Goal: Task Accomplishment & Management: Use online tool/utility

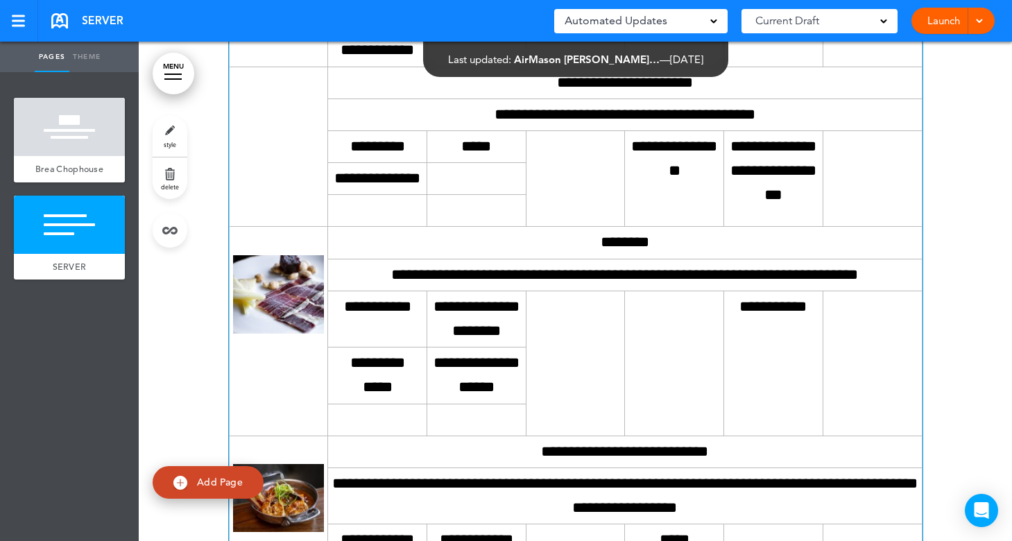
scroll to position [1249, 0]
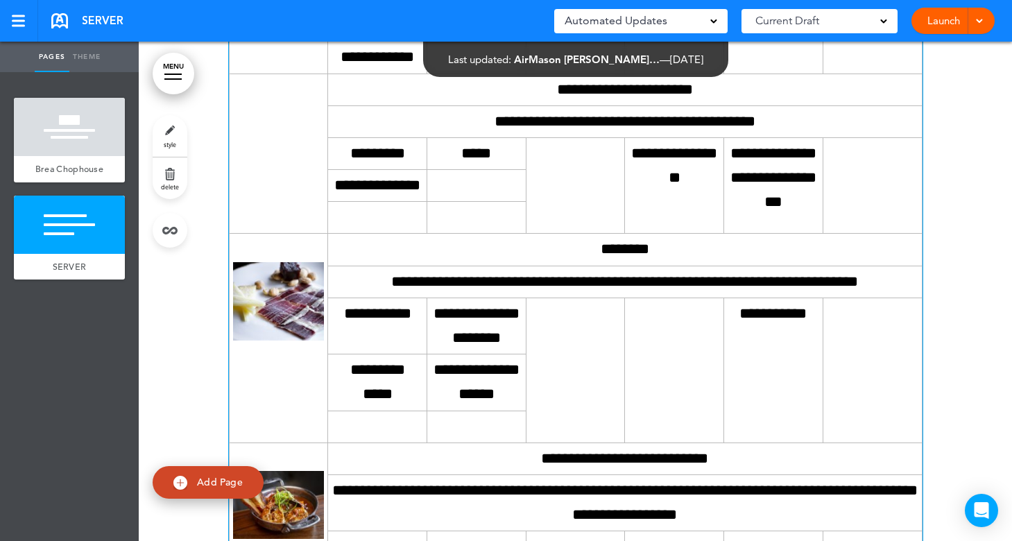
click at [274, 234] on td at bounding box center [278, 154] width 99 height 160
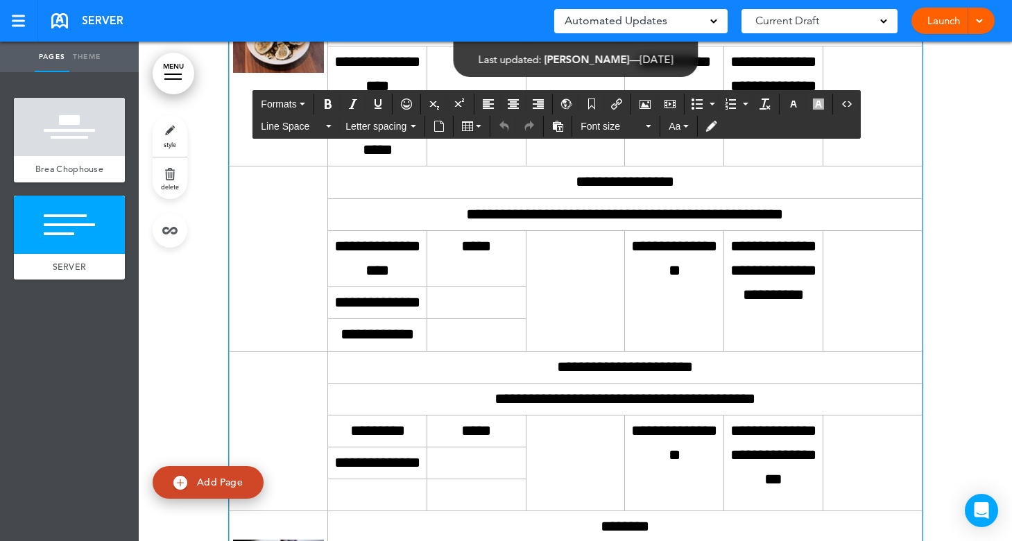
scroll to position [1041, 0]
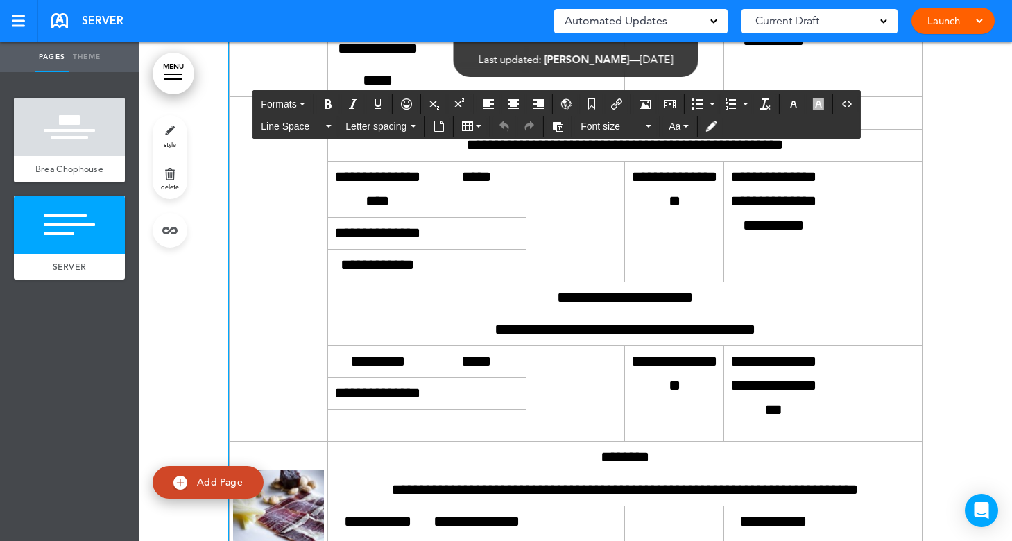
click at [264, 282] on td at bounding box center [278, 189] width 99 height 185
click at [282, 282] on td at bounding box center [278, 189] width 99 height 185
click at [287, 282] on td at bounding box center [278, 189] width 99 height 185
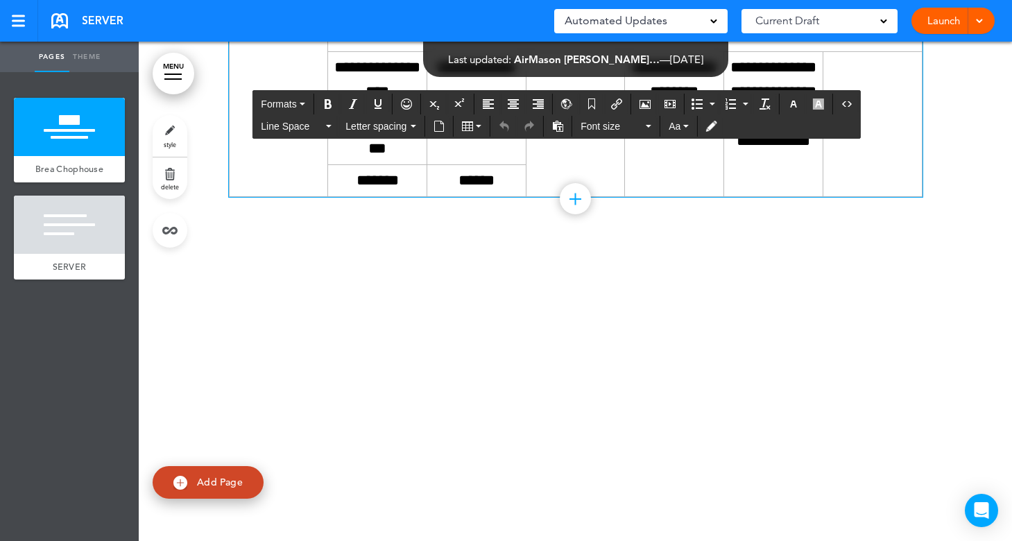
scroll to position [4140, 0]
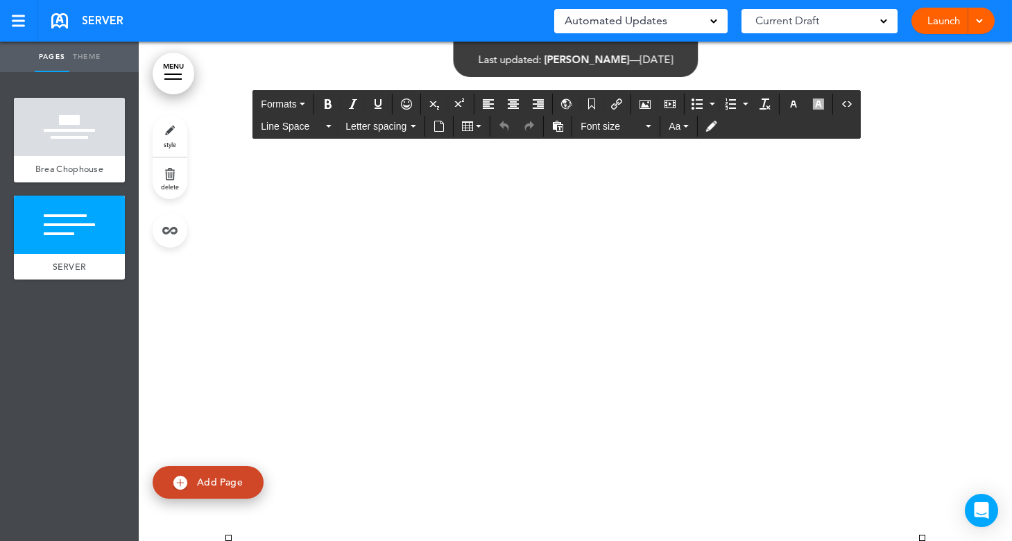
click at [219, 483] on span "Add Page" at bounding box center [220, 482] width 46 height 12
type input "********"
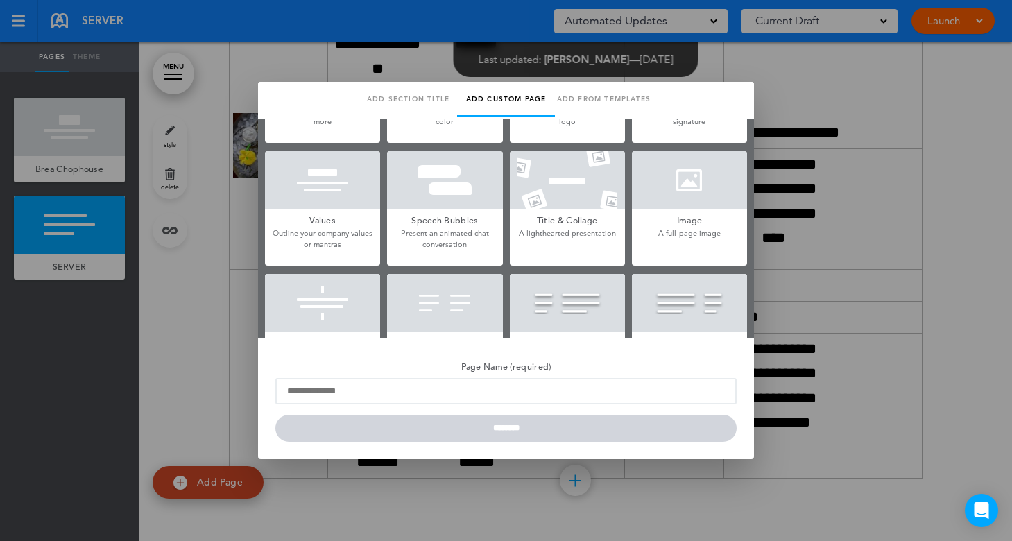
scroll to position [95, 0]
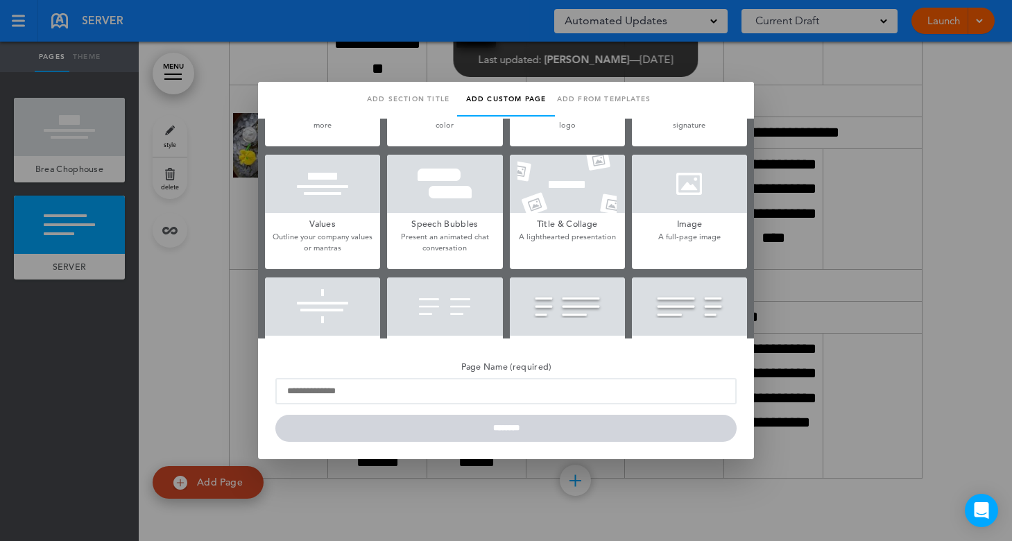
click at [681, 185] on div at bounding box center [689, 184] width 115 height 58
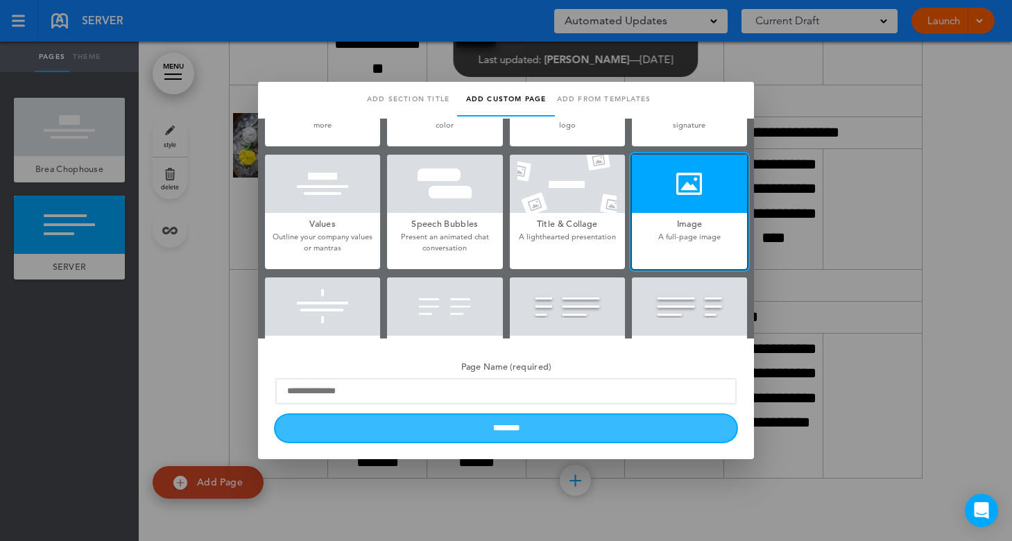
click at [514, 436] on input "********" at bounding box center [505, 428] width 461 height 27
click at [479, 432] on input "********" at bounding box center [505, 428] width 461 height 27
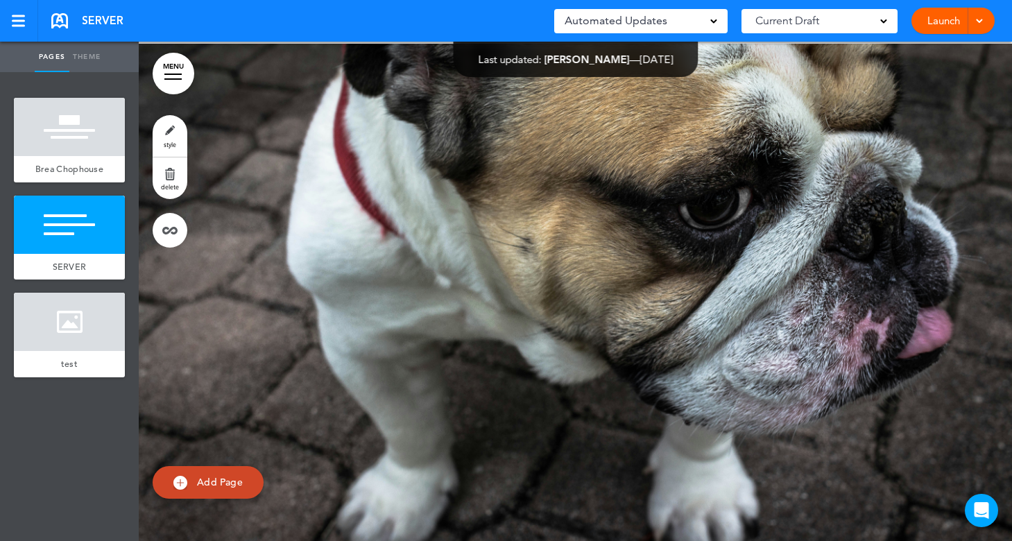
scroll to position [4639, 0]
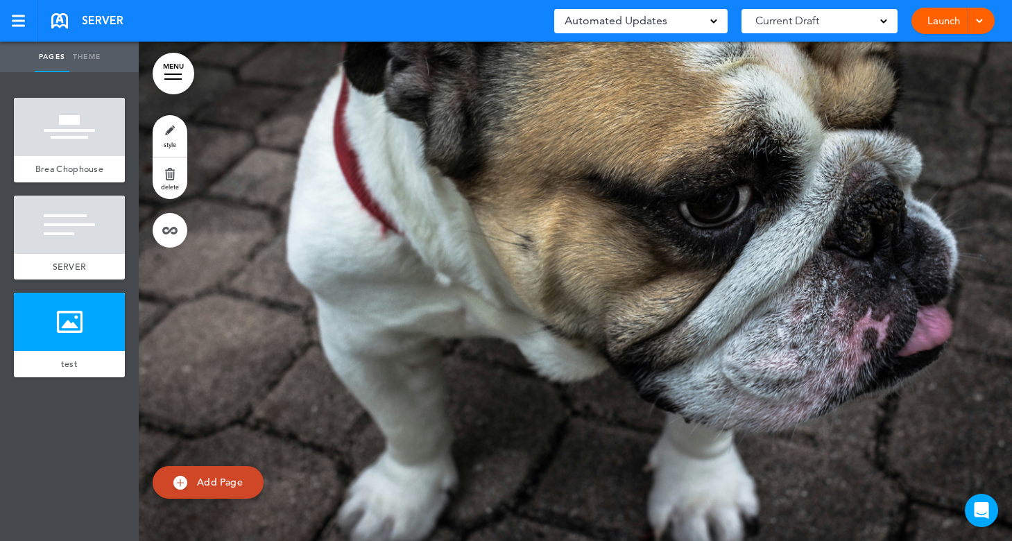
click at [434, 323] on div at bounding box center [575, 292] width 873 height 500
click at [428, 219] on div at bounding box center [575, 292] width 873 height 500
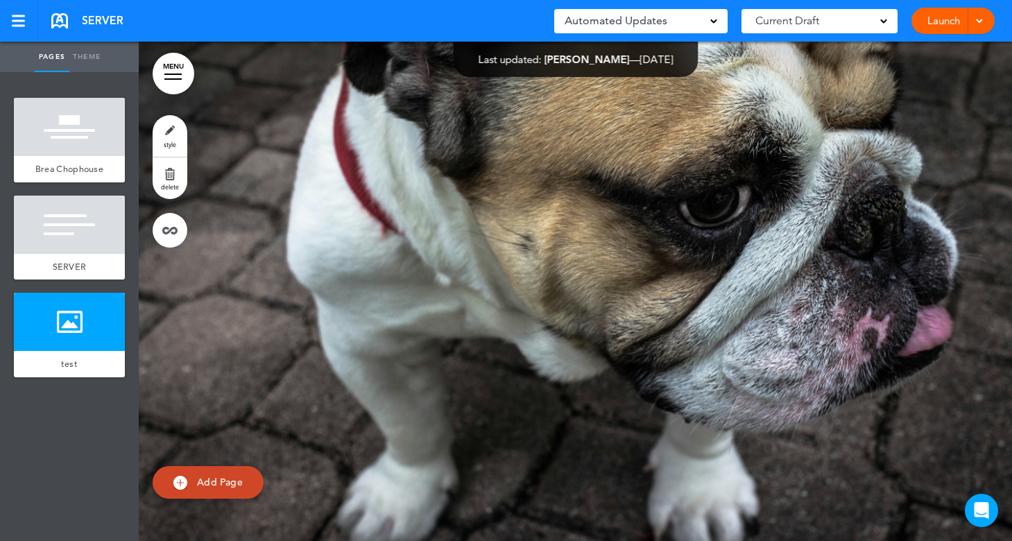
scroll to position [4431, 0]
click at [604, 286] on div at bounding box center [575, 292] width 873 height 500
drag, startPoint x: 604, startPoint y: 286, endPoint x: 543, endPoint y: 330, distance: 75.6
click at [543, 330] on div at bounding box center [575, 292] width 873 height 500
click at [98, 312] on div at bounding box center [69, 322] width 111 height 58
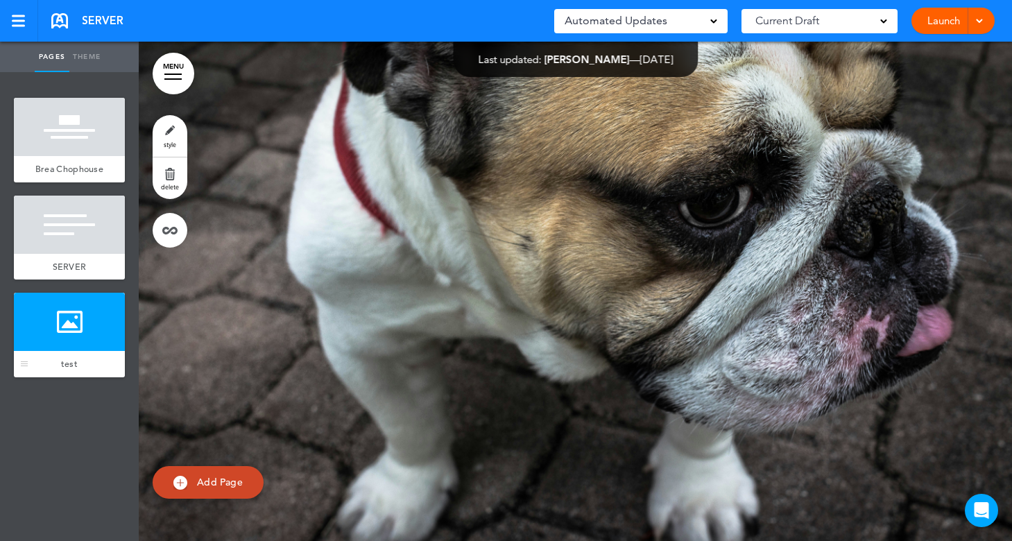
scroll to position [4639, 0]
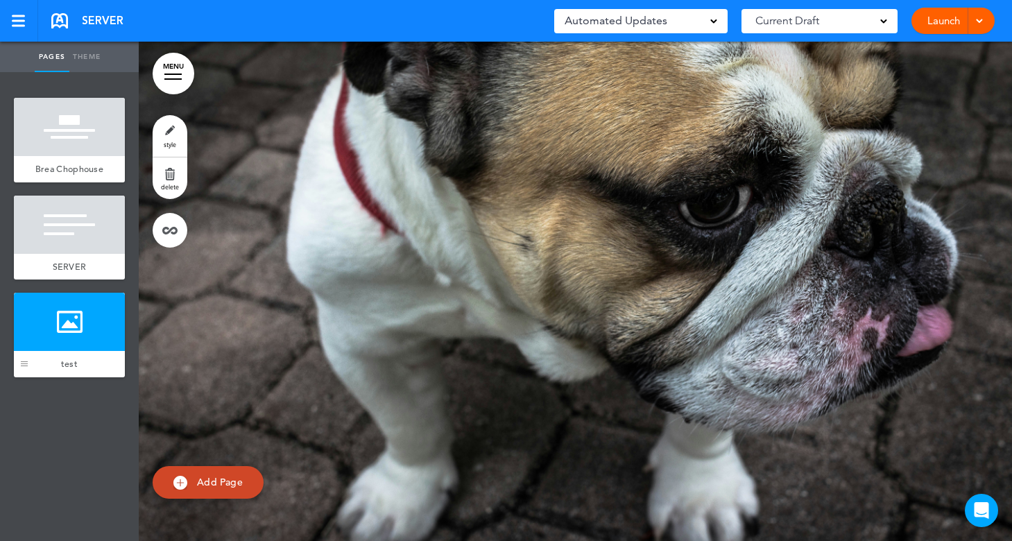
click at [26, 367] on div at bounding box center [24, 335] width 21 height 85
click at [348, 325] on div at bounding box center [575, 292] width 873 height 500
click at [165, 175] on link "delete" at bounding box center [170, 178] width 35 height 42
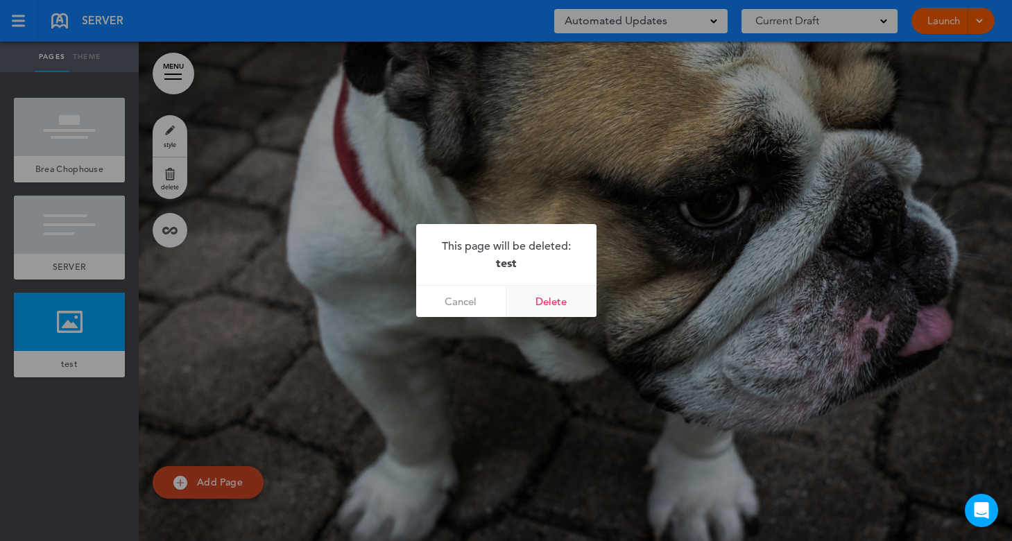
click at [547, 298] on link "Delete" at bounding box center [551, 301] width 90 height 31
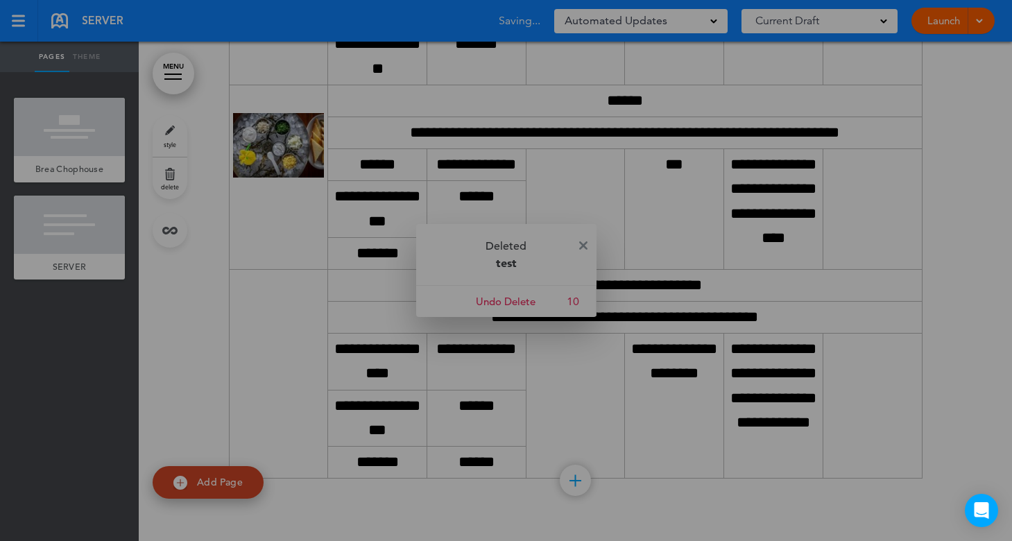
scroll to position [4140, 0]
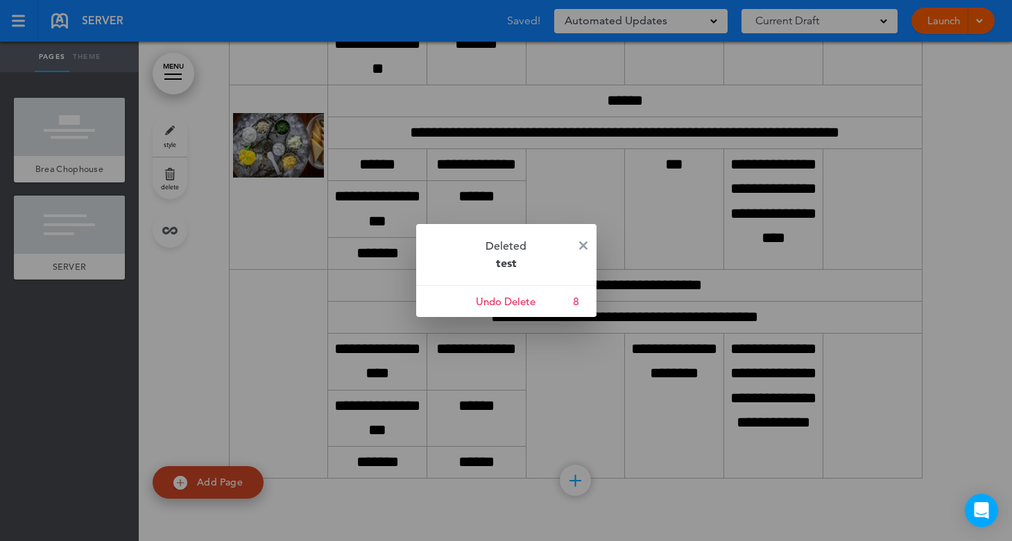
click at [218, 484] on div at bounding box center [506, 270] width 1012 height 541
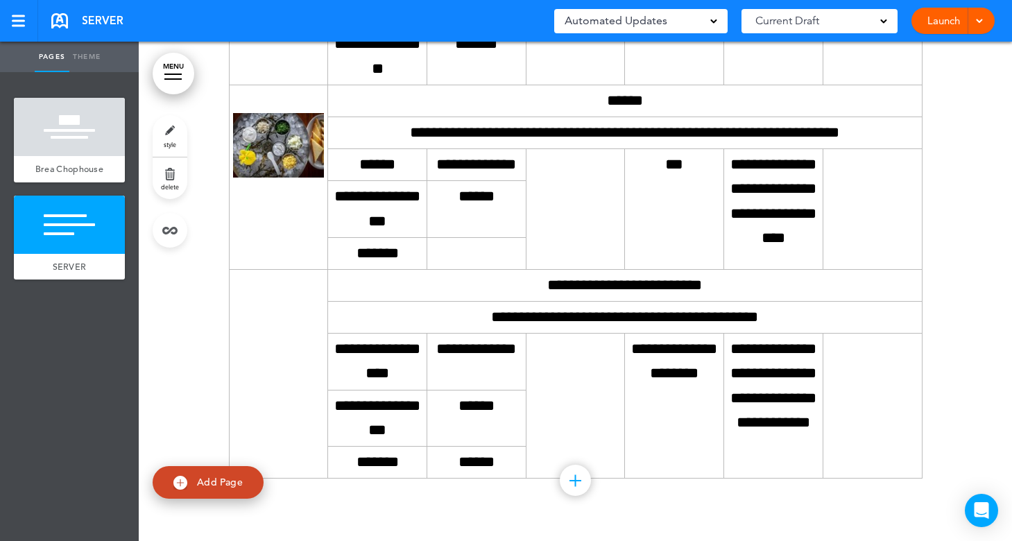
click at [218, 485] on span "Add Page" at bounding box center [220, 482] width 46 height 12
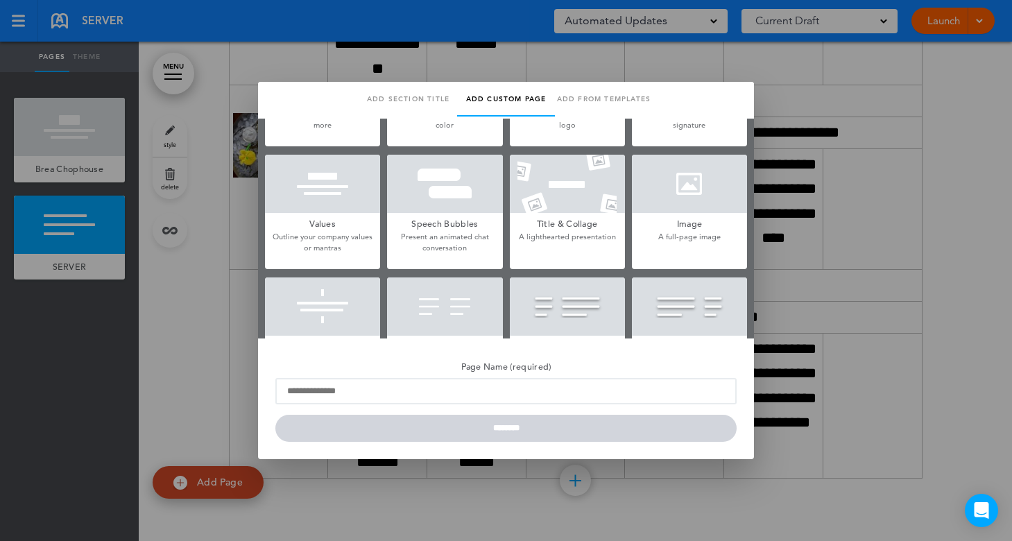
click at [609, 95] on link "Add from templates" at bounding box center [604, 99] width 98 height 35
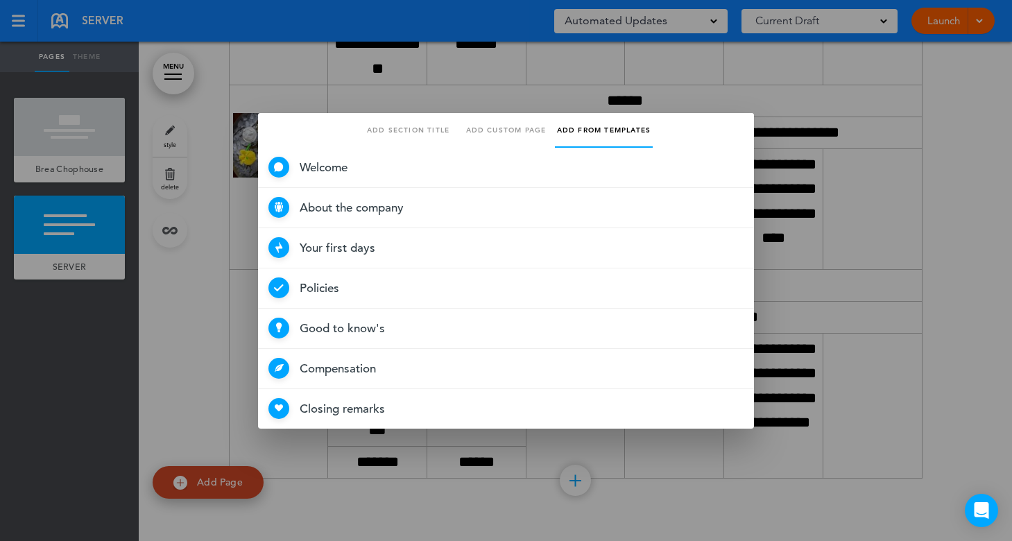
click at [512, 125] on link "Add custom page" at bounding box center [506, 130] width 98 height 35
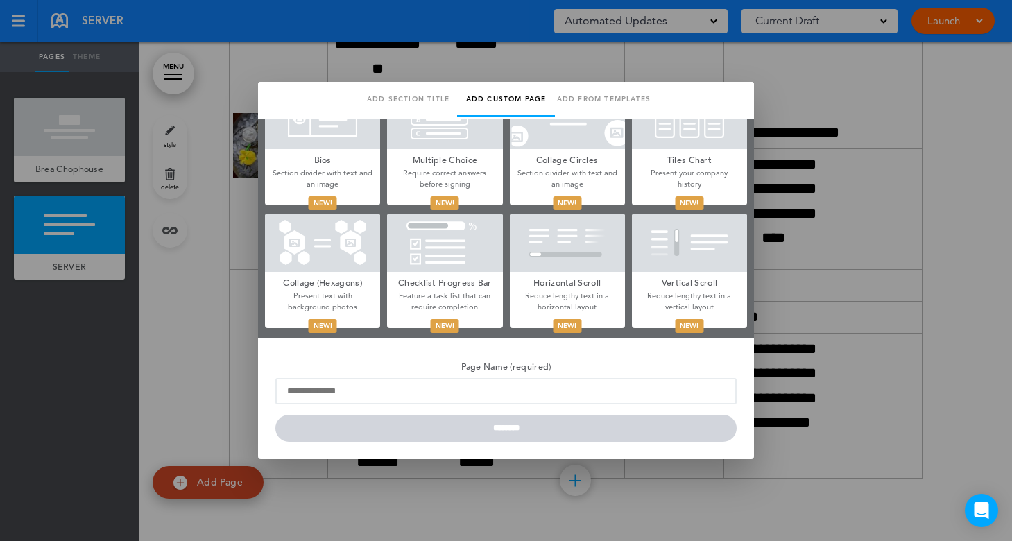
scroll to position [511, 0]
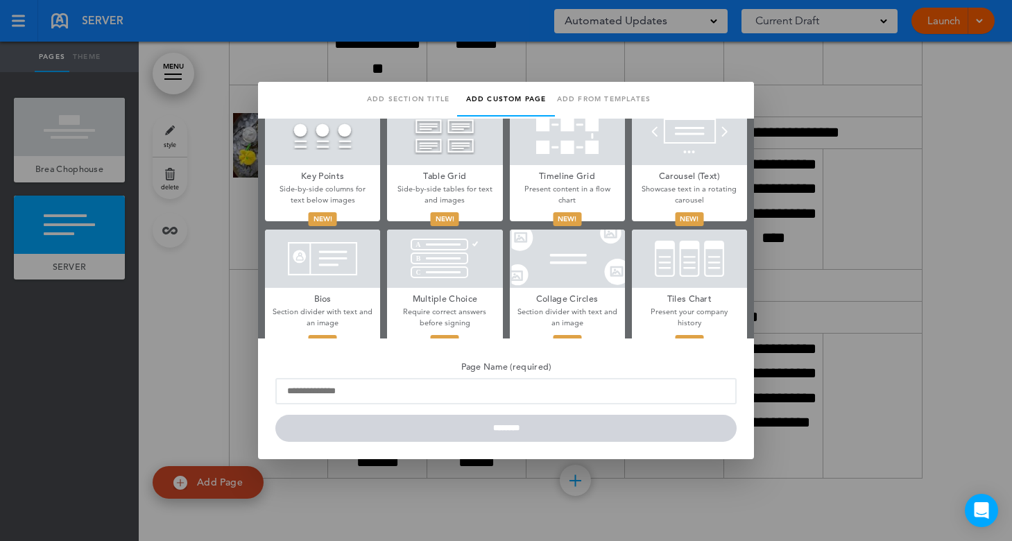
click at [332, 261] on div at bounding box center [322, 259] width 115 height 58
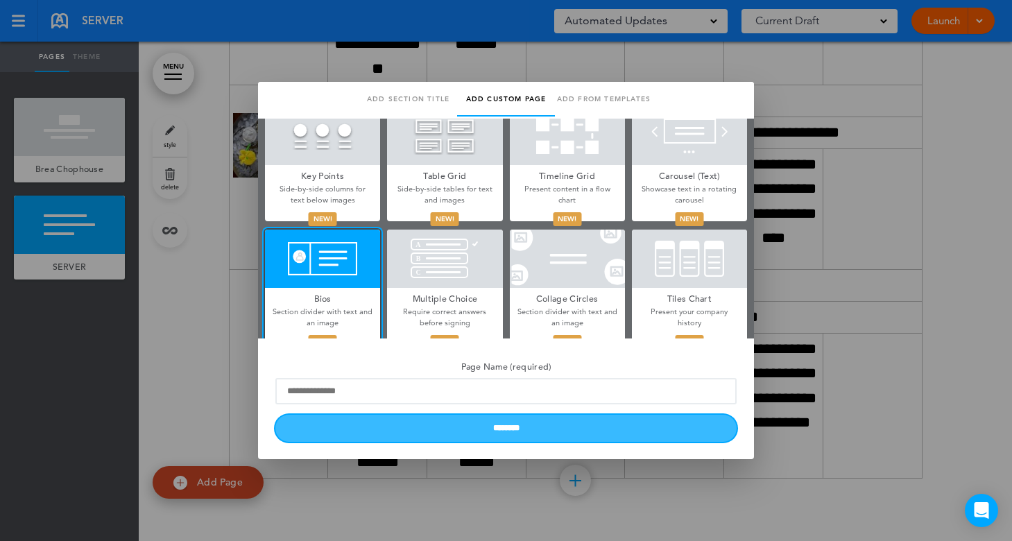
click at [490, 427] on input "********" at bounding box center [505, 428] width 461 height 27
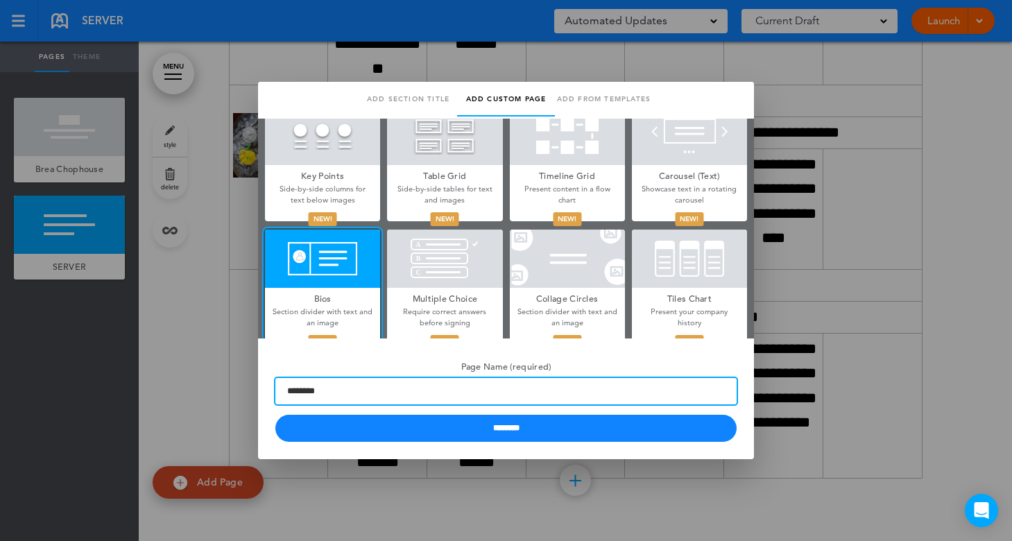
type input "********"
click at [275, 415] on input "********" at bounding box center [505, 428] width 461 height 27
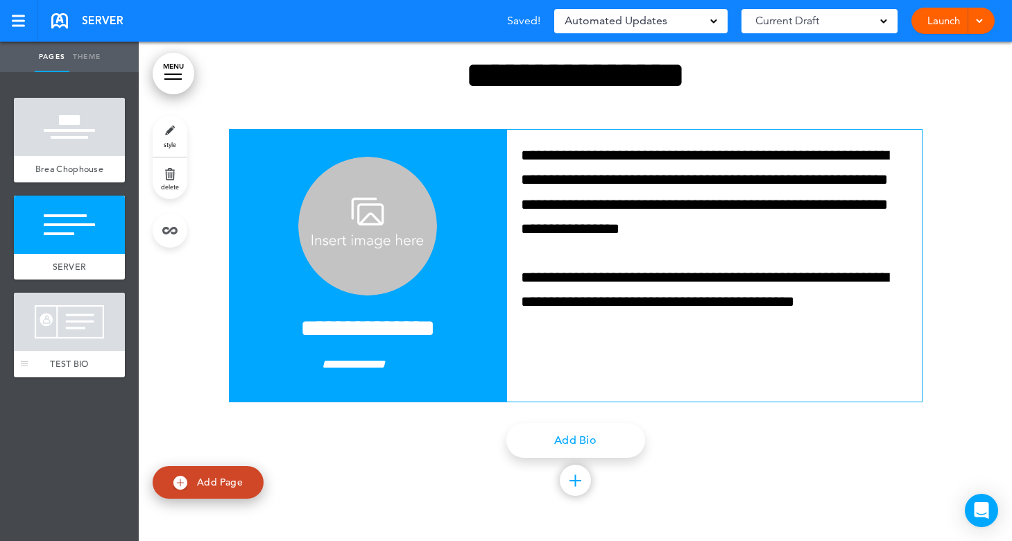
click at [87, 325] on div at bounding box center [69, 322] width 111 height 58
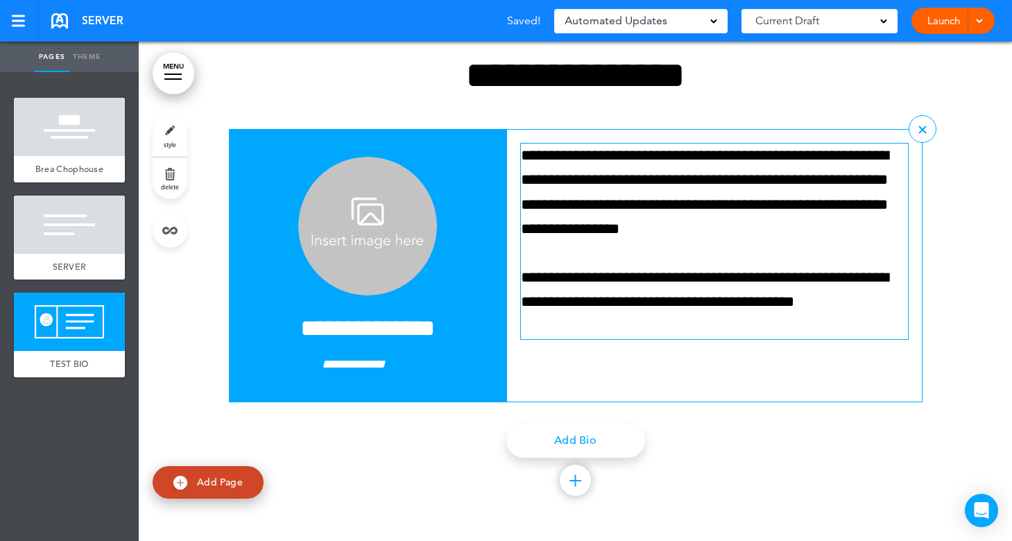
scroll to position [4677, 0]
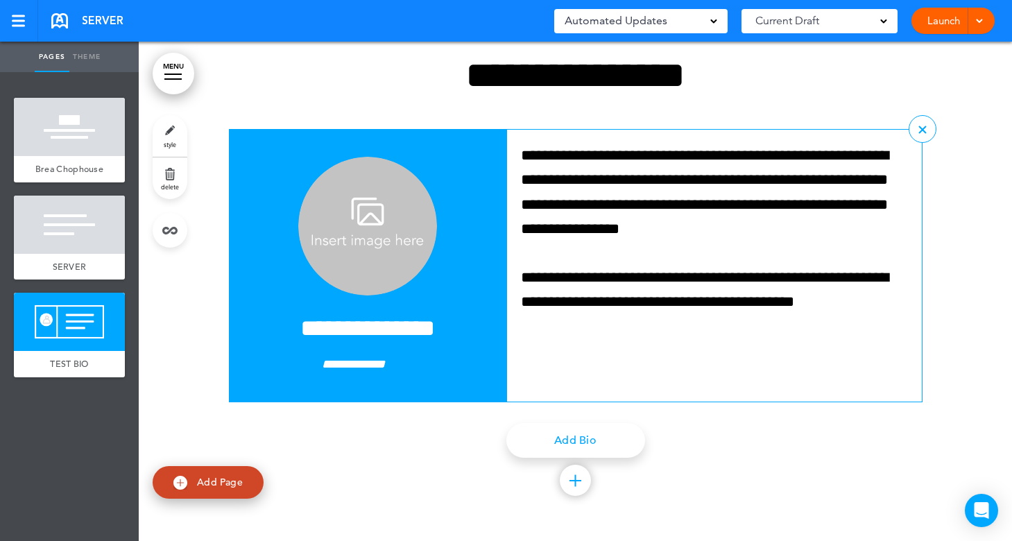
click at [377, 246] on img at bounding box center [367, 226] width 139 height 139
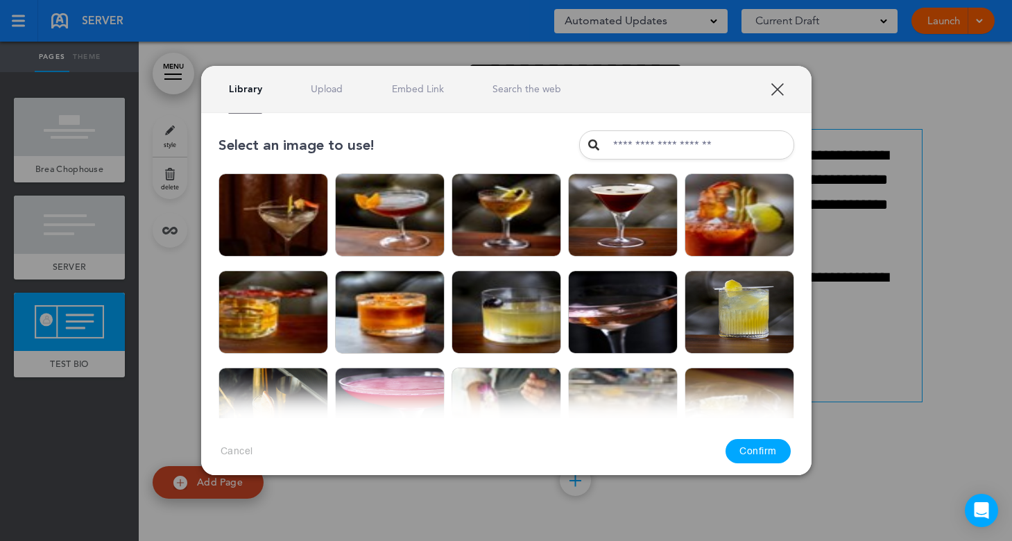
click at [327, 92] on link "Upload" at bounding box center [327, 89] width 32 height 13
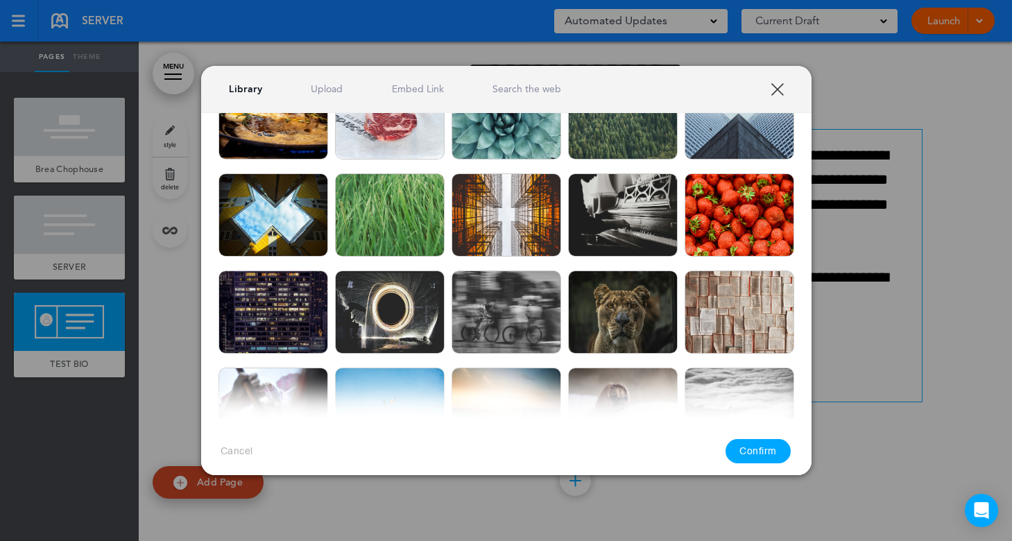
scroll to position [1318, 0]
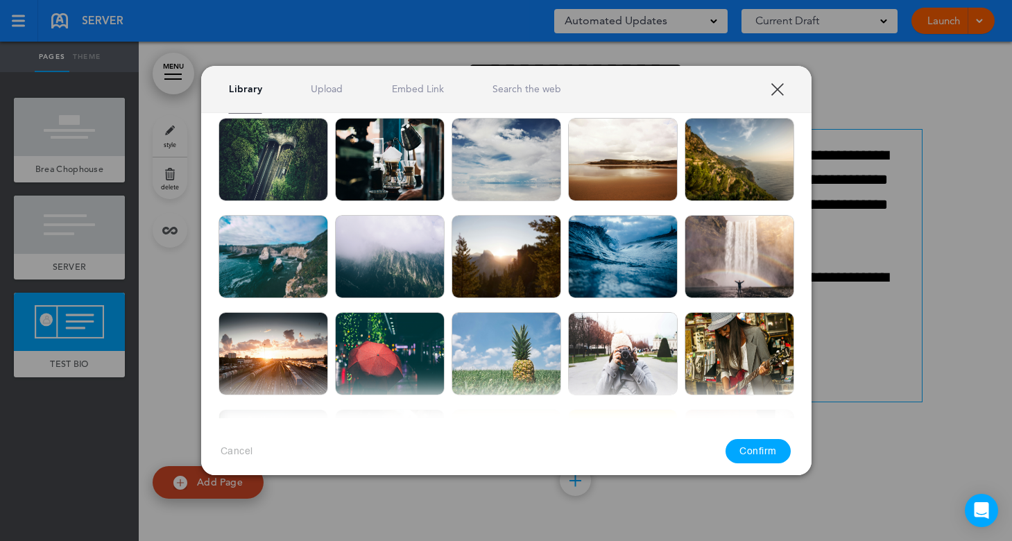
click at [769, 448] on button "Confirm" at bounding box center [758, 451] width 65 height 24
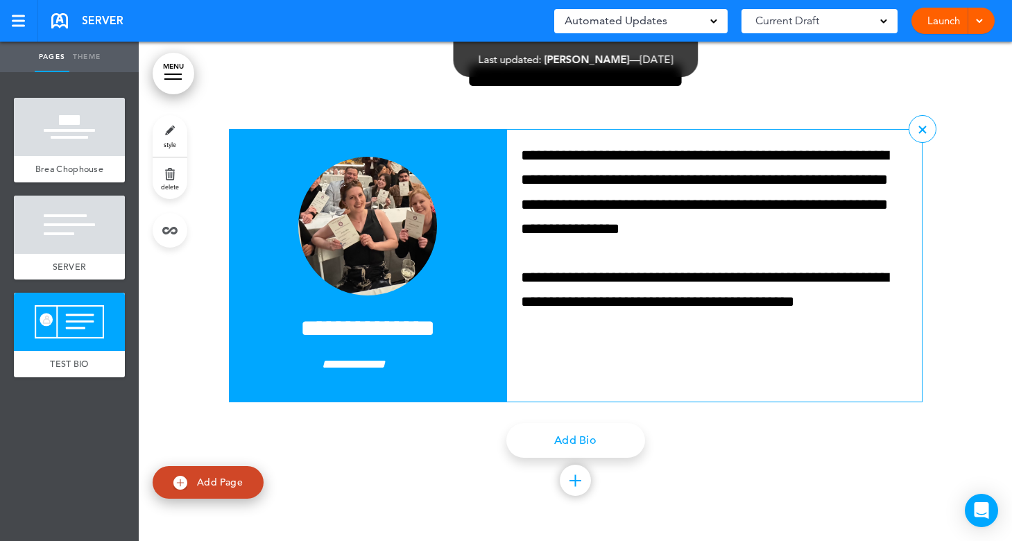
click at [377, 358] on em "**********" at bounding box center [353, 364] width 63 height 12
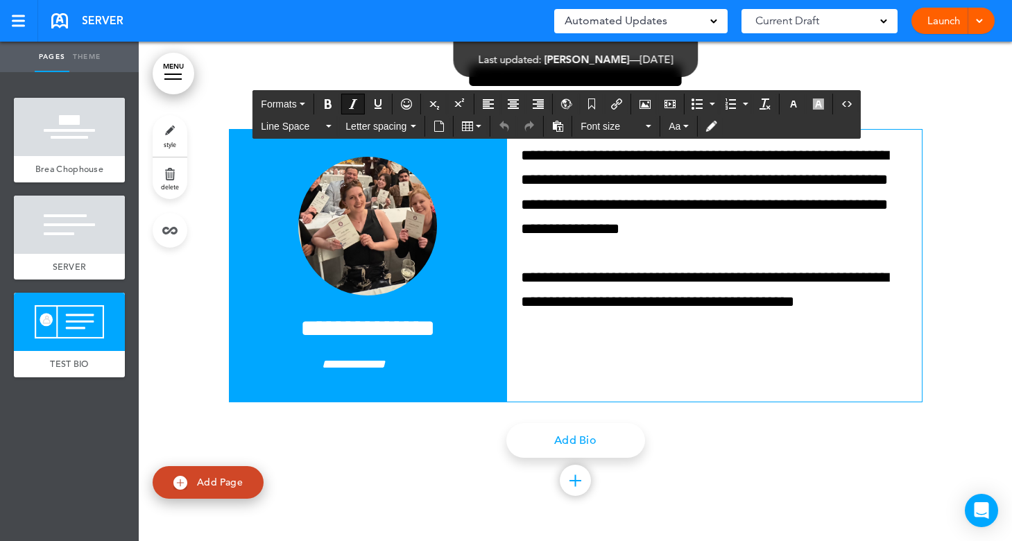
click at [946, 195] on div at bounding box center [575, 272] width 873 height 537
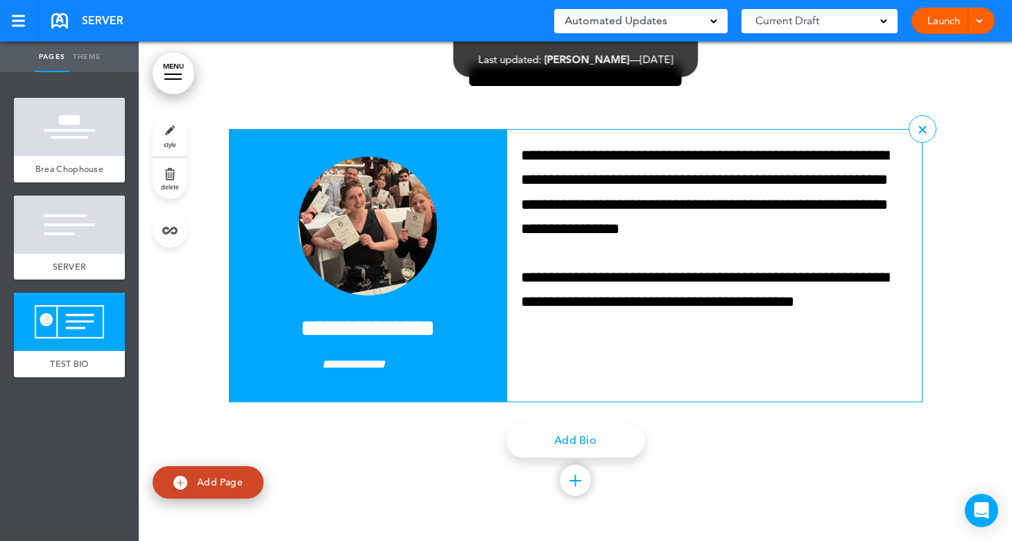
scroll to position [4677, 0]
click at [565, 440] on link "Add Bio" at bounding box center [575, 440] width 139 height 35
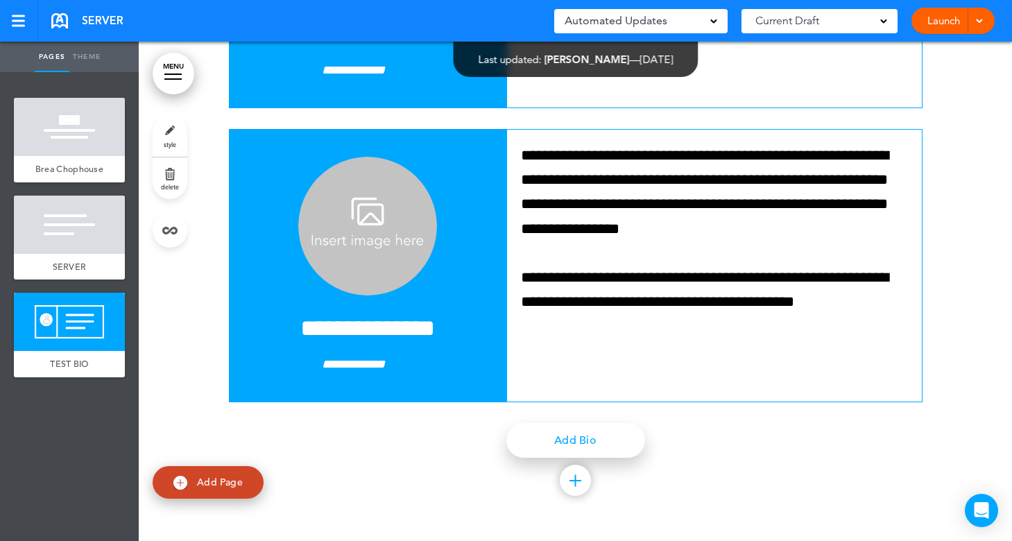
scroll to position [4677, 0]
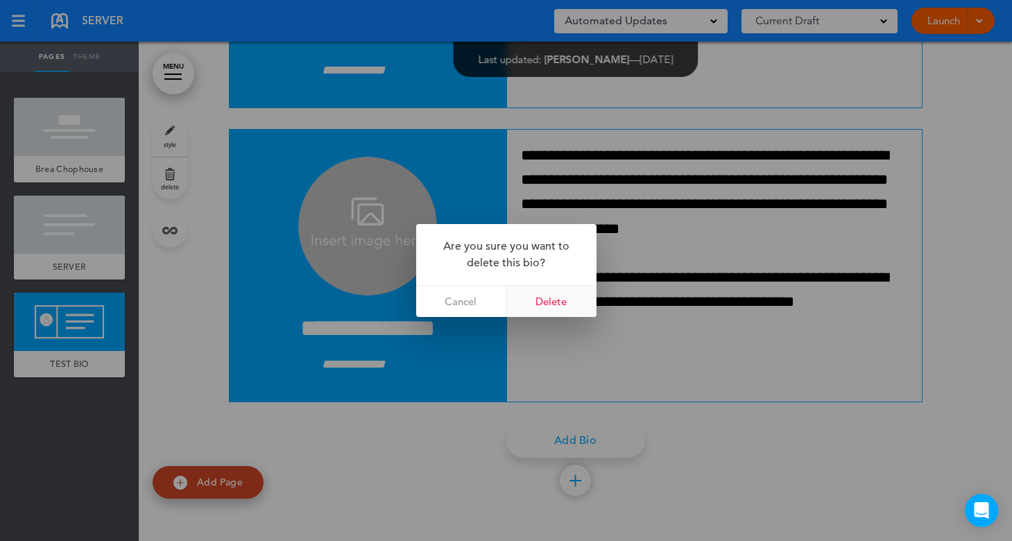
click at [550, 299] on link "Delete" at bounding box center [551, 301] width 90 height 31
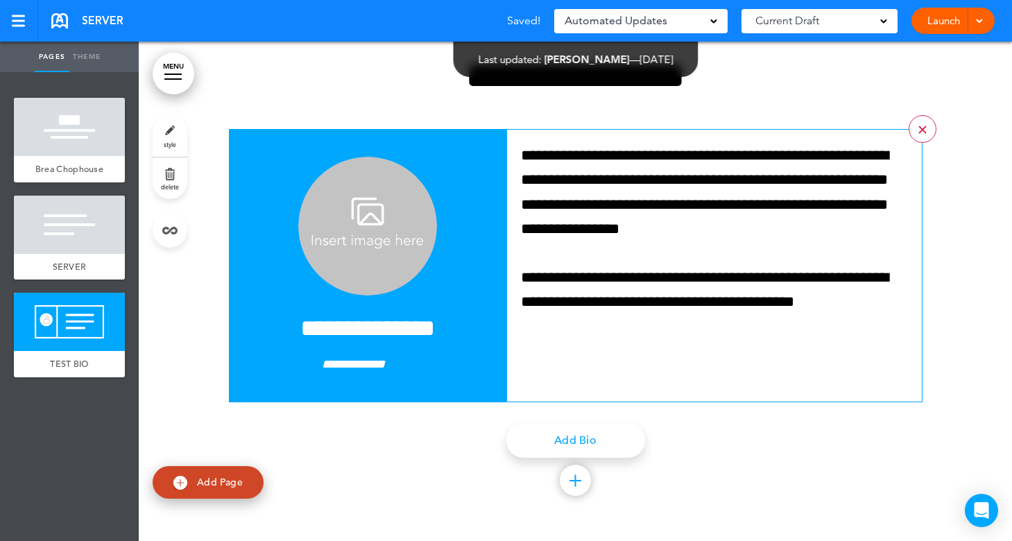
click at [919, 133] on link at bounding box center [923, 129] width 28 height 28
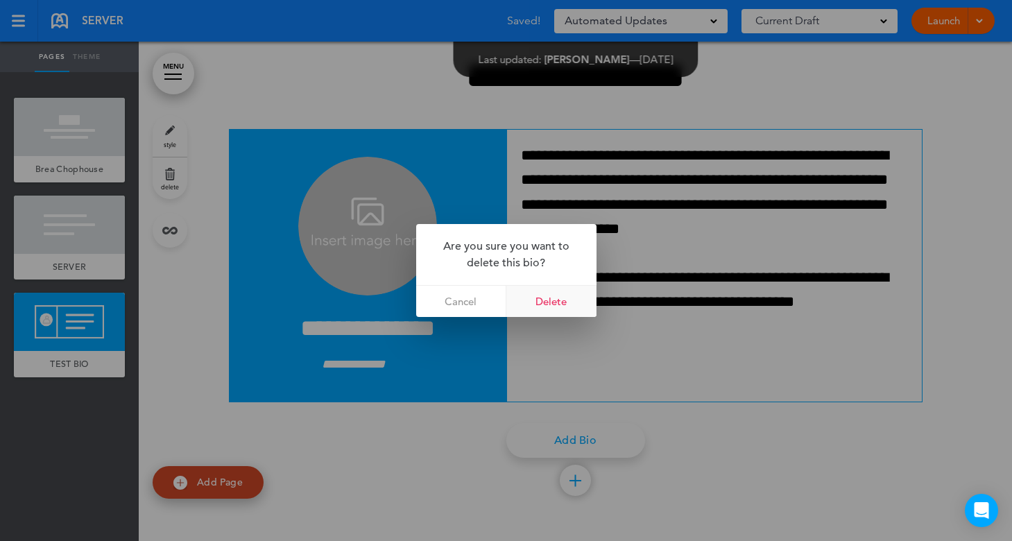
click at [556, 301] on link "Delete" at bounding box center [551, 301] width 90 height 31
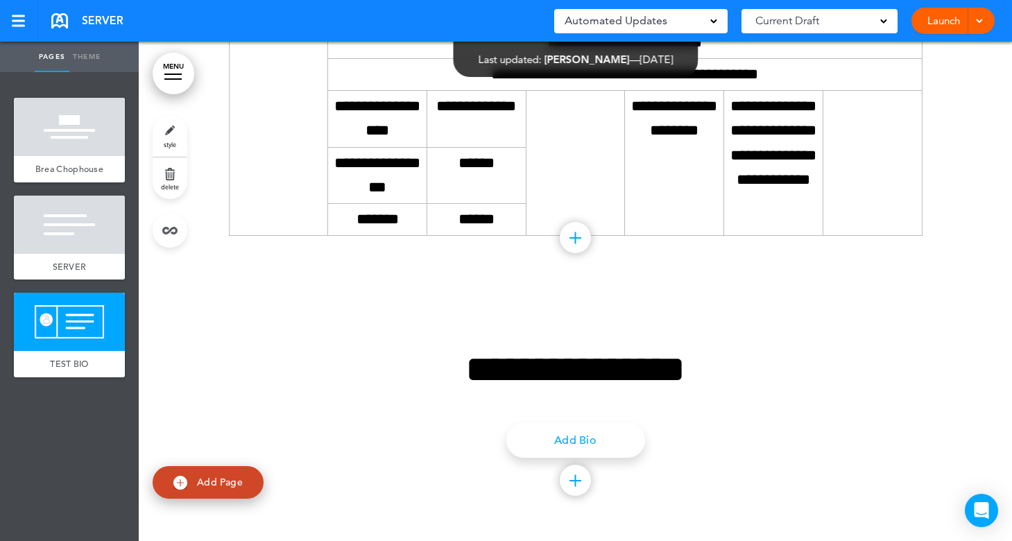
scroll to position [4382, 0]
click at [76, 332] on div at bounding box center [69, 322] width 111 height 58
click at [590, 438] on link "Add Bio" at bounding box center [575, 440] width 139 height 35
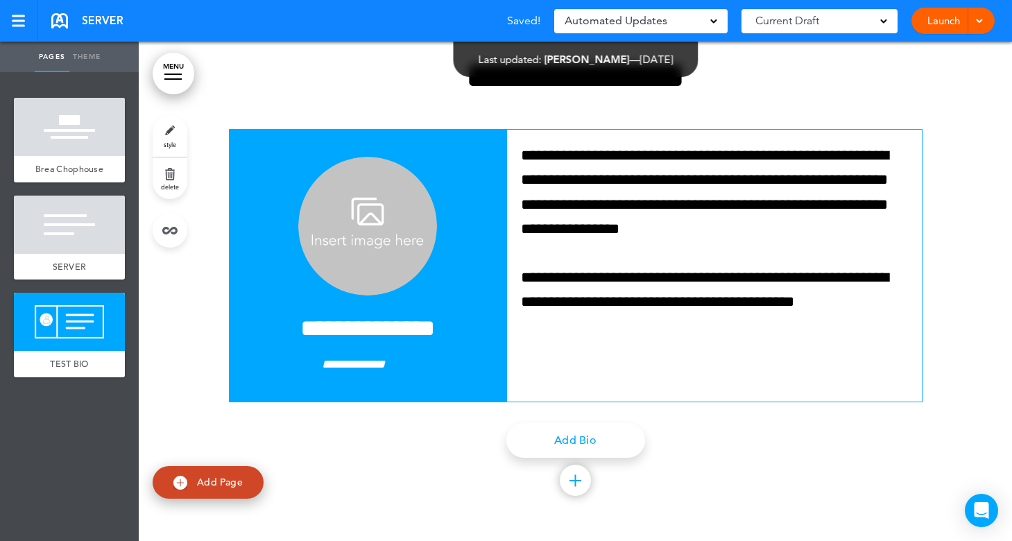
scroll to position [4660, 0]
click at [395, 221] on img at bounding box center [367, 226] width 139 height 139
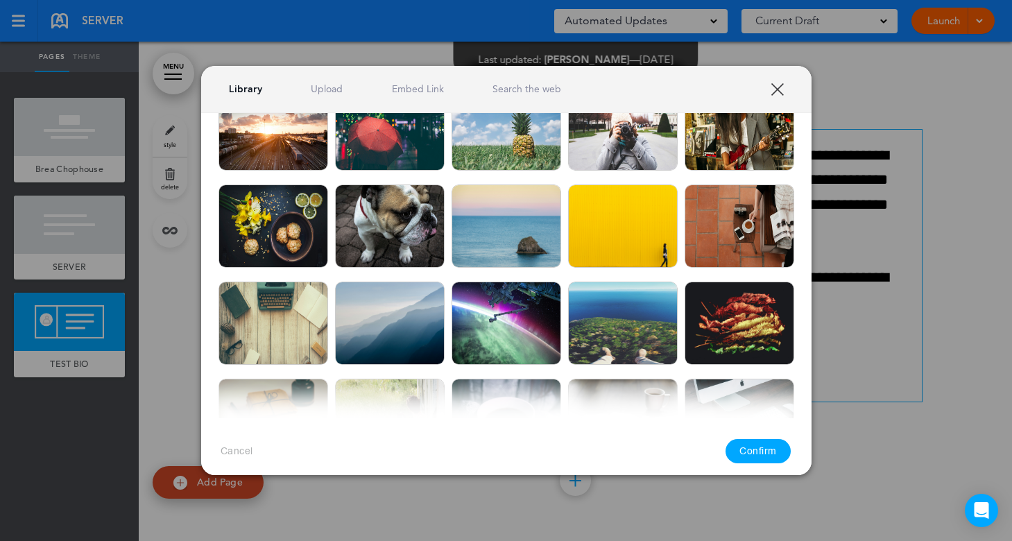
scroll to position [1340, 0]
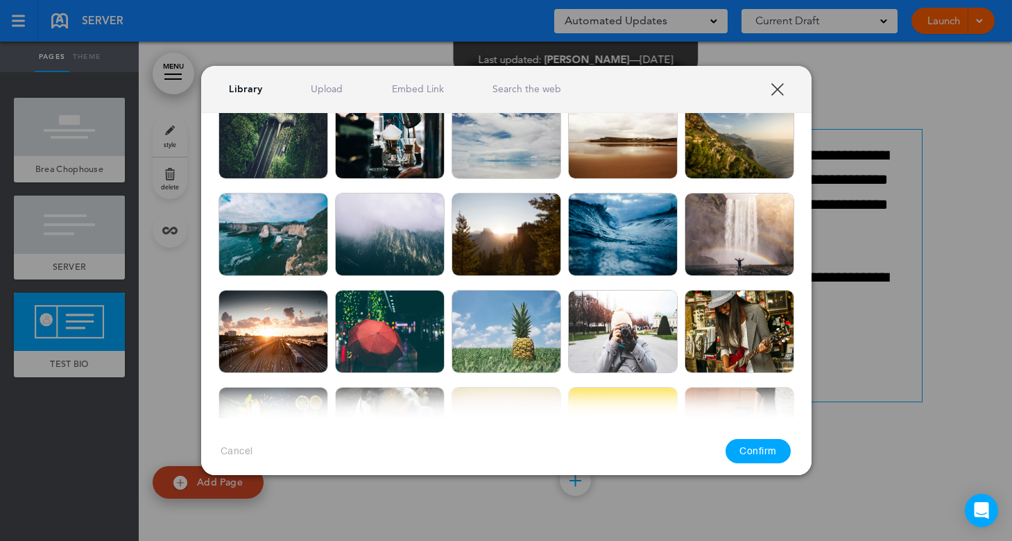
click at [781, 89] on link "XXX" at bounding box center [777, 89] width 13 height 13
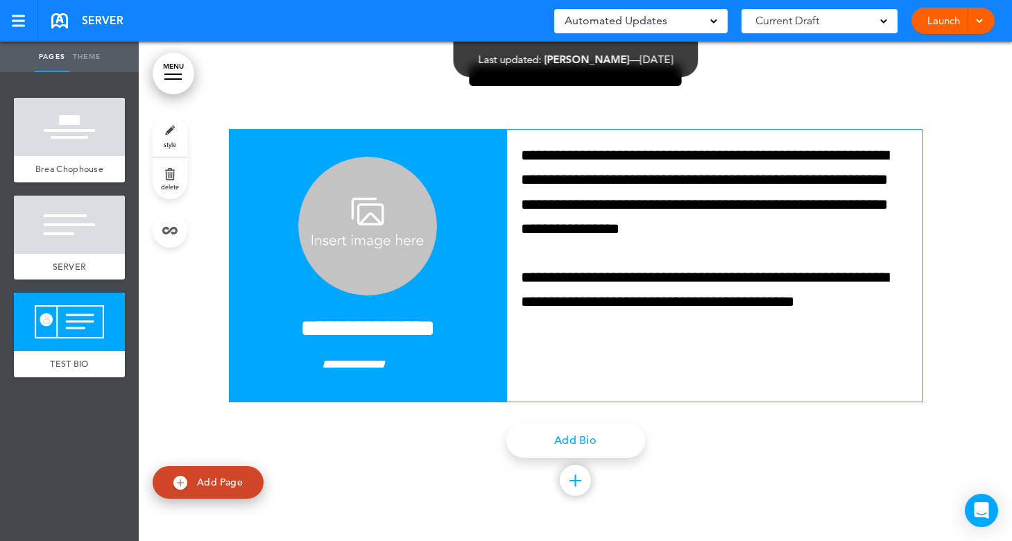
click at [568, 494] on div at bounding box center [575, 480] width 31 height 31
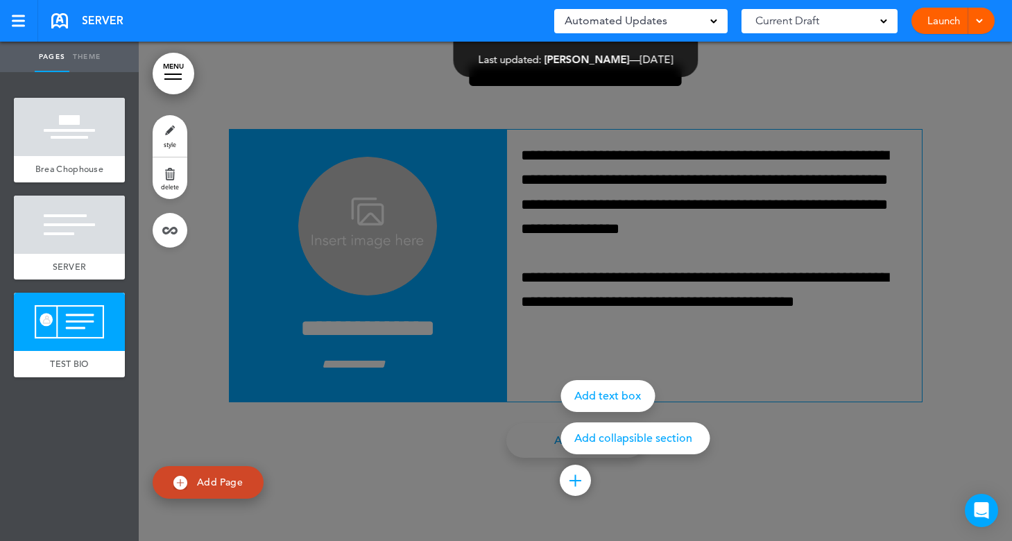
click at [761, 459] on div at bounding box center [645, 270] width 1012 height 541
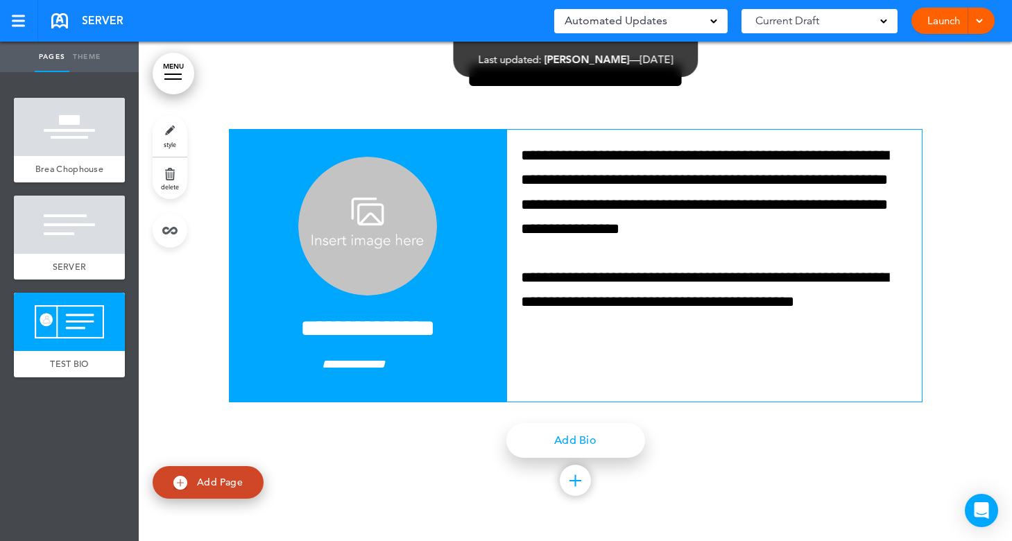
click at [570, 458] on link "Add Bio" at bounding box center [575, 440] width 139 height 35
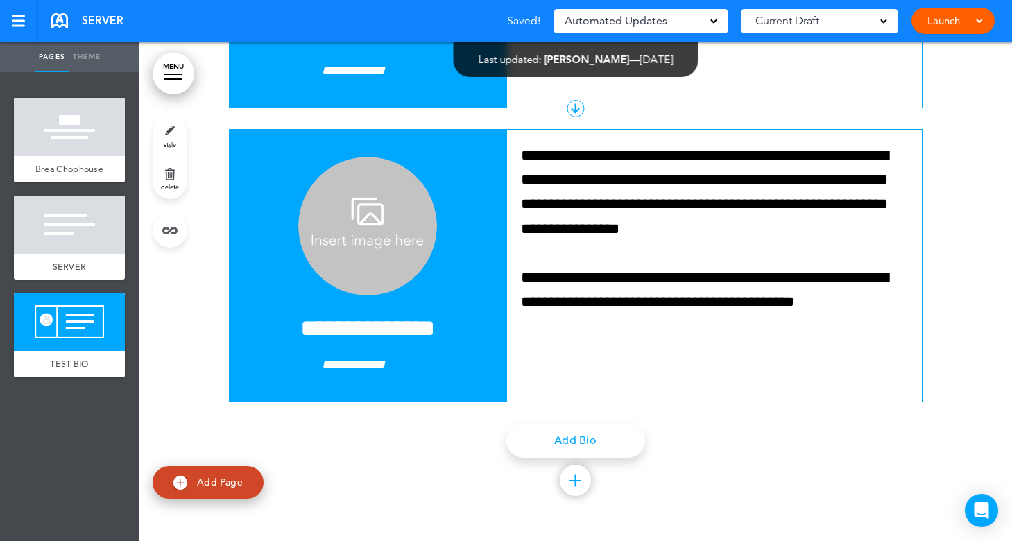
scroll to position [4729, 0]
click at [575, 113] on div at bounding box center [575, 108] width 1 height 9
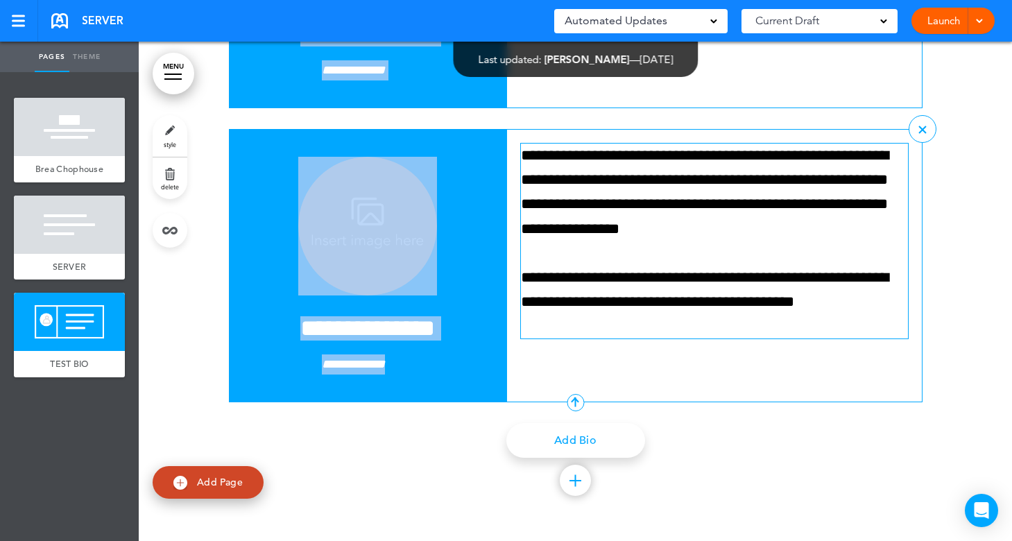
drag, startPoint x: 572, startPoint y: 352, endPoint x: 570, endPoint y: 412, distance: 60.4
click at [570, 402] on div "**********" at bounding box center [576, 118] width 694 height 567
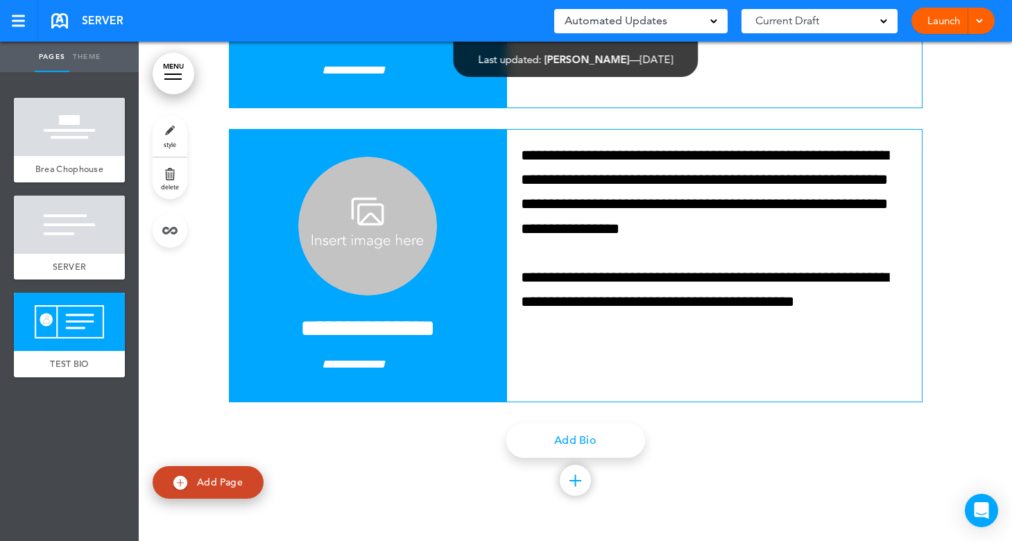
click at [933, 246] on div at bounding box center [575, 125] width 873 height 831
click at [571, 117] on div at bounding box center [575, 108] width 17 height 17
drag, startPoint x: 242, startPoint y: 92, endPoint x: 242, endPoint y: 111, distance: 18.7
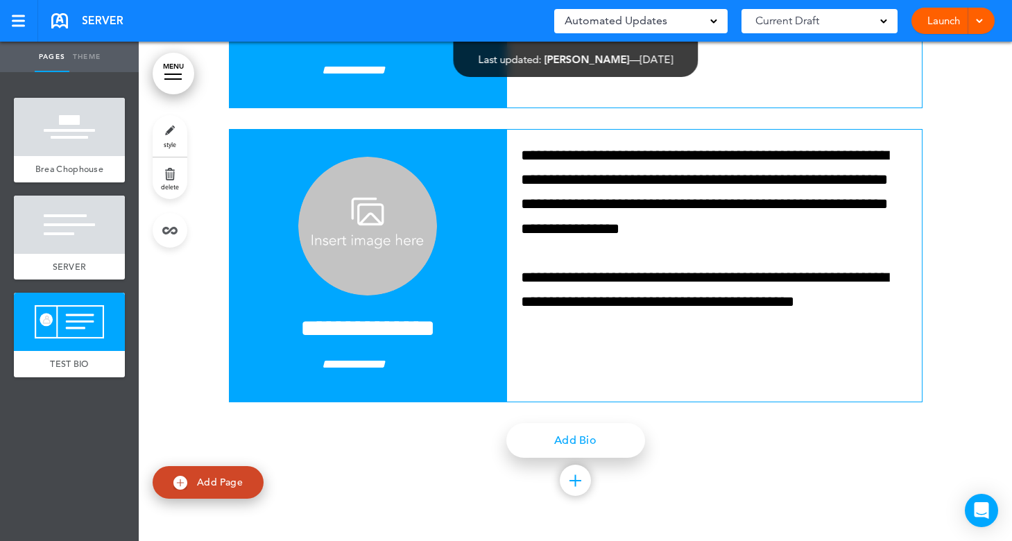
click at [566, 458] on link "Add Bio" at bounding box center [575, 440] width 139 height 35
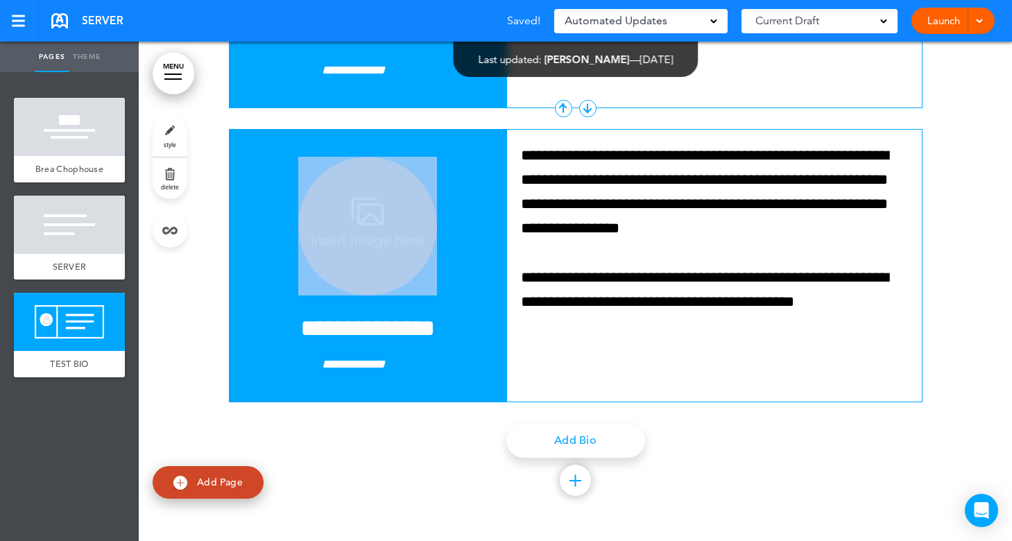
drag, startPoint x: 480, startPoint y: 383, endPoint x: 494, endPoint y: 235, distance: 148.4
click at [400, 296] on img at bounding box center [367, 226] width 139 height 139
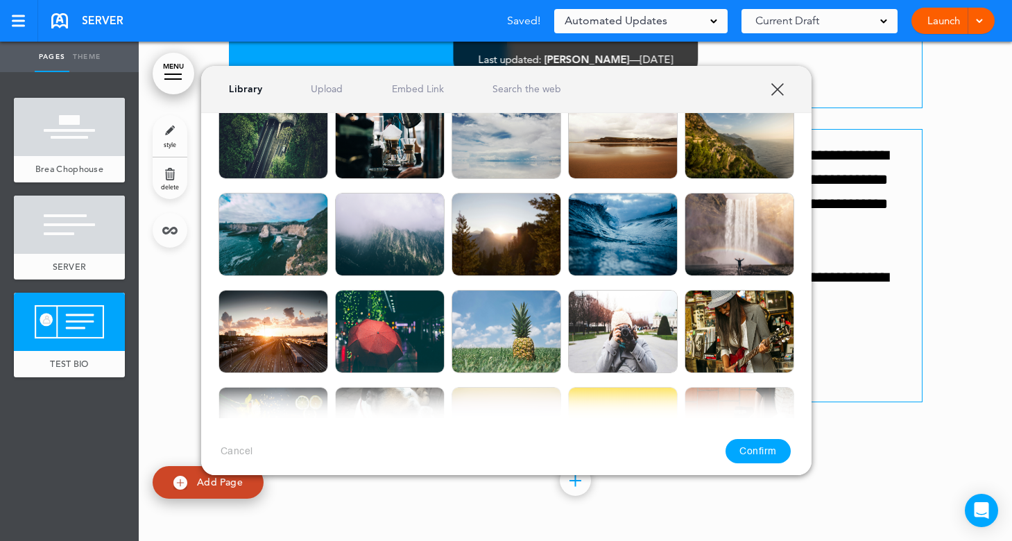
click at [568, 264] on img at bounding box center [623, 234] width 110 height 83
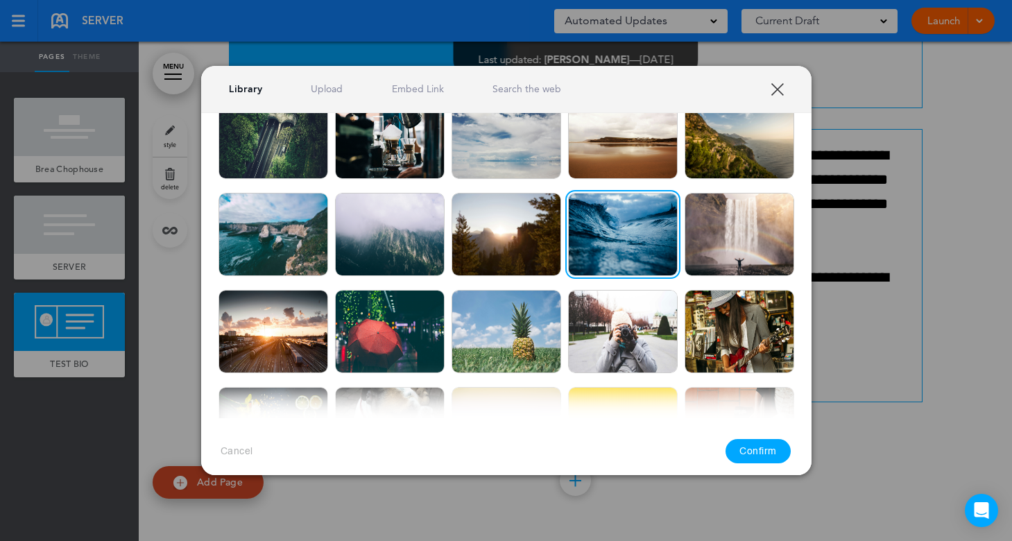
click at [780, 88] on link "XXX" at bounding box center [777, 89] width 13 height 13
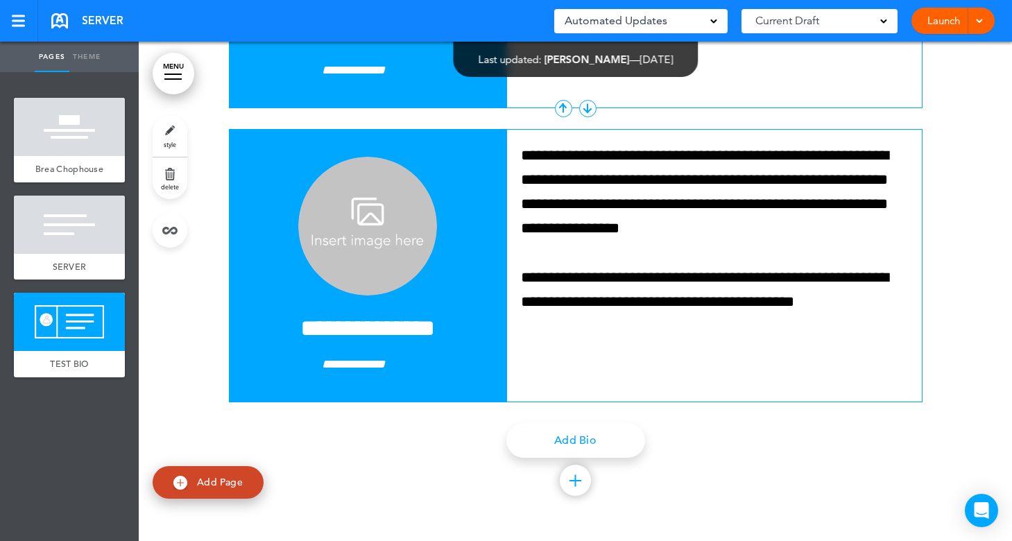
click at [563, 113] on div at bounding box center [563, 108] width 1 height 9
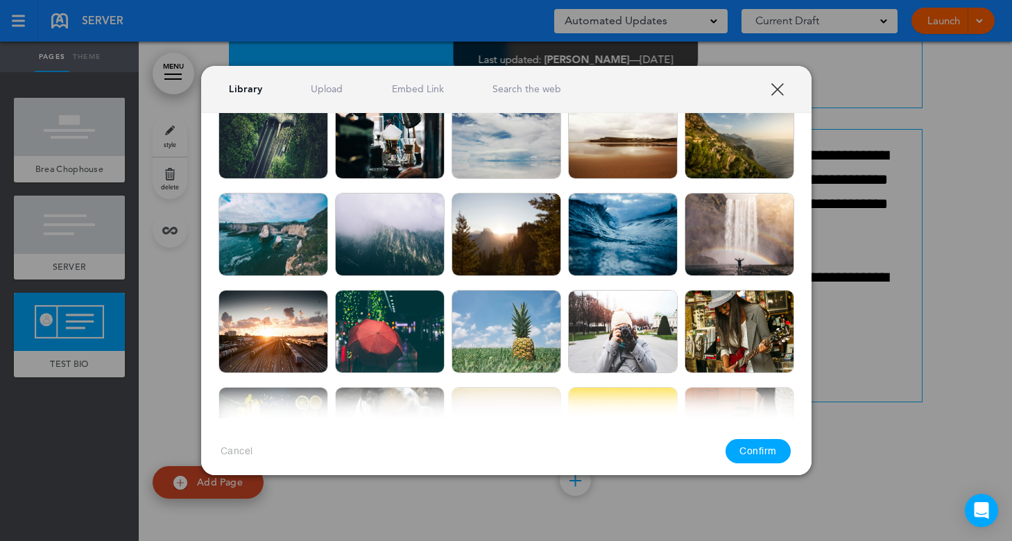
click at [270, 154] on img at bounding box center [274, 137] width 110 height 83
click at [756, 444] on button "Confirm" at bounding box center [758, 451] width 65 height 24
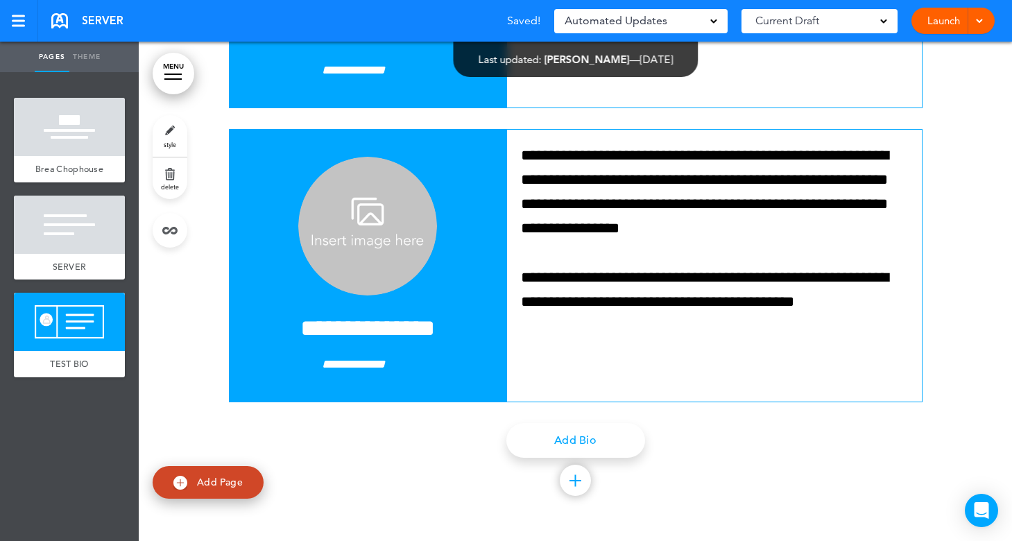
scroll to position [4797, 0]
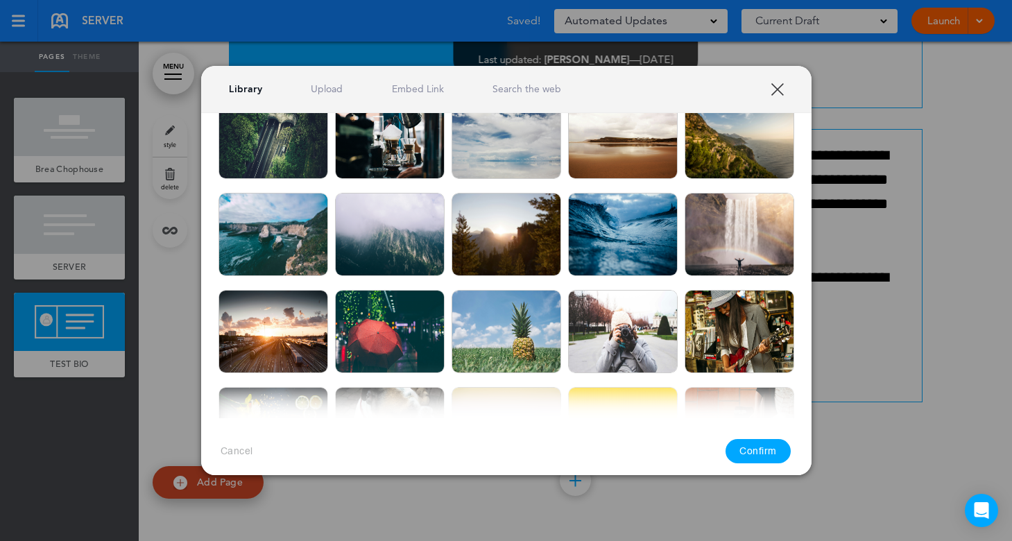
click at [495, 148] on img at bounding box center [507, 137] width 110 height 83
click at [760, 455] on button "Confirm" at bounding box center [758, 451] width 65 height 24
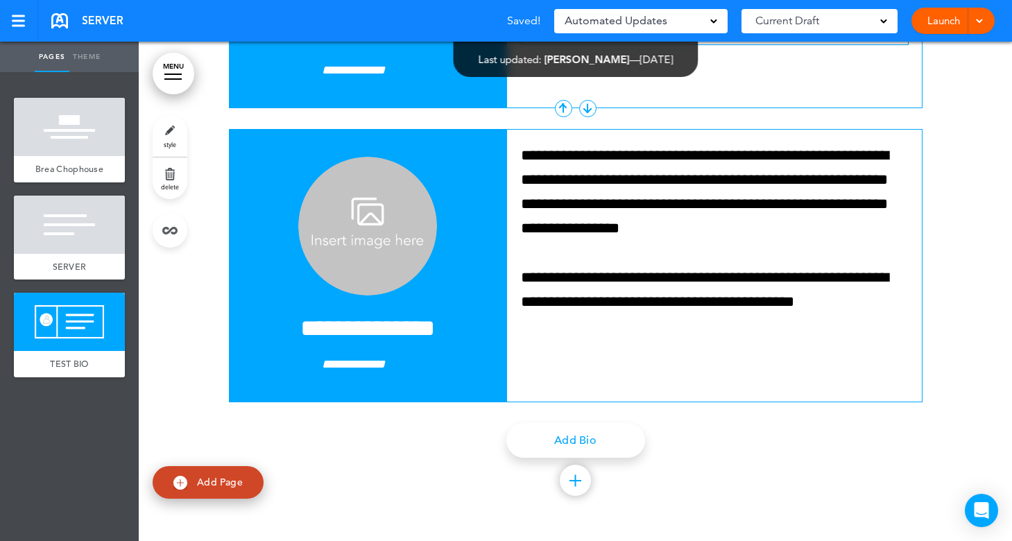
scroll to position [4867, 0]
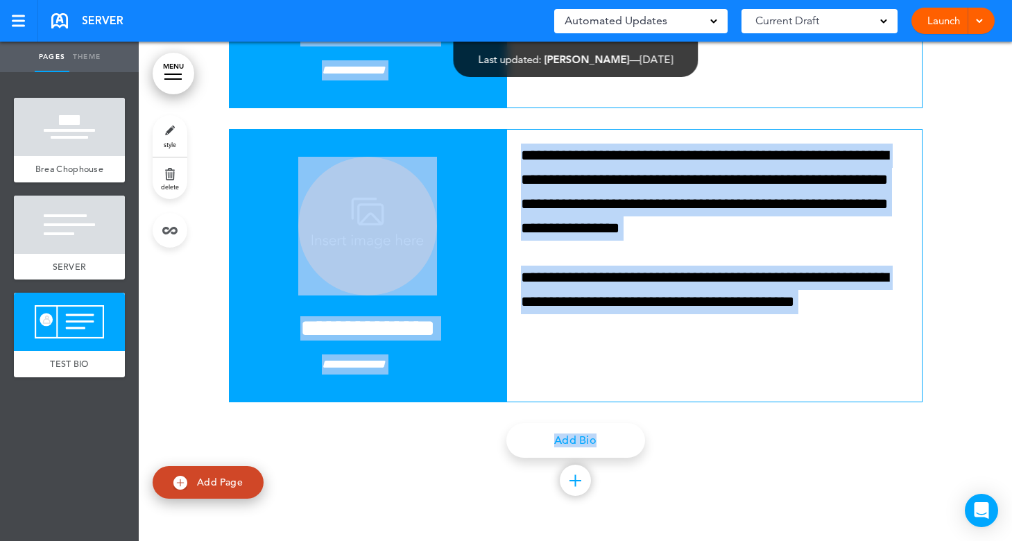
drag, startPoint x: 318, startPoint y: 155, endPoint x: 212, endPoint y: 276, distance: 161.7
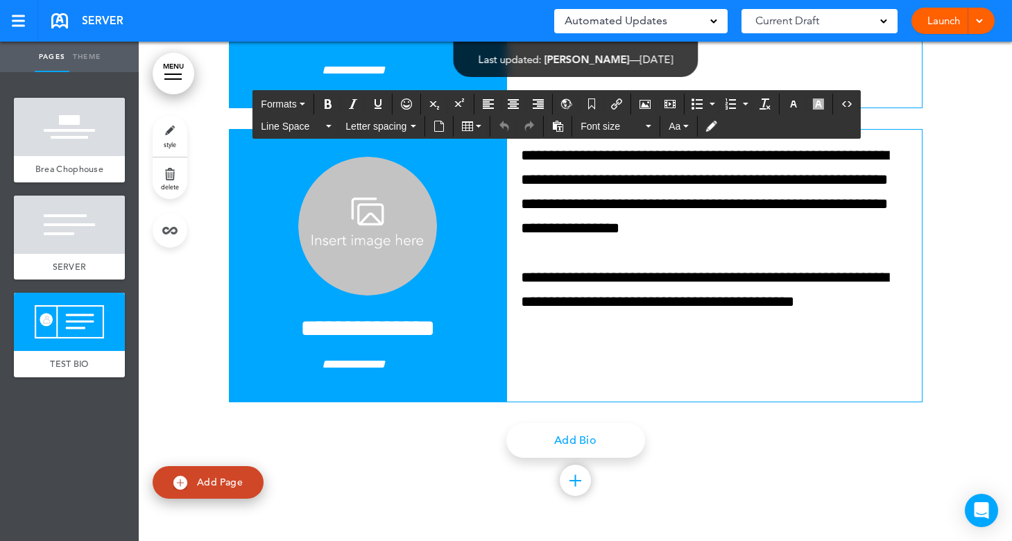
scroll to position [5264, 0]
click at [567, 403] on div at bounding box center [575, 402] width 17 height 17
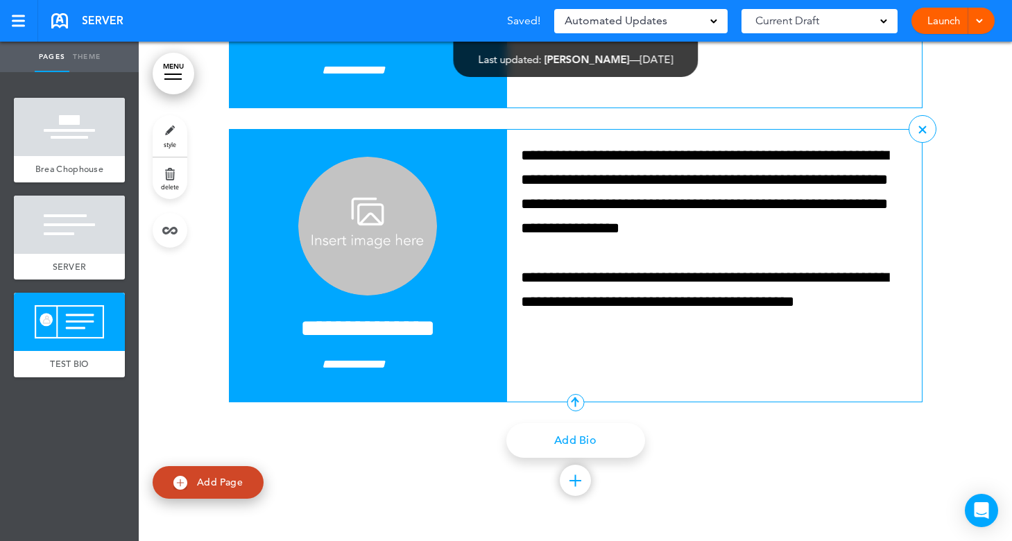
click at [575, 401] on div at bounding box center [575, 402] width 1 height 9
click at [572, 397] on div at bounding box center [575, 402] width 17 height 17
click at [572, 399] on div at bounding box center [575, 402] width 17 height 17
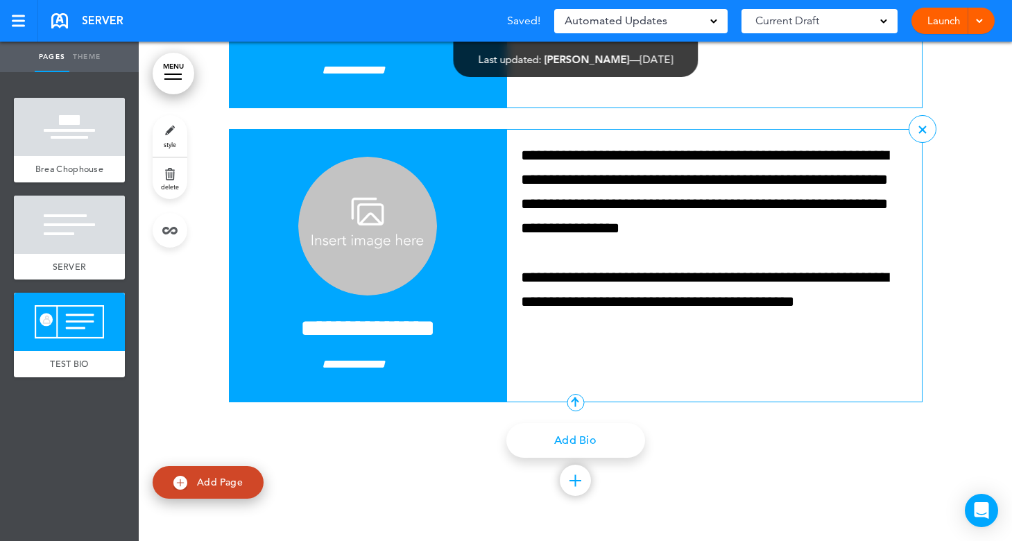
click at [572, 399] on div at bounding box center [575, 402] width 17 height 17
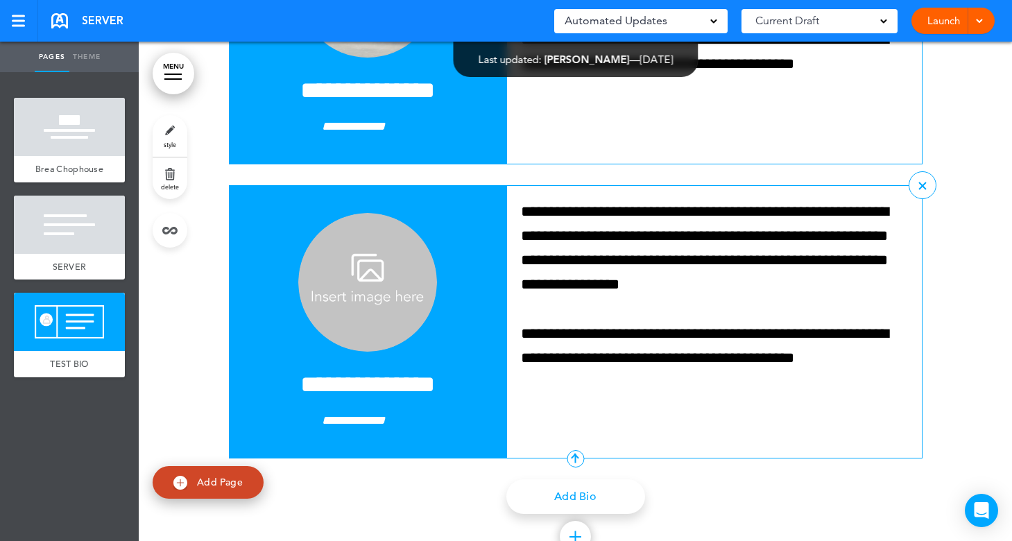
scroll to position [4571, 0]
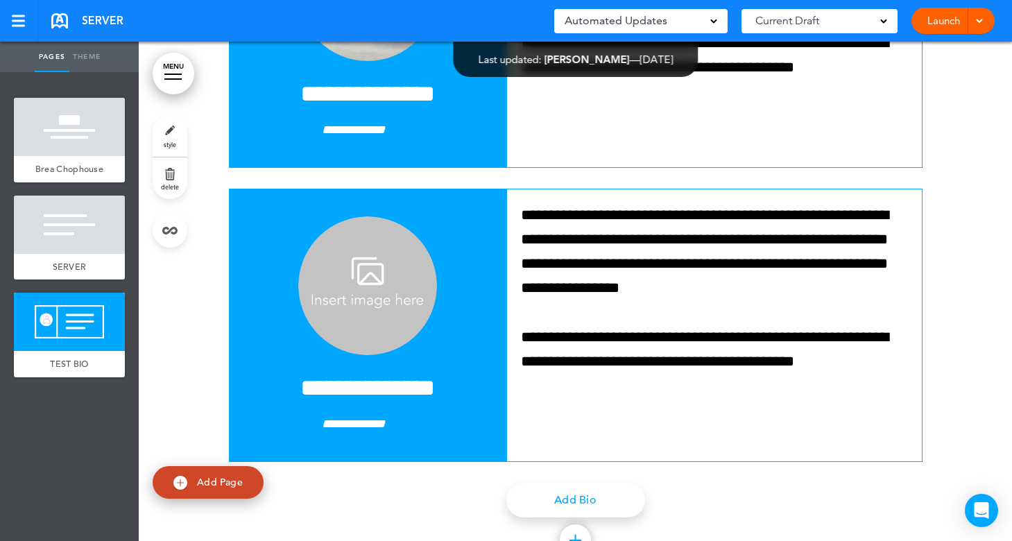
drag, startPoint x: 607, startPoint y: 237, endPoint x: 557, endPoint y: 232, distance: 50.1
drag, startPoint x: 493, startPoint y: 234, endPoint x: 484, endPoint y: 368, distance: 134.2
click at [484, 377] on div "**********" at bounding box center [576, 38] width 694 height 1125
click at [217, 240] on div at bounding box center [575, 38] width 873 height 1125
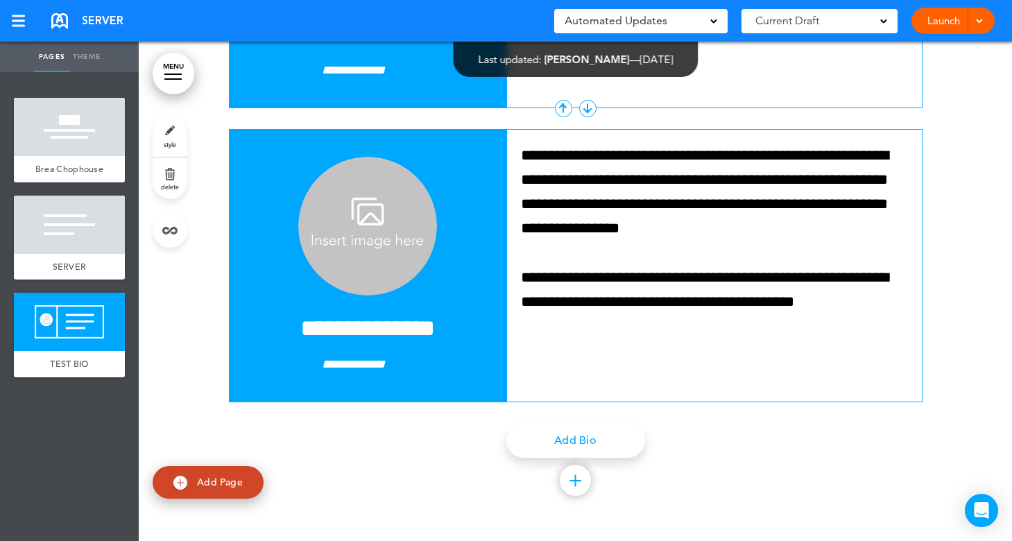
scroll to position [4935, 0]
click at [222, 491] on link "Add Page" at bounding box center [208, 482] width 111 height 33
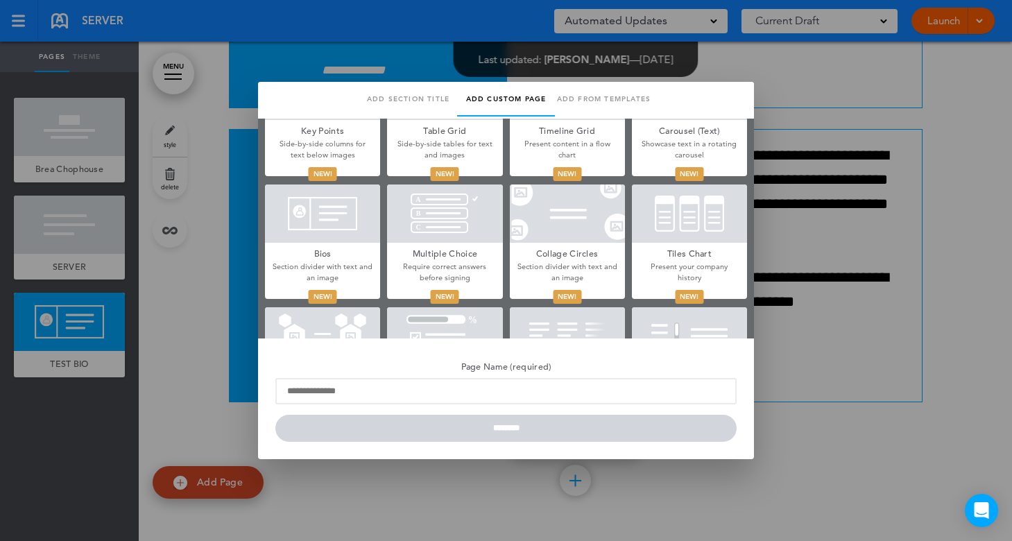
scroll to position [581, 0]
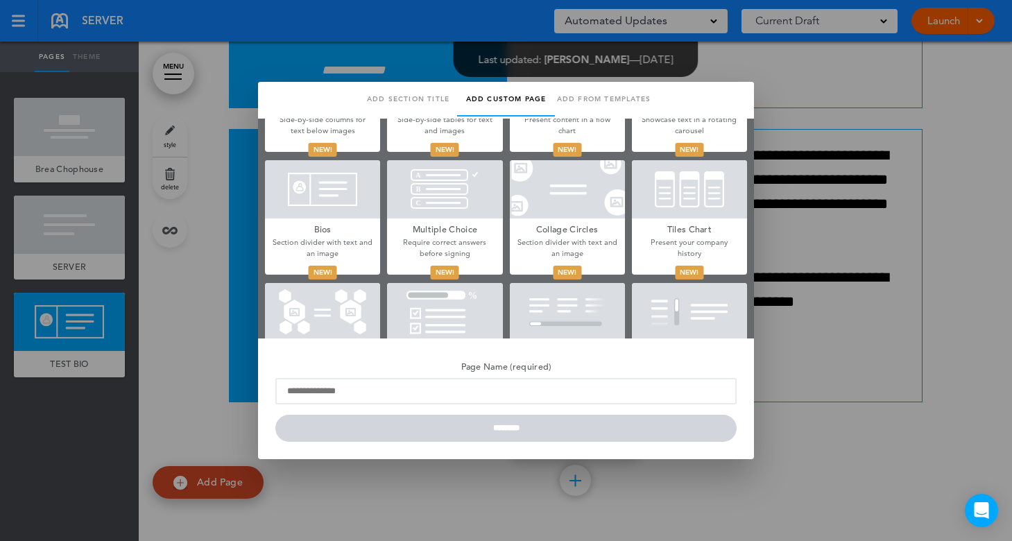
click at [60, 329] on div at bounding box center [506, 270] width 1012 height 541
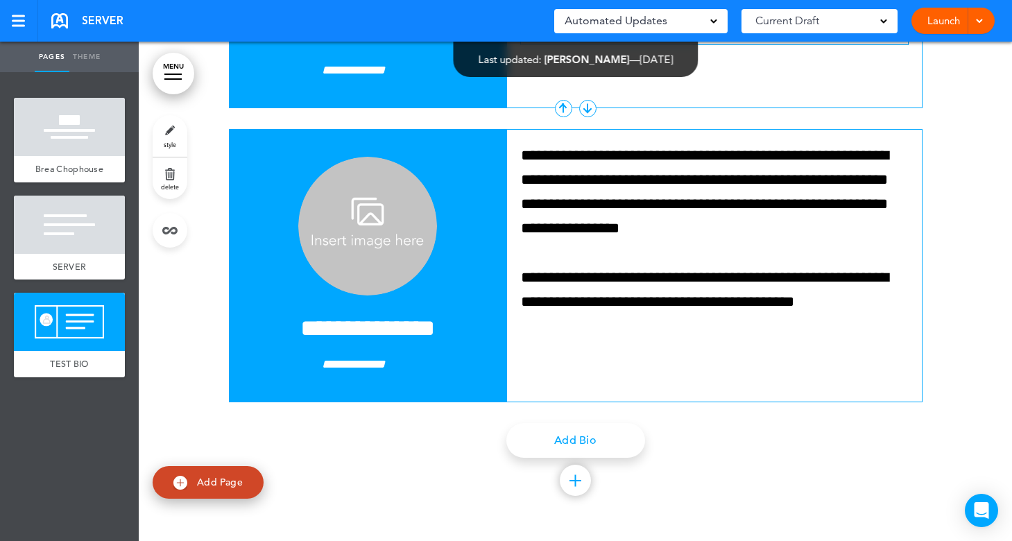
scroll to position [4727, 0]
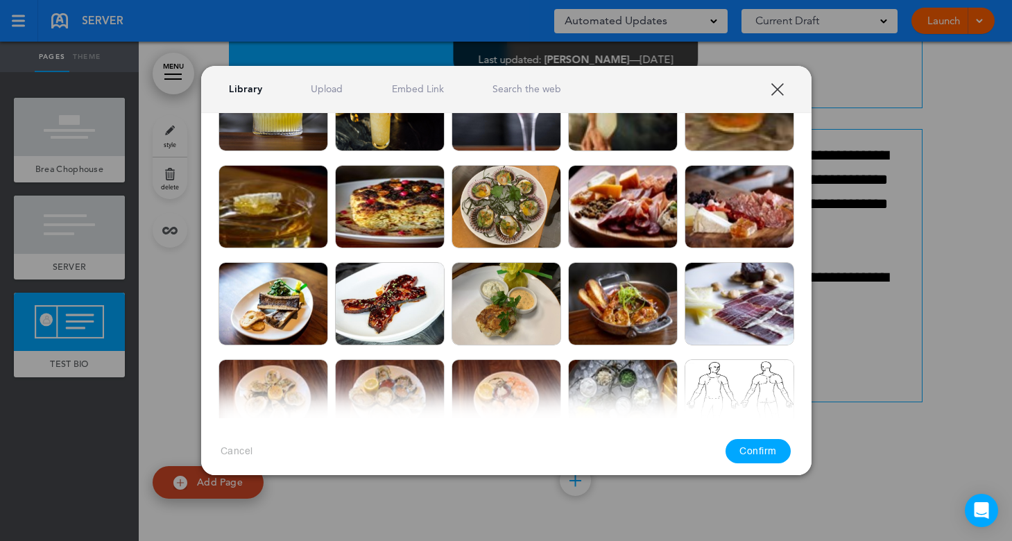
scroll to position [0, 0]
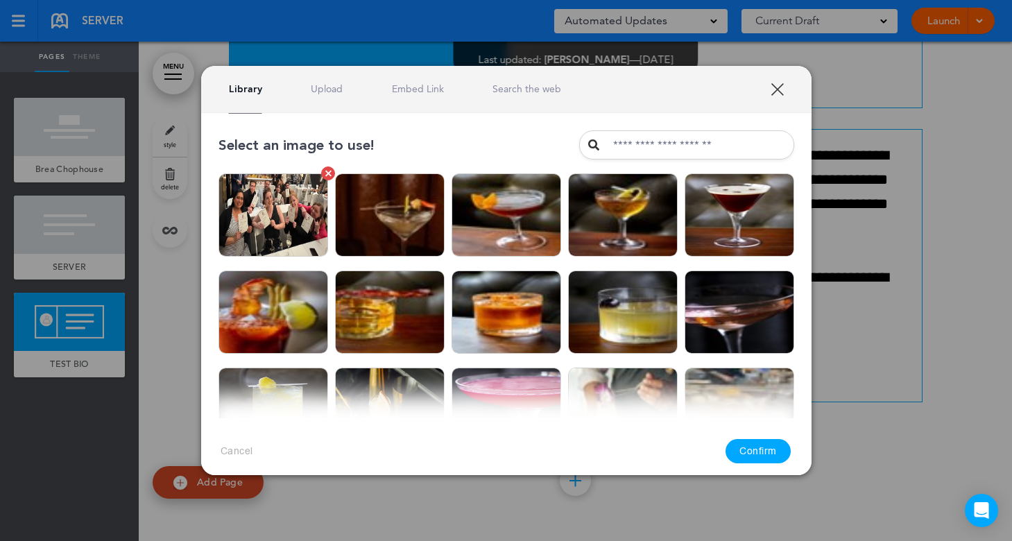
click at [285, 216] on img at bounding box center [274, 214] width 110 height 83
click at [750, 454] on button "Confirm" at bounding box center [758, 451] width 65 height 24
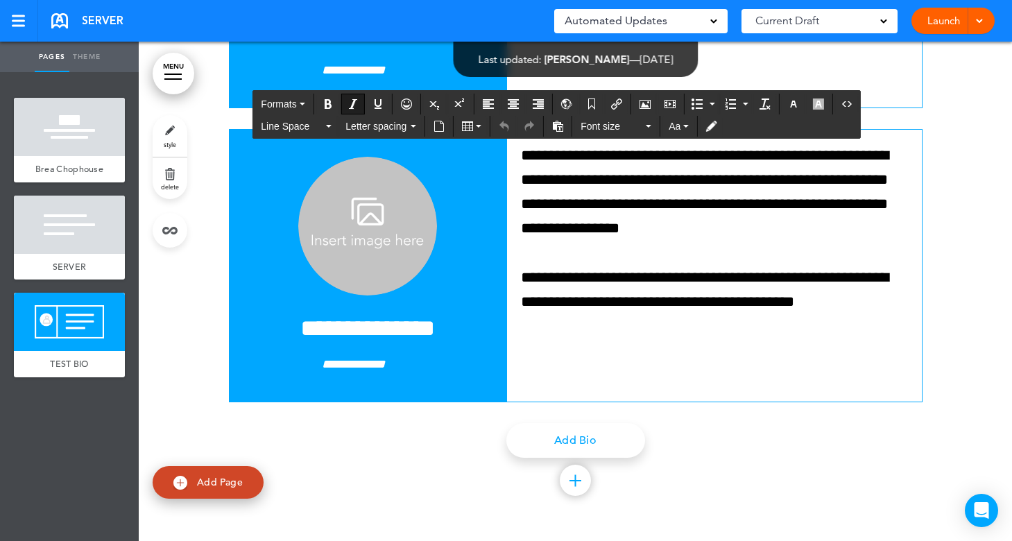
click at [93, 327] on div at bounding box center [69, 322] width 111 height 58
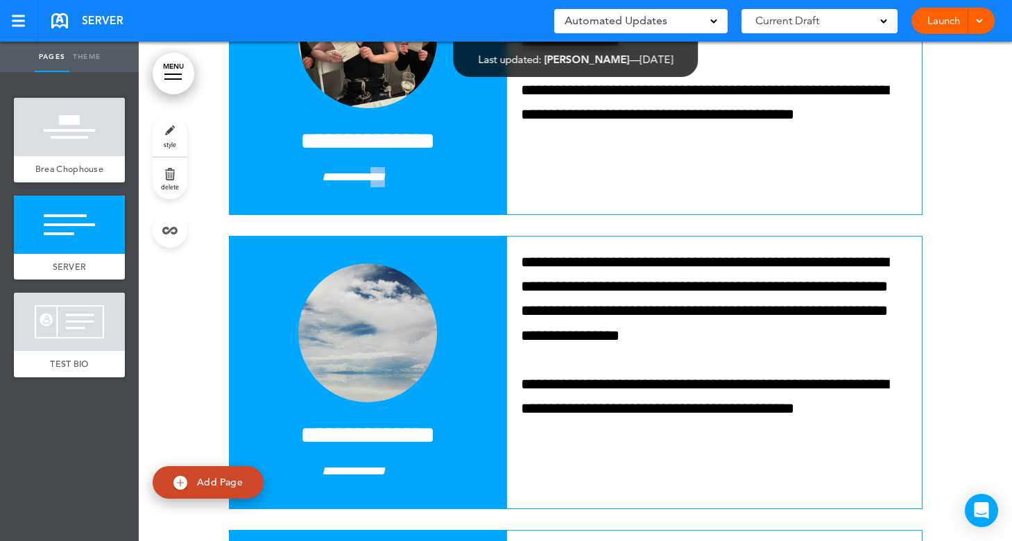
scroll to position [4223, 0]
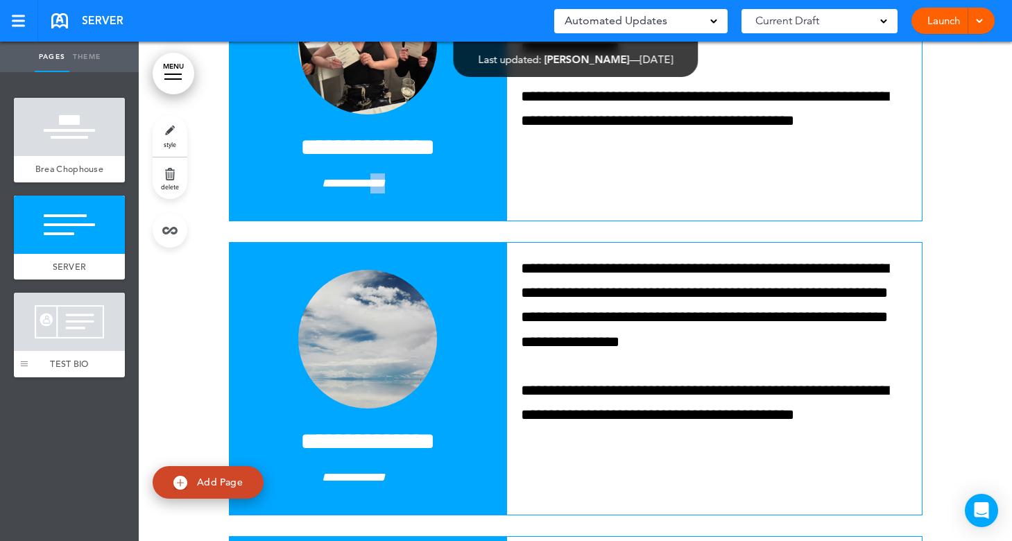
click at [23, 370] on div at bounding box center [24, 335] width 21 height 85
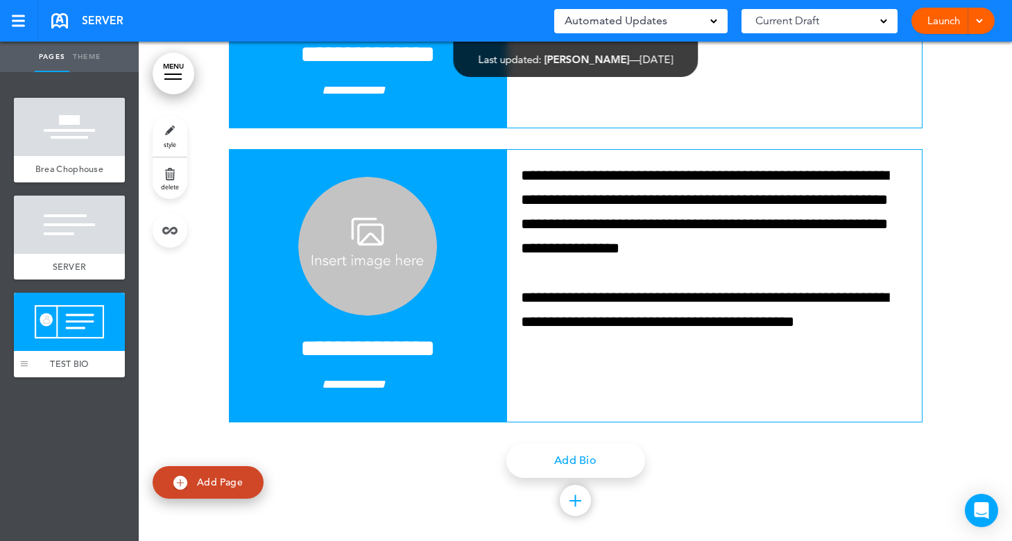
scroll to position [4639, 0]
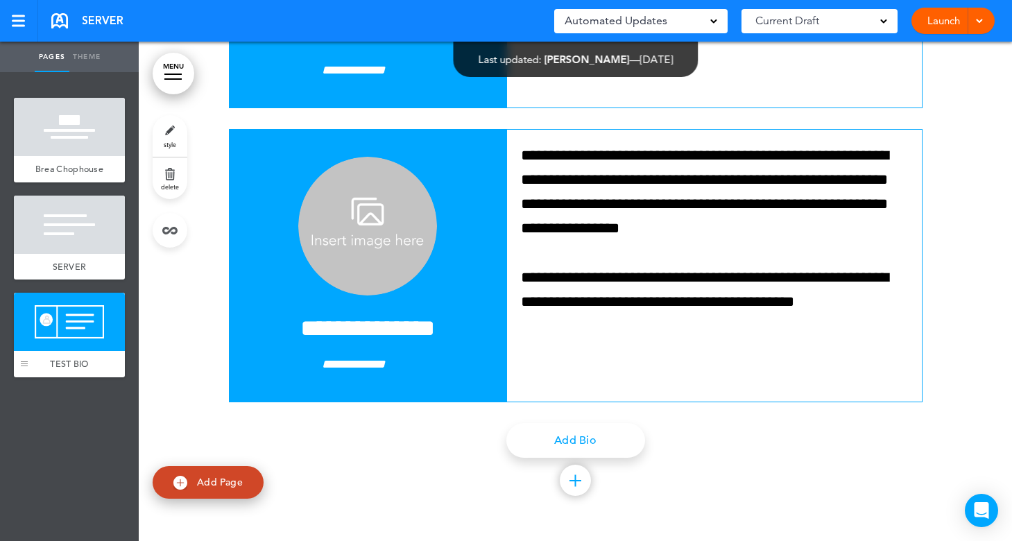
click at [24, 368] on div at bounding box center [24, 335] width 21 height 85
click at [80, 327] on div at bounding box center [69, 322] width 111 height 58
click at [171, 185] on span "delete" at bounding box center [170, 186] width 18 height 8
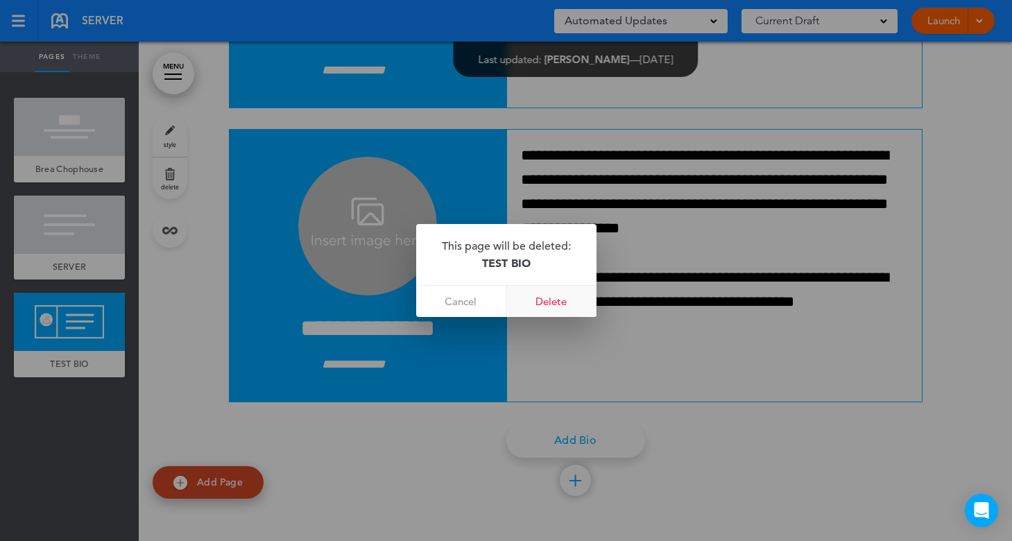
click at [556, 300] on link "Delete" at bounding box center [551, 301] width 90 height 31
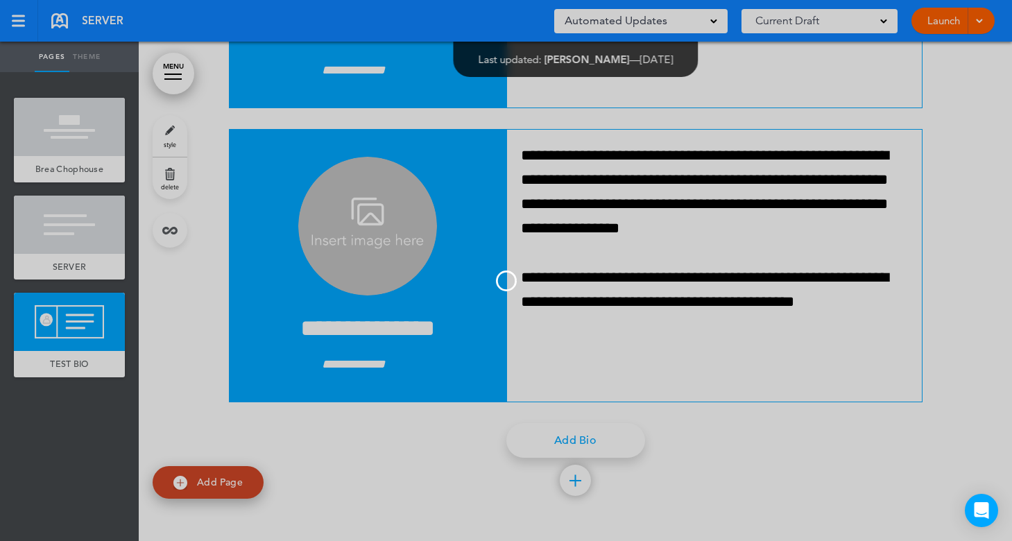
scroll to position [4140, 0]
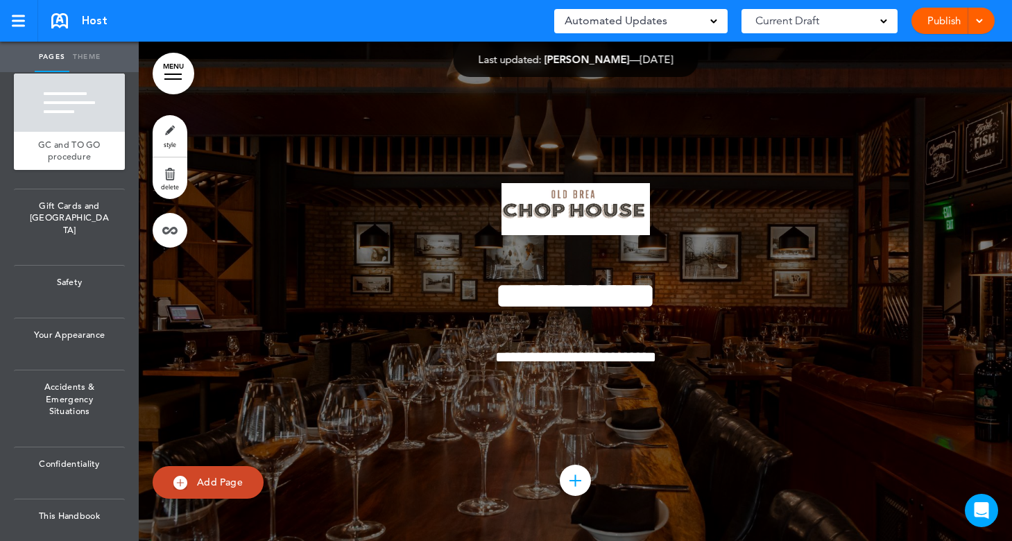
scroll to position [1936, 0]
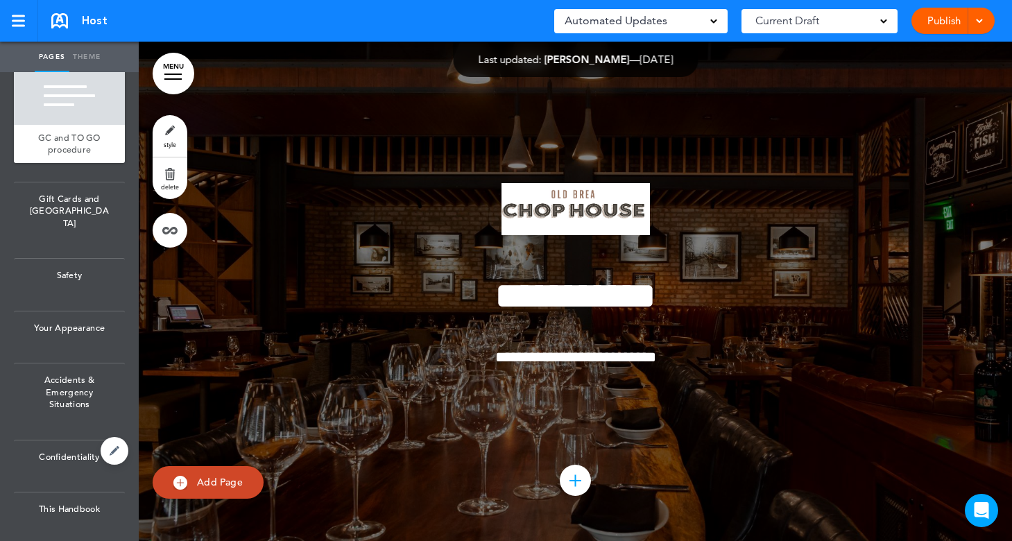
click at [66, 461] on span "Confidentiality" at bounding box center [69, 457] width 111 height 33
click at [53, 216] on span "Gift Cards and [GEOGRAPHIC_DATA]" at bounding box center [69, 211] width 111 height 58
click at [58, 213] on span "Gift Cards and [GEOGRAPHIC_DATA]" at bounding box center [69, 211] width 111 height 58
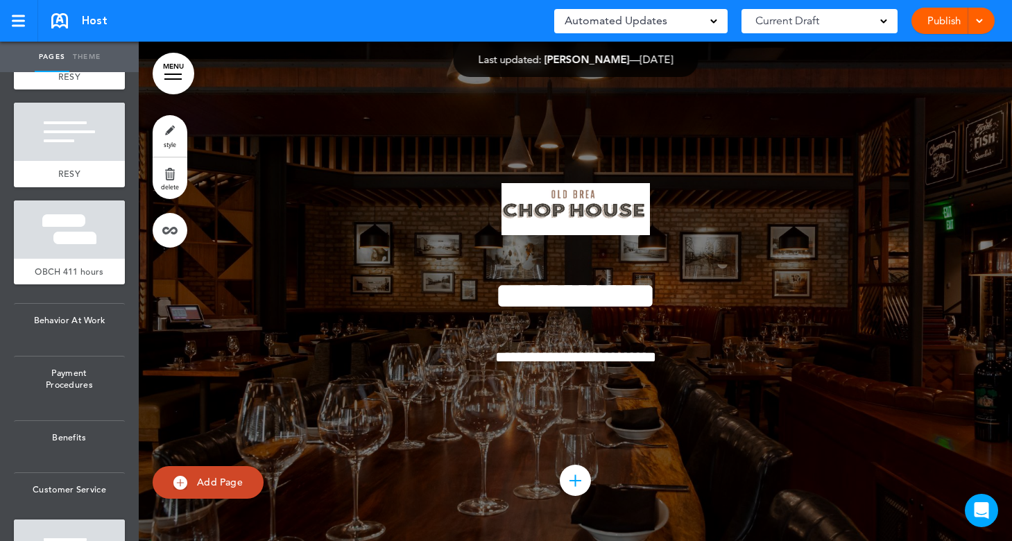
scroll to position [898, 0]
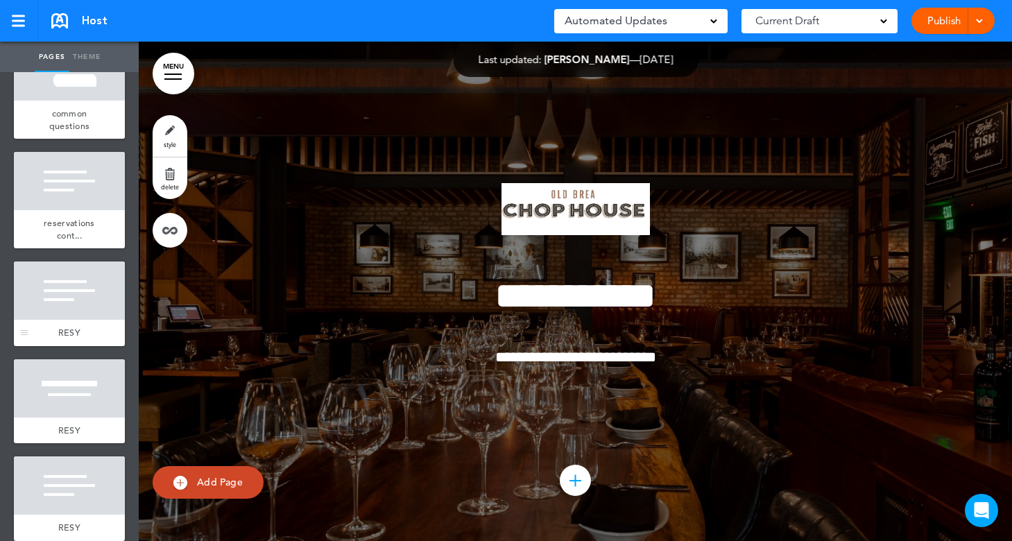
click at [64, 318] on div at bounding box center [69, 291] width 111 height 58
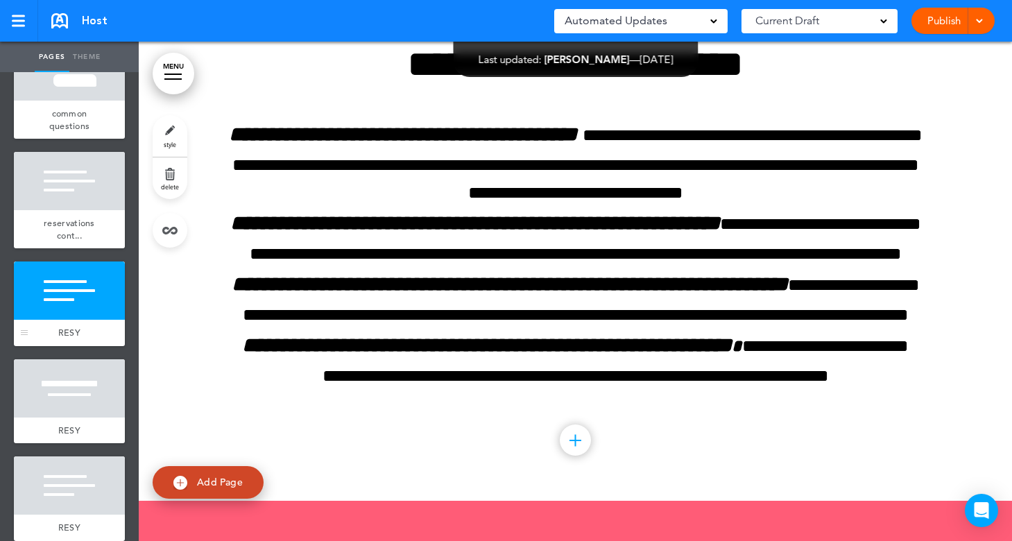
scroll to position [6732, 0]
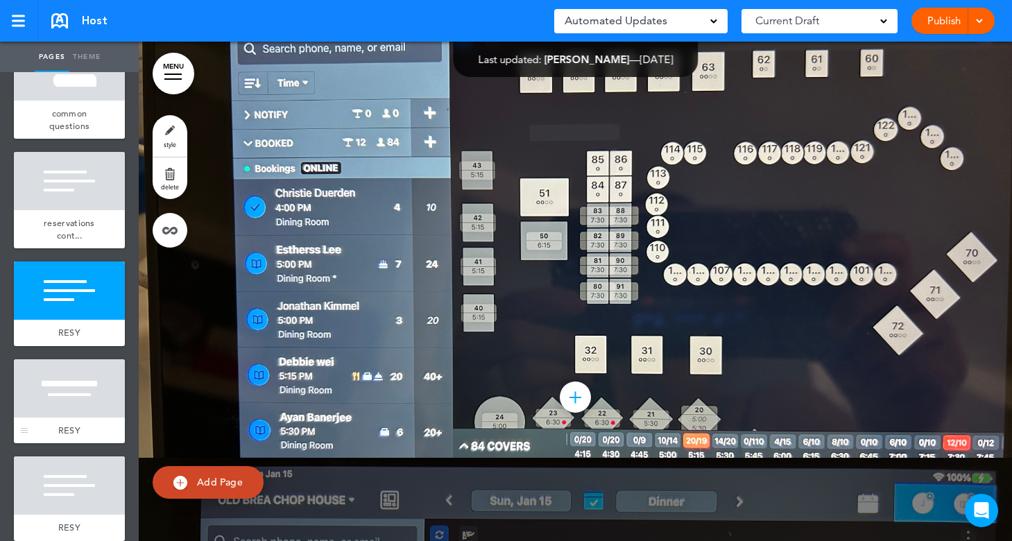
click at [69, 380] on div at bounding box center [69, 388] width 111 height 58
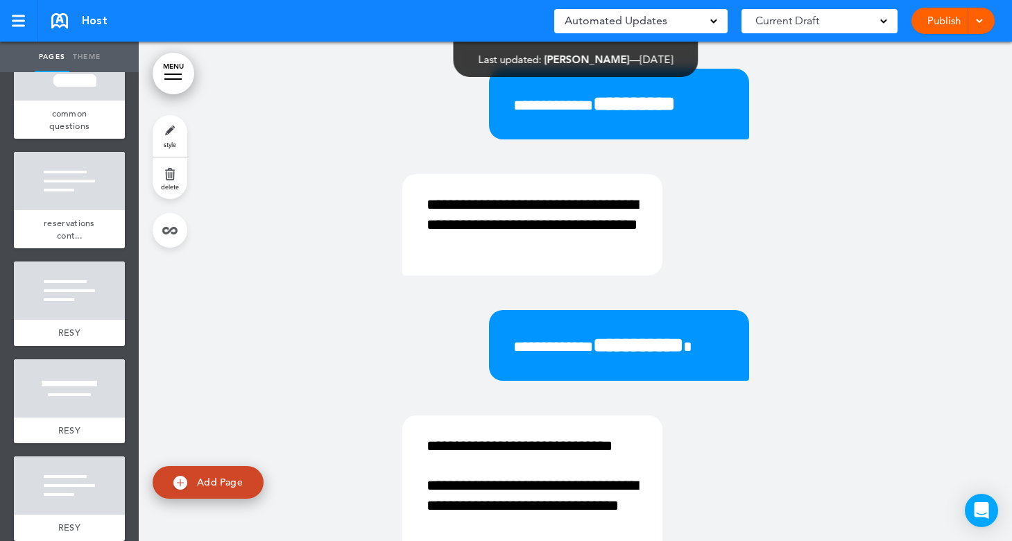
scroll to position [9382, 0]
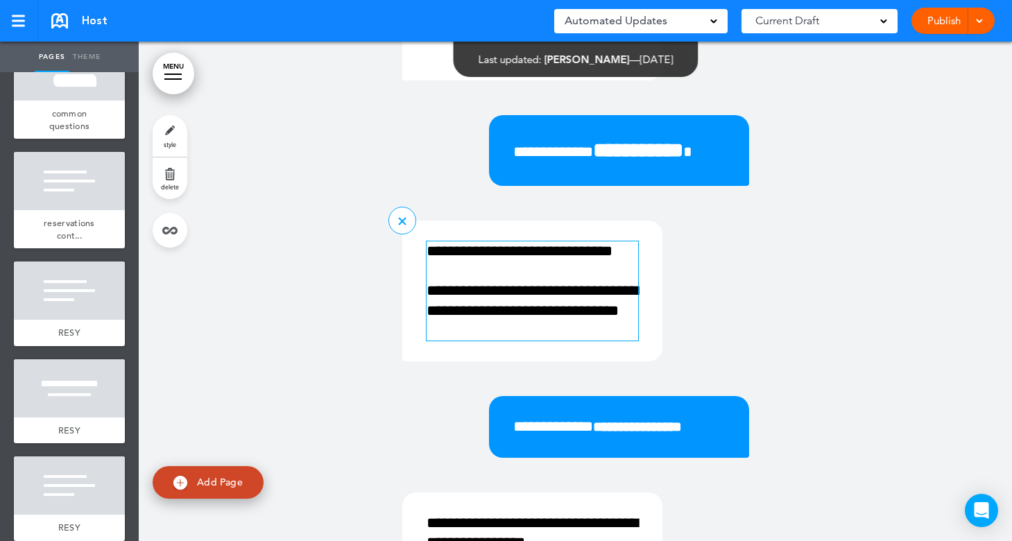
click at [436, 262] on p "**********" at bounding box center [533, 251] width 212 height 20
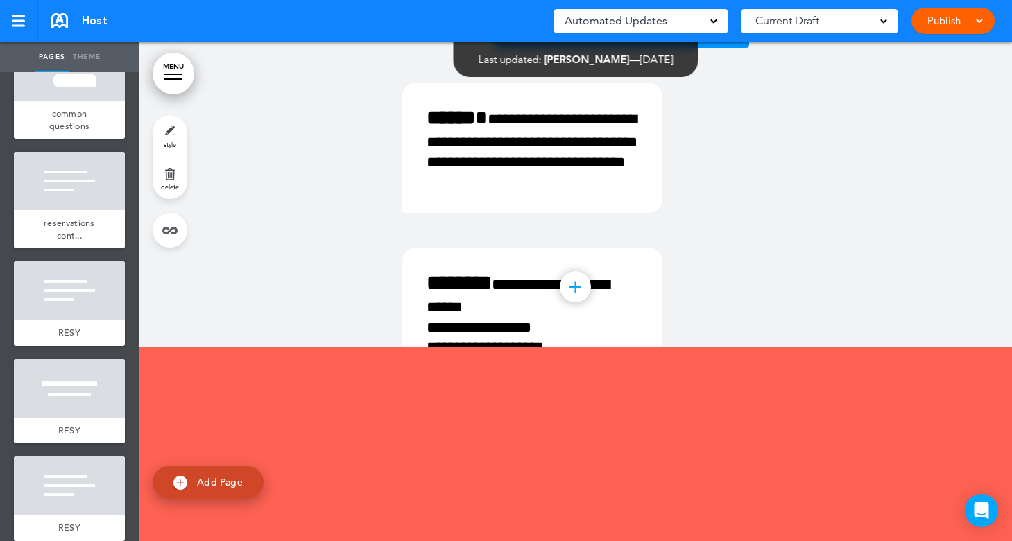
scroll to position [8341, 0]
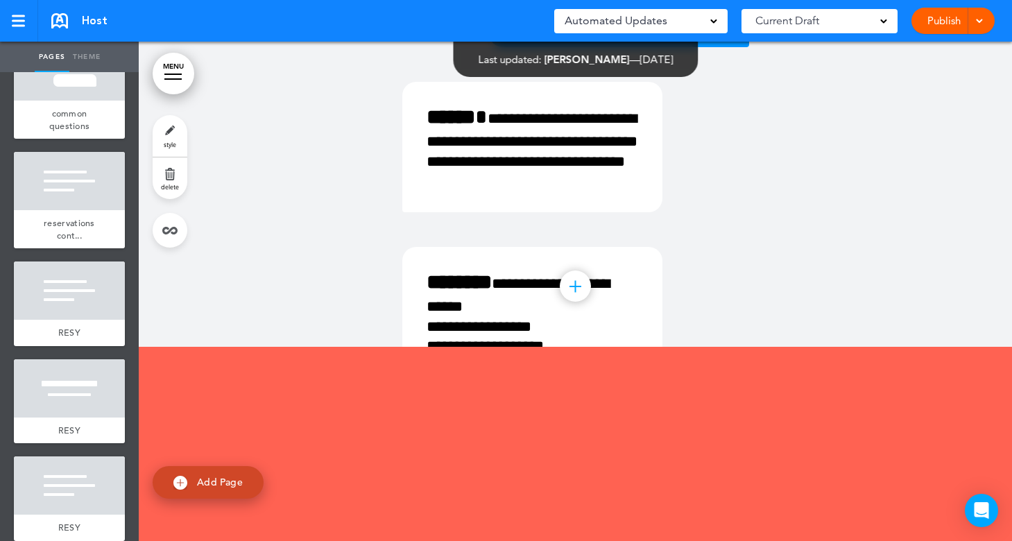
click at [52, 303] on div at bounding box center [69, 291] width 111 height 58
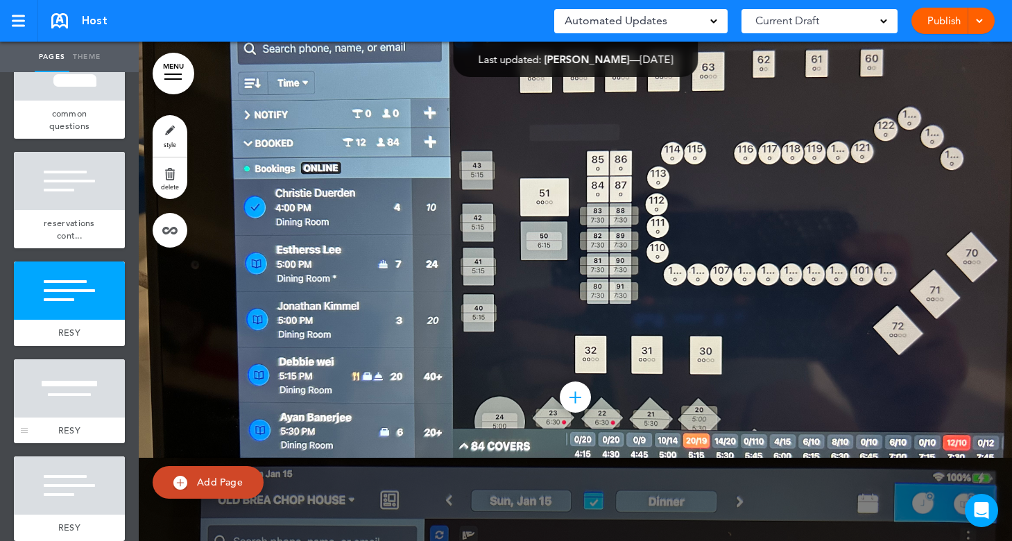
click at [51, 389] on div at bounding box center [69, 388] width 111 height 58
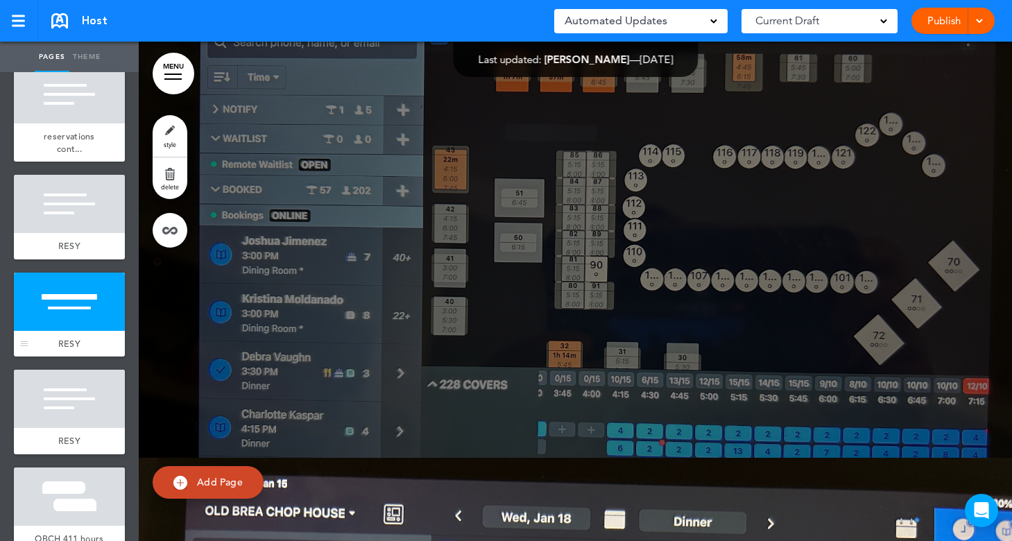
scroll to position [1107, 0]
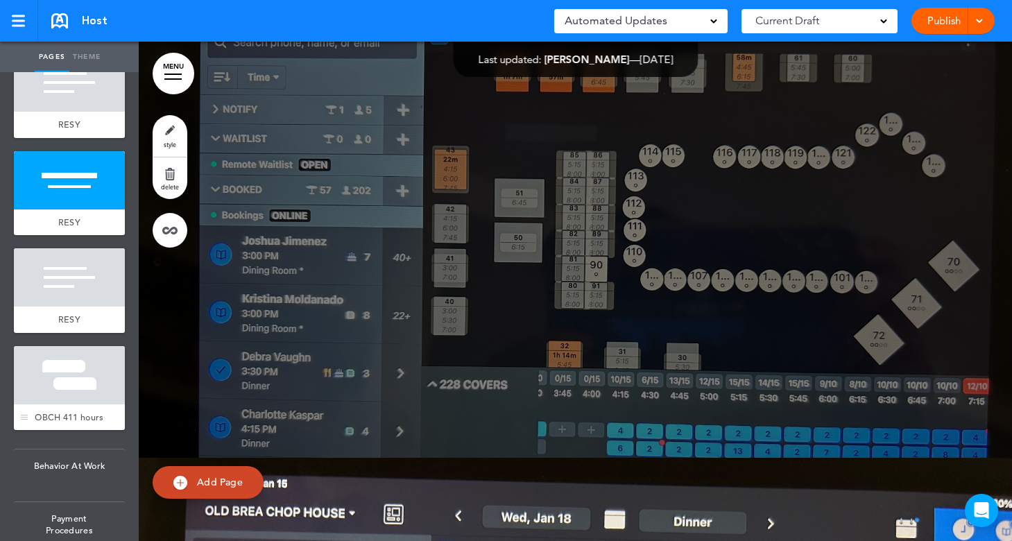
click at [60, 381] on div at bounding box center [69, 375] width 111 height 58
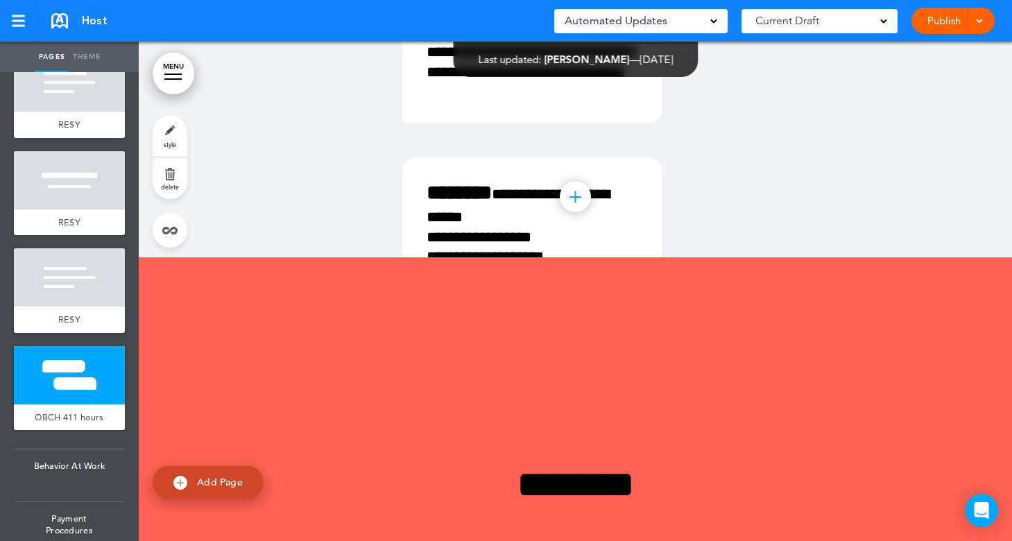
scroll to position [8438, 0]
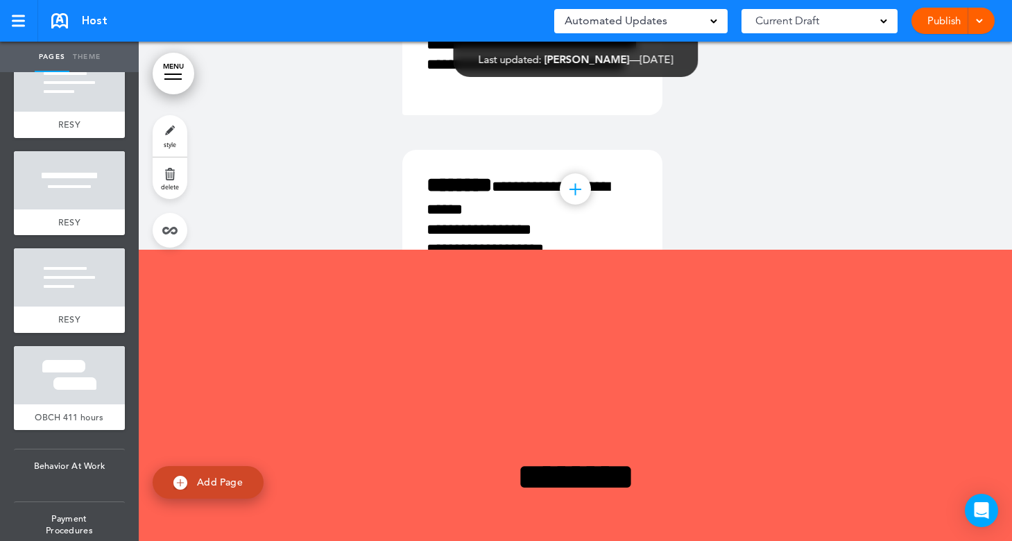
click at [688, 377] on div at bounding box center [575, 500] width 873 height 500
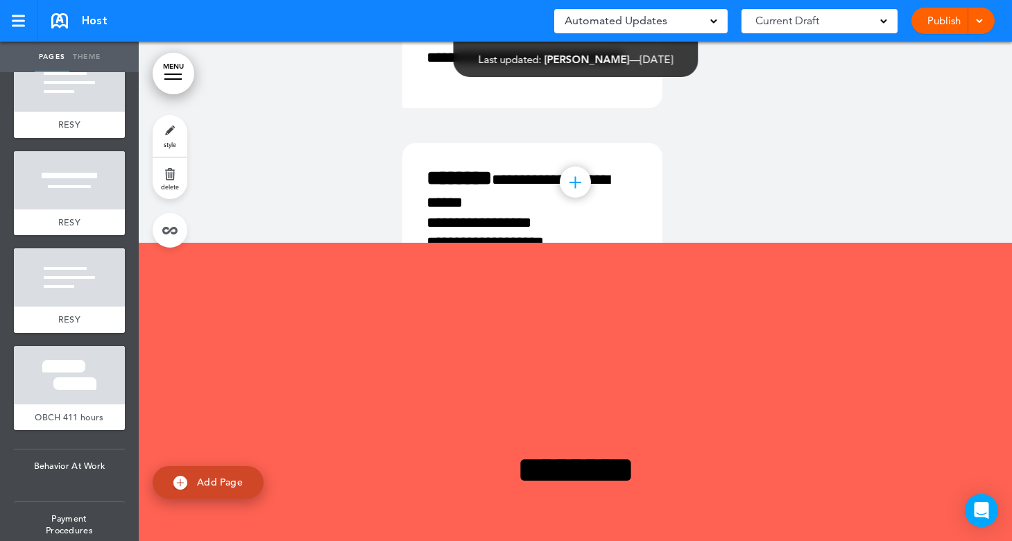
scroll to position [8369, 0]
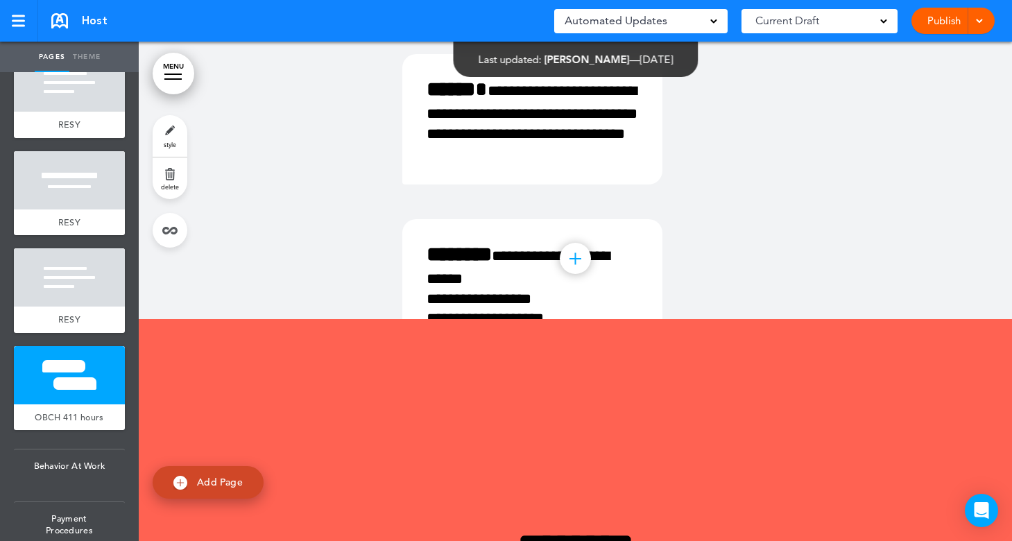
drag, startPoint x: 267, startPoint y: 315, endPoint x: 221, endPoint y: 190, distance: 133.2
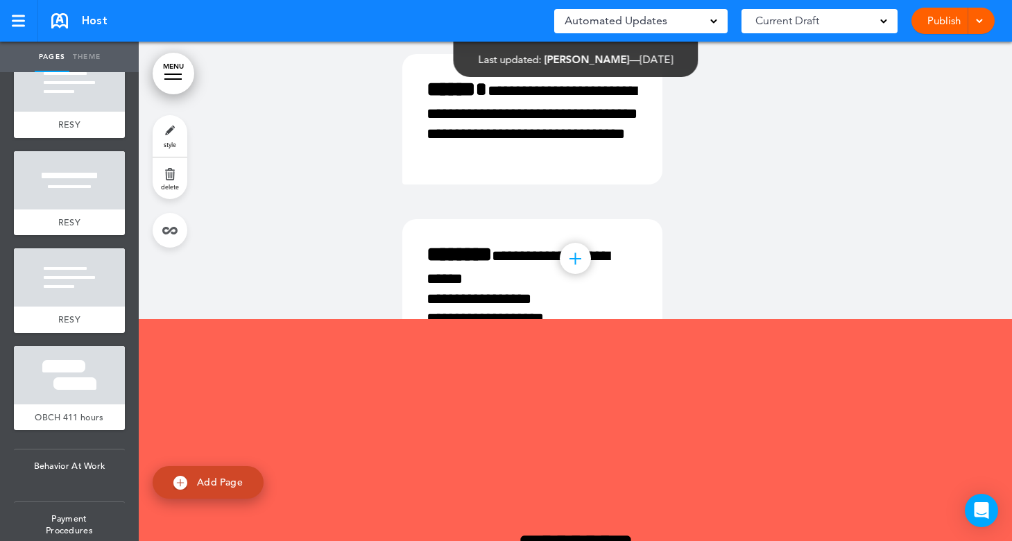
click at [46, 387] on div at bounding box center [69, 375] width 111 height 58
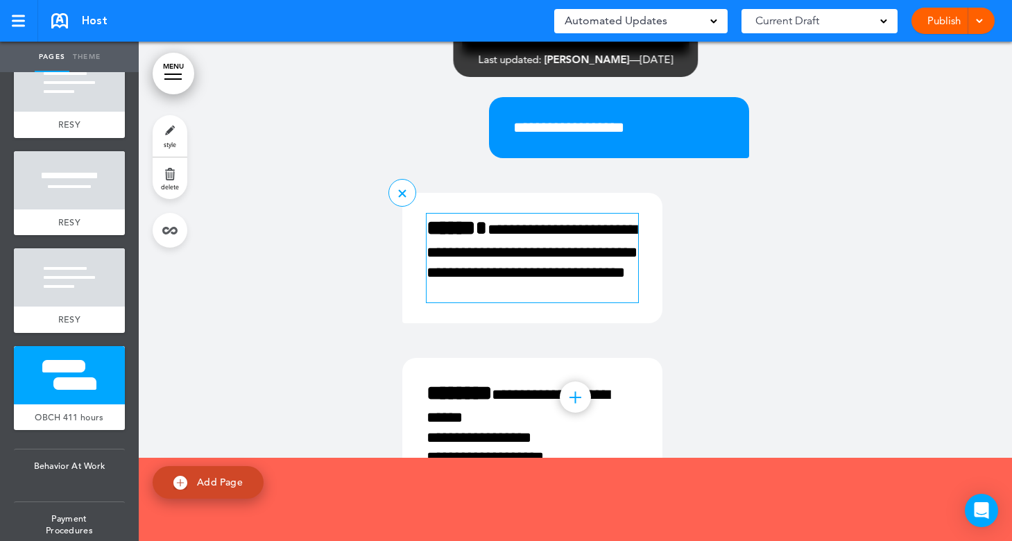
scroll to position [8299, 0]
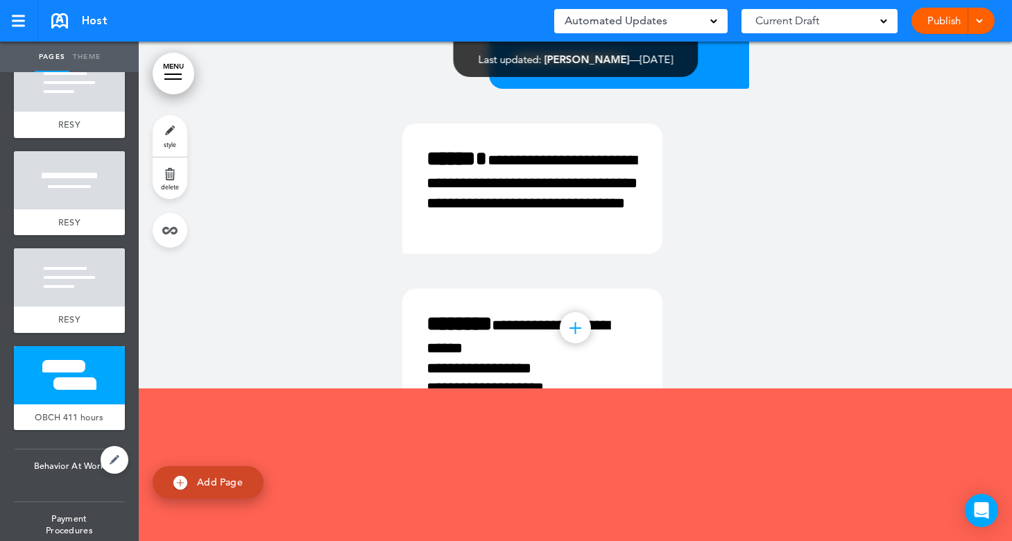
click at [73, 470] on span "Behavior At Work" at bounding box center [69, 466] width 111 height 33
click at [44, 481] on span "Behavior At Work" at bounding box center [69, 466] width 111 height 33
click at [65, 377] on div at bounding box center [69, 375] width 111 height 58
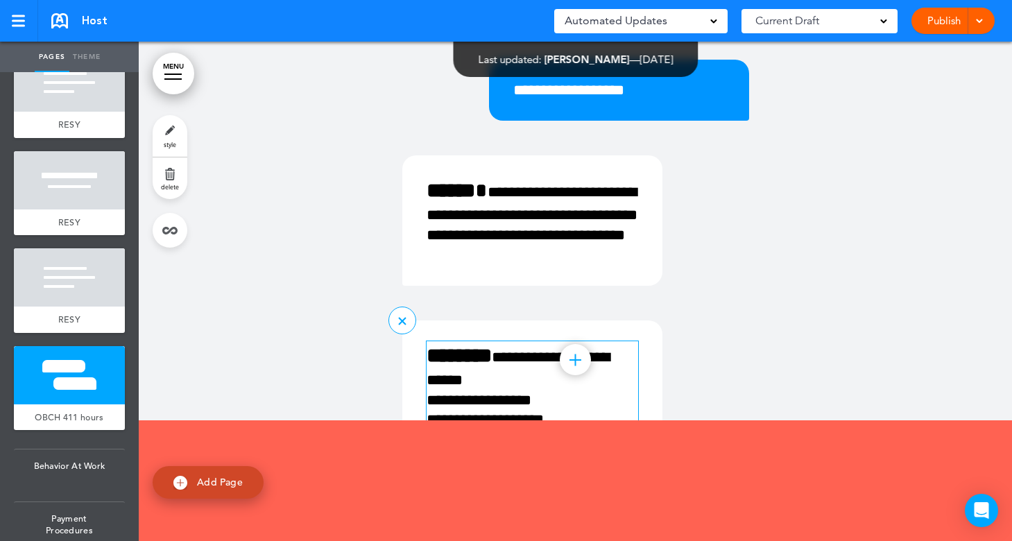
scroll to position [8369, 0]
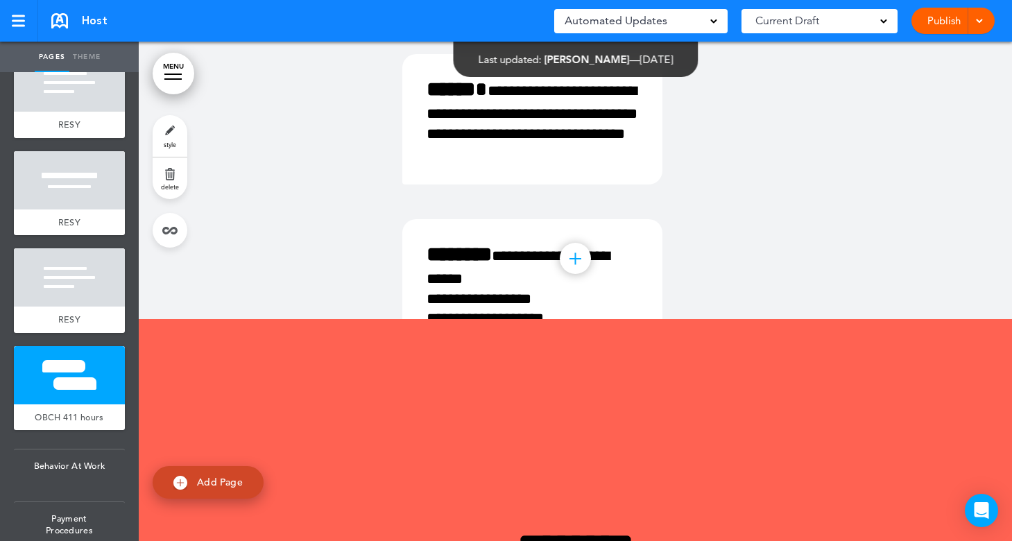
click at [982, 19] on span at bounding box center [979, 19] width 9 height 9
click at [822, 19] on div "Current Draft" at bounding box center [820, 21] width 156 height 24
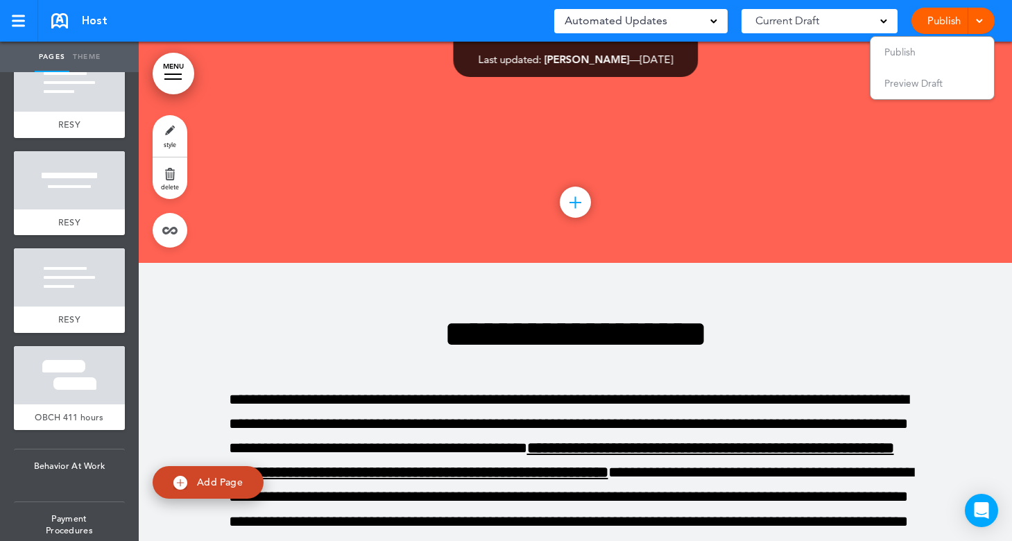
scroll to position [8924, 0]
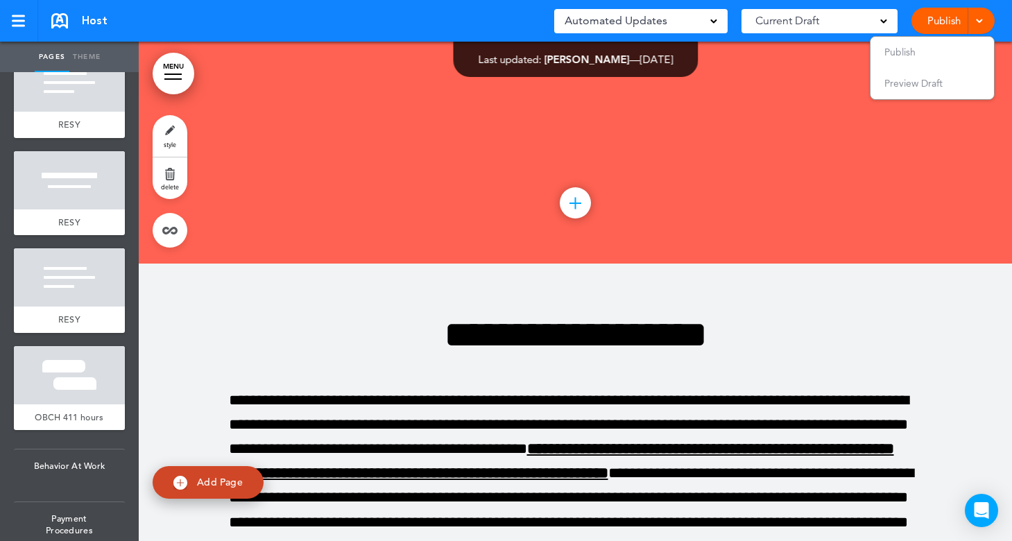
click at [572, 219] on div at bounding box center [575, 202] width 31 height 31
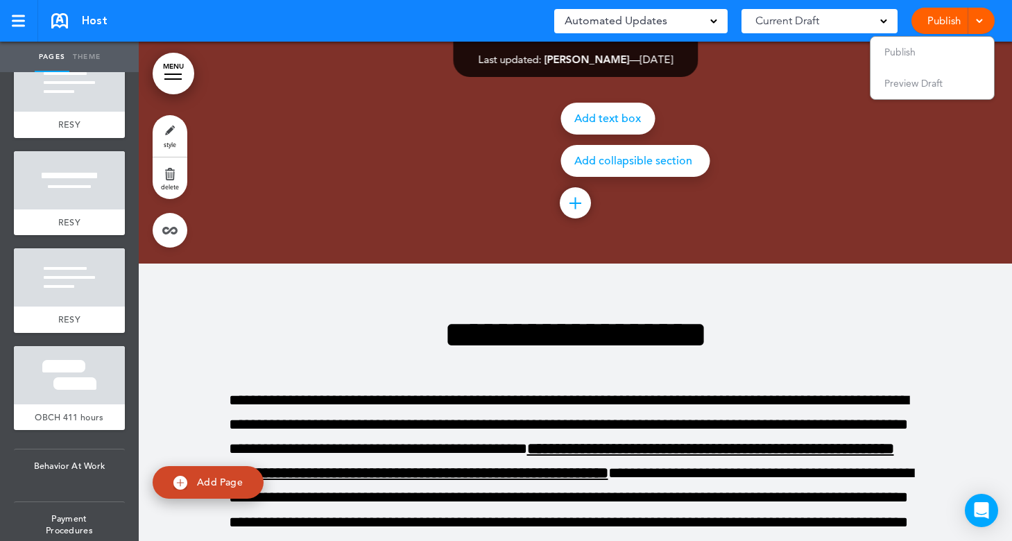
click at [575, 209] on div at bounding box center [575, 203] width 1 height 12
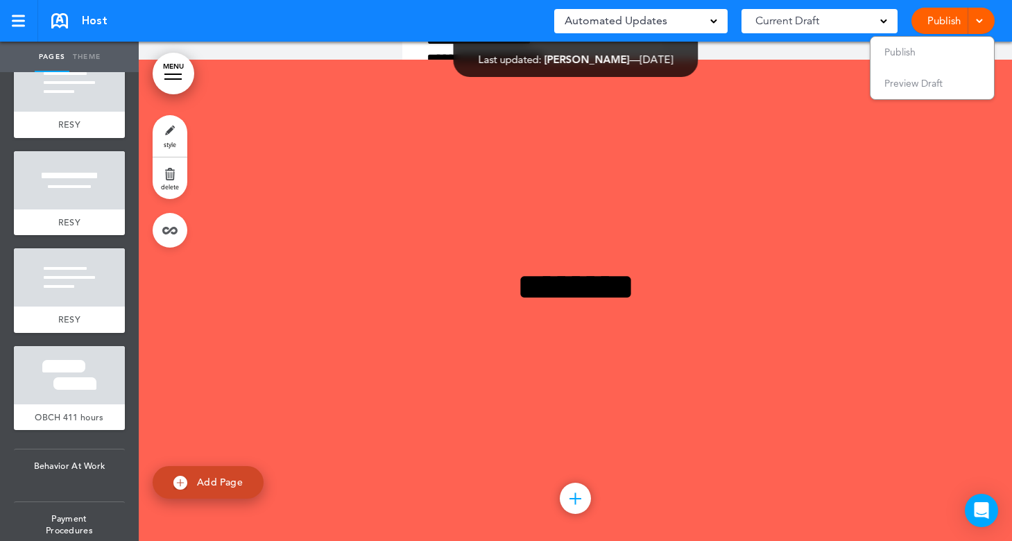
scroll to position [8508, 0]
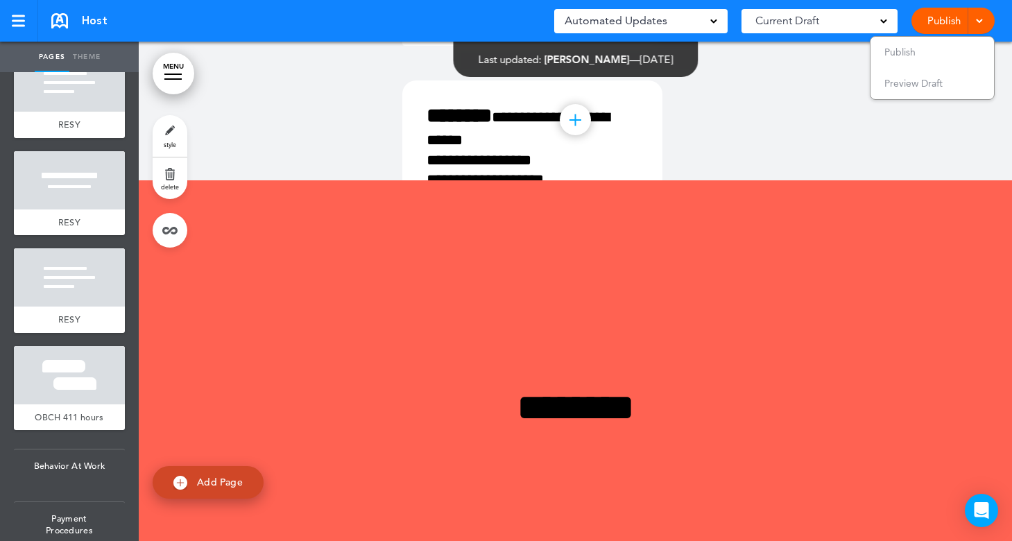
drag, startPoint x: 153, startPoint y: 293, endPoint x: 169, endPoint y: 358, distance: 67.1
click at [169, 358] on div at bounding box center [575, 430] width 873 height 500
click at [42, 414] on span "OBCH 411 hours" at bounding box center [69, 417] width 69 height 12
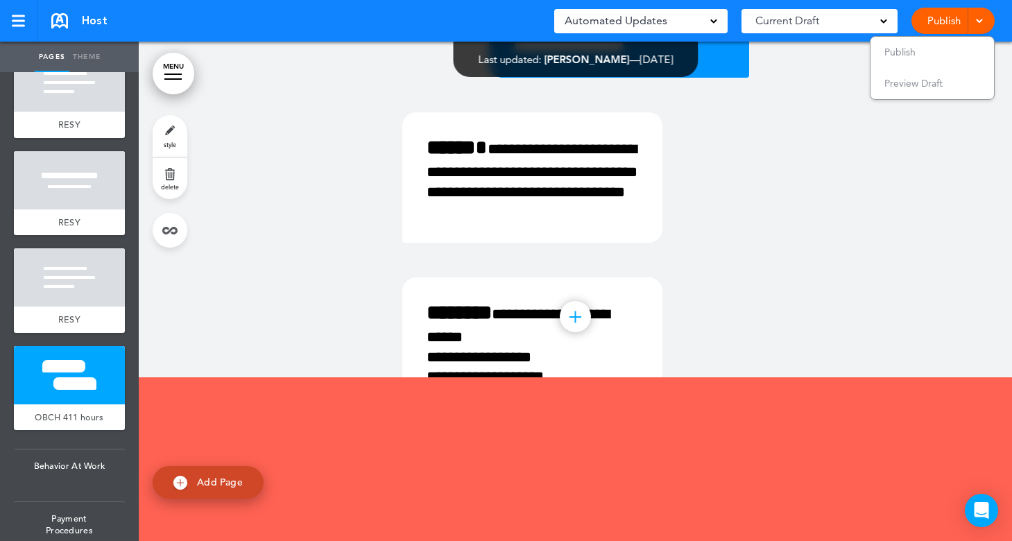
scroll to position [8161, 0]
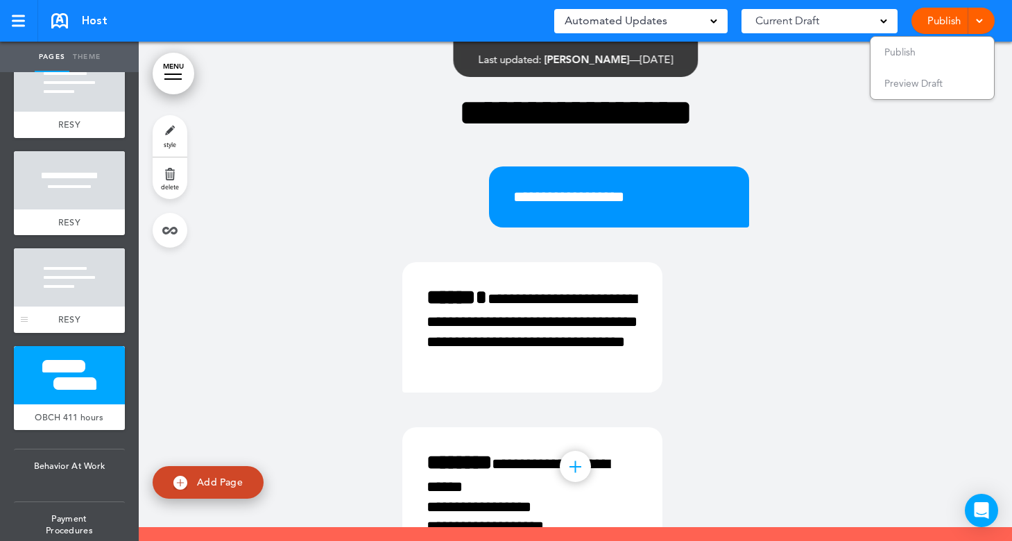
click at [55, 273] on div at bounding box center [69, 277] width 111 height 58
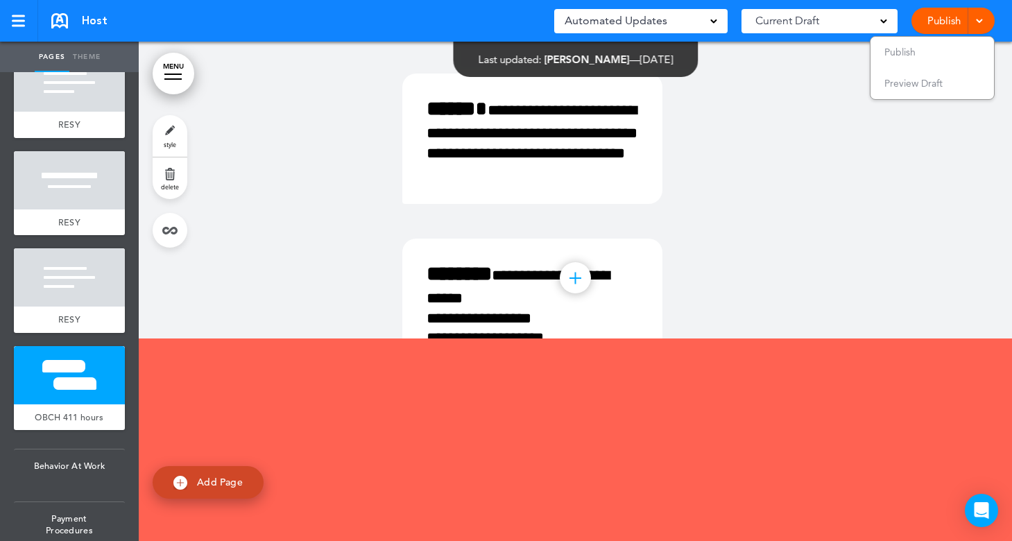
scroll to position [8494, 0]
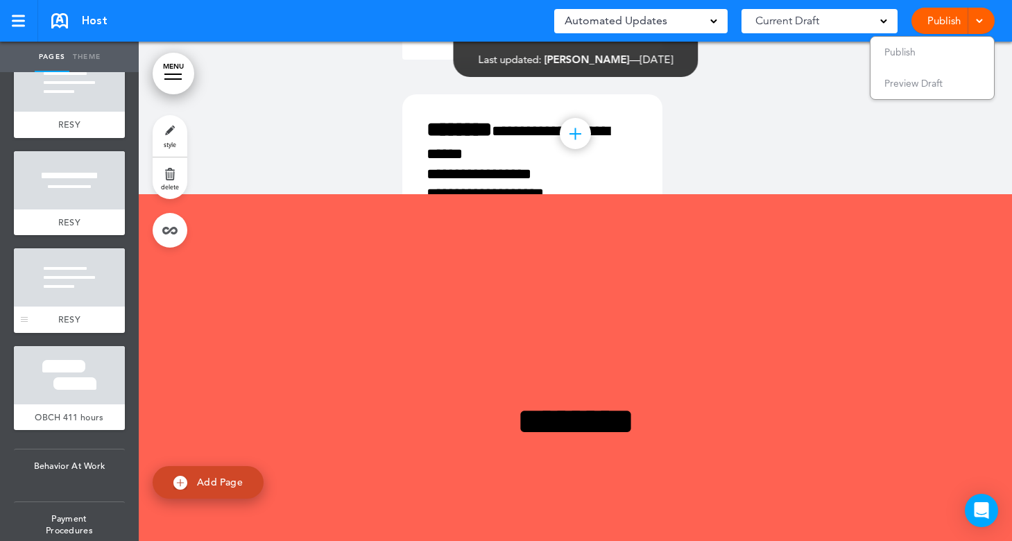
click at [55, 292] on div at bounding box center [69, 277] width 111 height 58
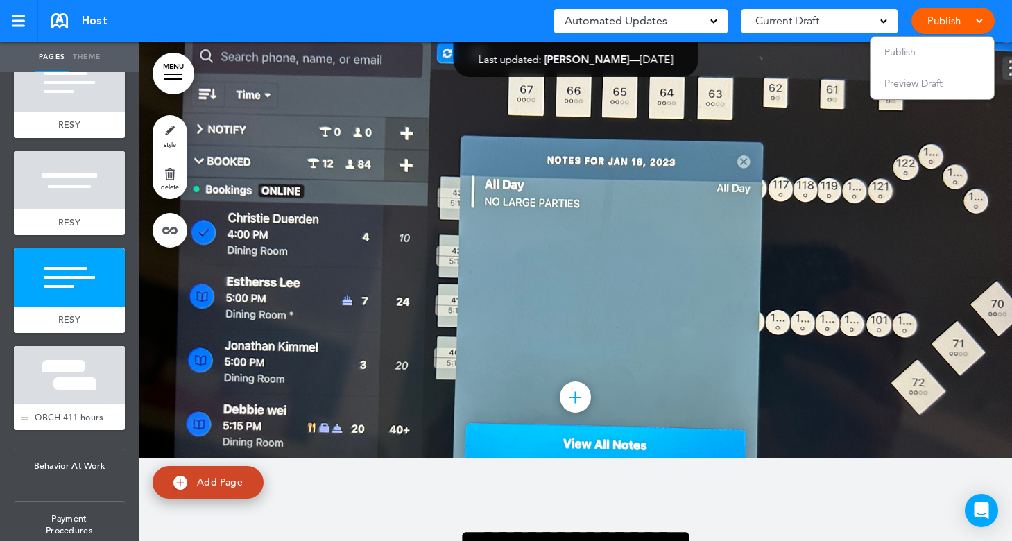
click at [62, 380] on div at bounding box center [69, 375] width 111 height 58
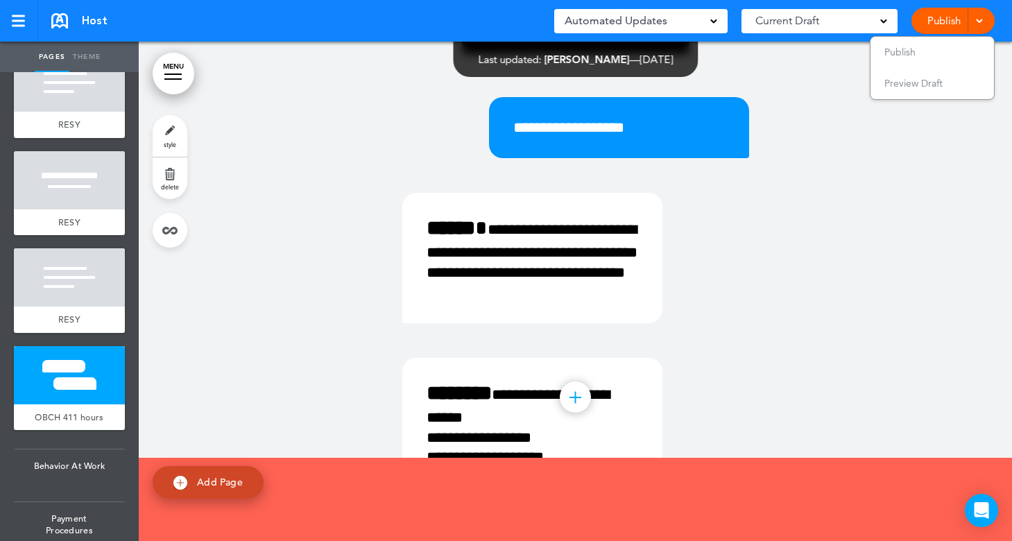
scroll to position [8508, 0]
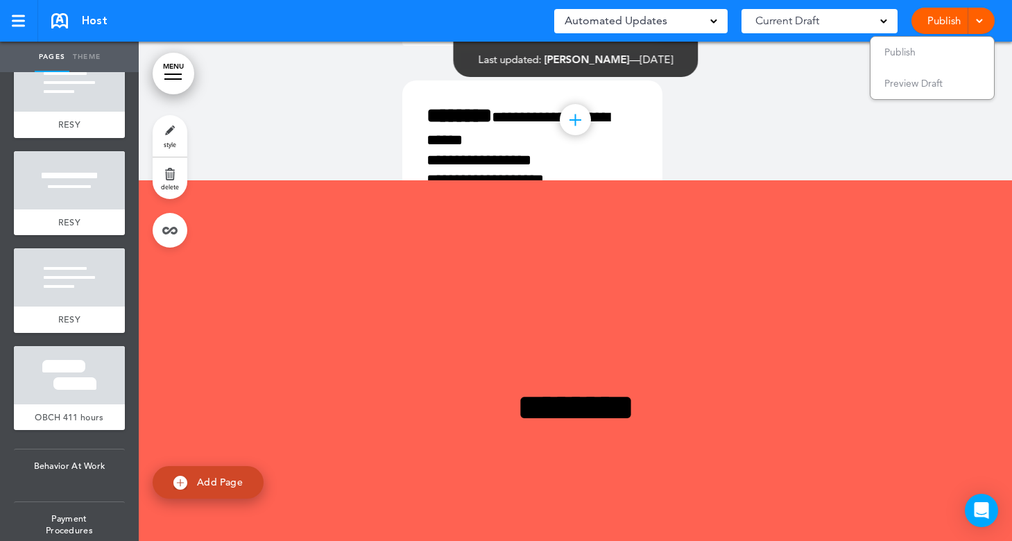
click at [345, 336] on div at bounding box center [575, 430] width 873 height 500
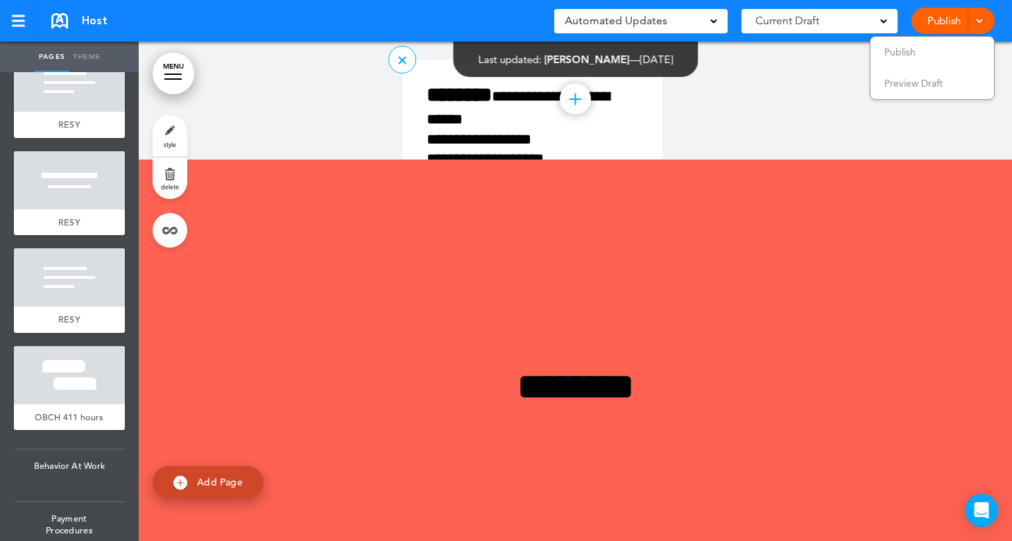
scroll to position [8503, 0]
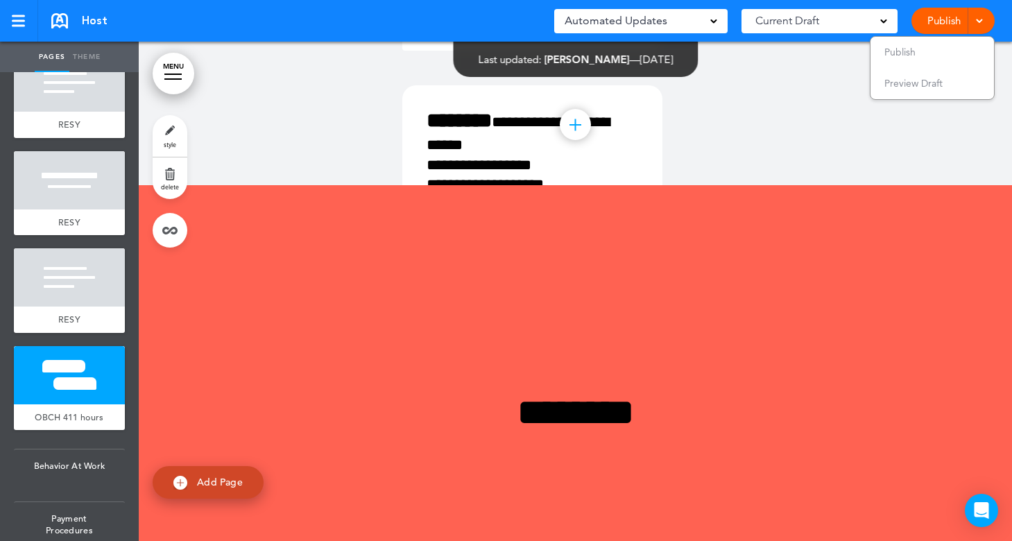
click at [549, 58] on span "[PERSON_NAME]" at bounding box center [586, 59] width 85 height 13
click at [810, 22] on span "Current Draft" at bounding box center [788, 20] width 64 height 19
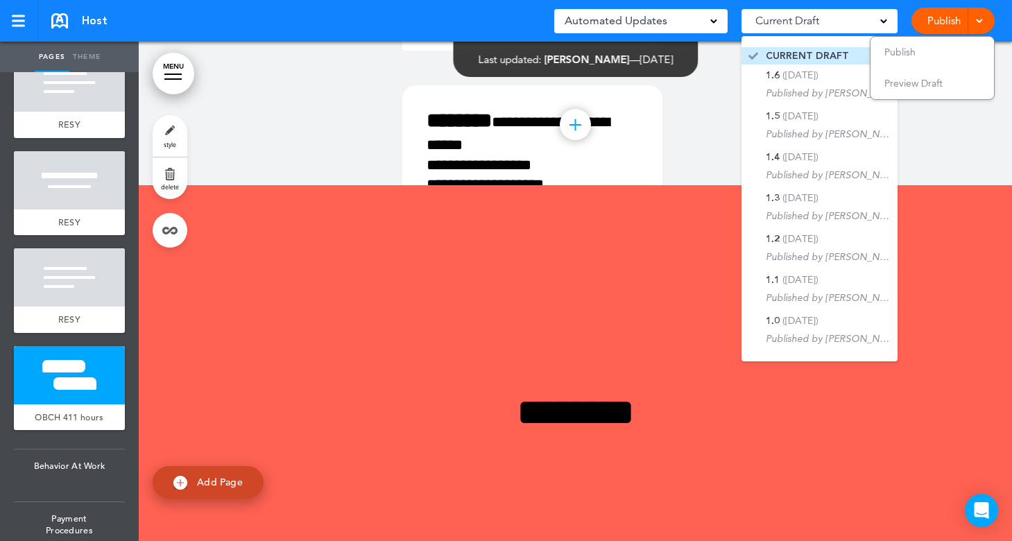
click at [804, 60] on span "CURRENT DRAFT" at bounding box center [807, 55] width 83 height 13
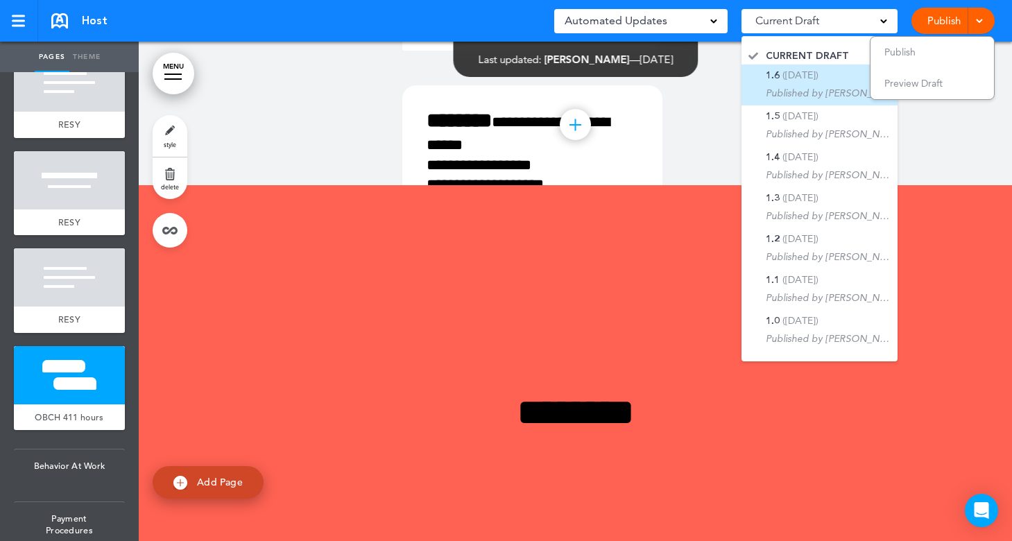
click at [802, 69] on span "(5/9/2023)" at bounding box center [801, 75] width 36 height 12
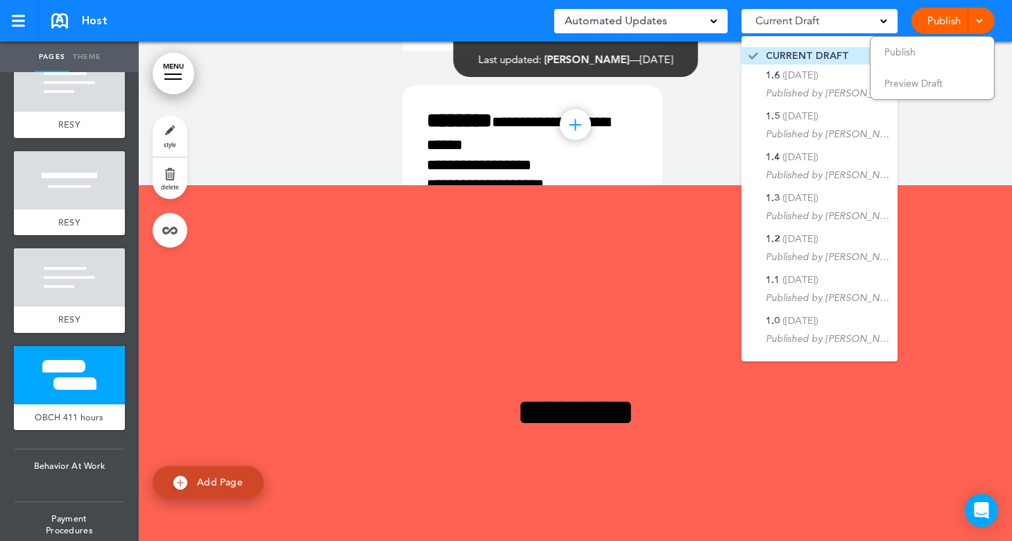
click at [804, 54] on span "CURRENT DRAFT" at bounding box center [807, 55] width 83 height 13
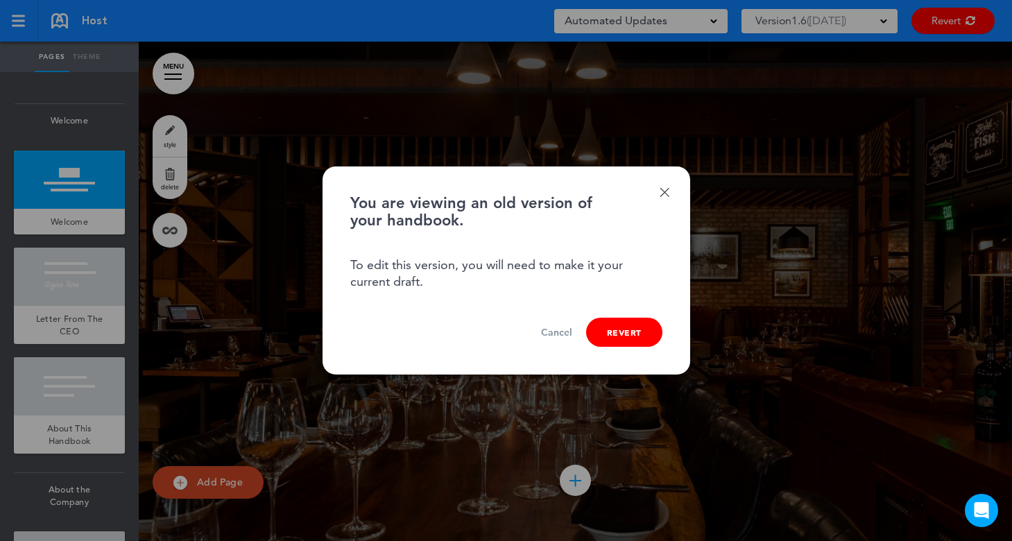
click at [557, 328] on link "Cancel" at bounding box center [556, 332] width 31 height 13
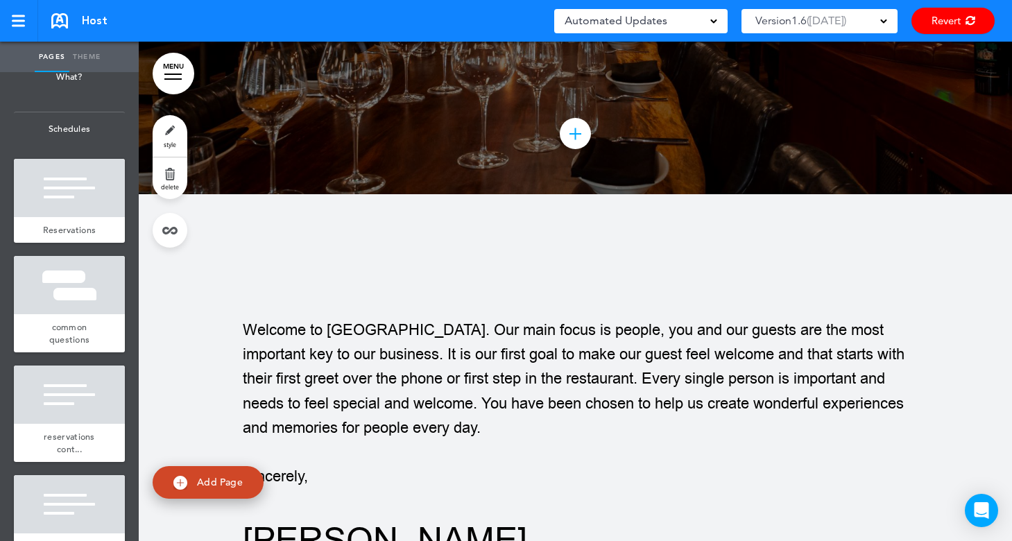
scroll to position [694, 0]
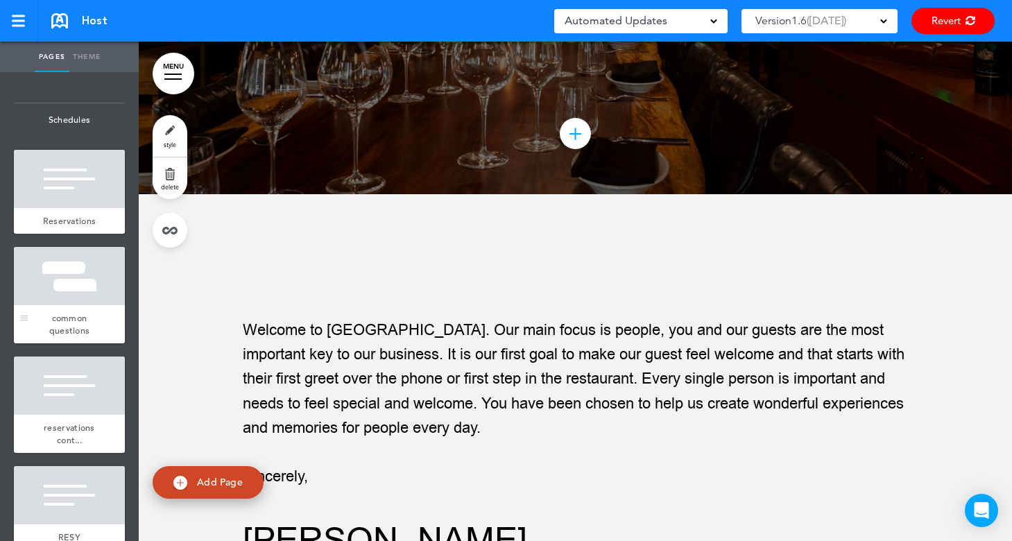
click at [67, 295] on div at bounding box center [69, 276] width 111 height 58
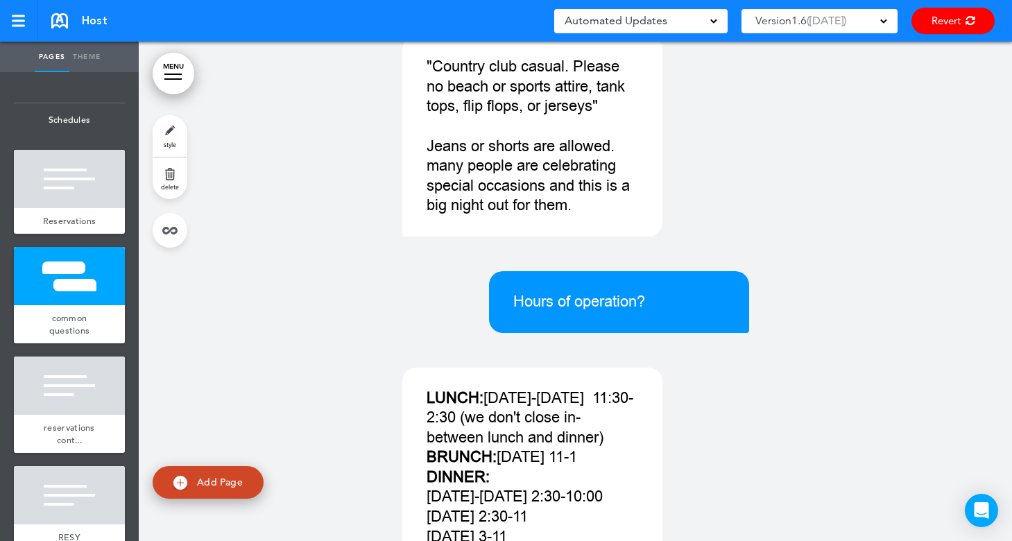
scroll to position [3061, 0]
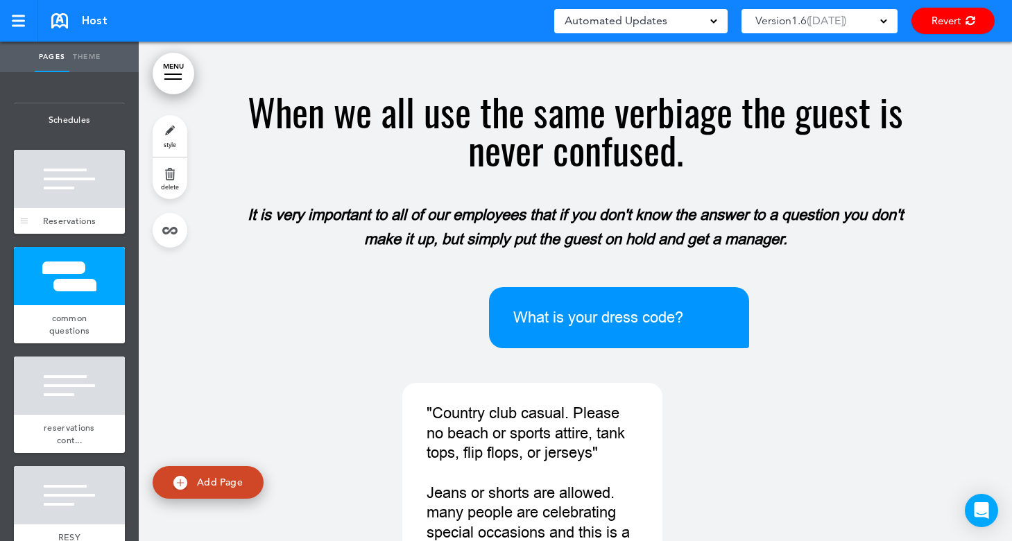
click at [51, 178] on div at bounding box center [69, 179] width 111 height 58
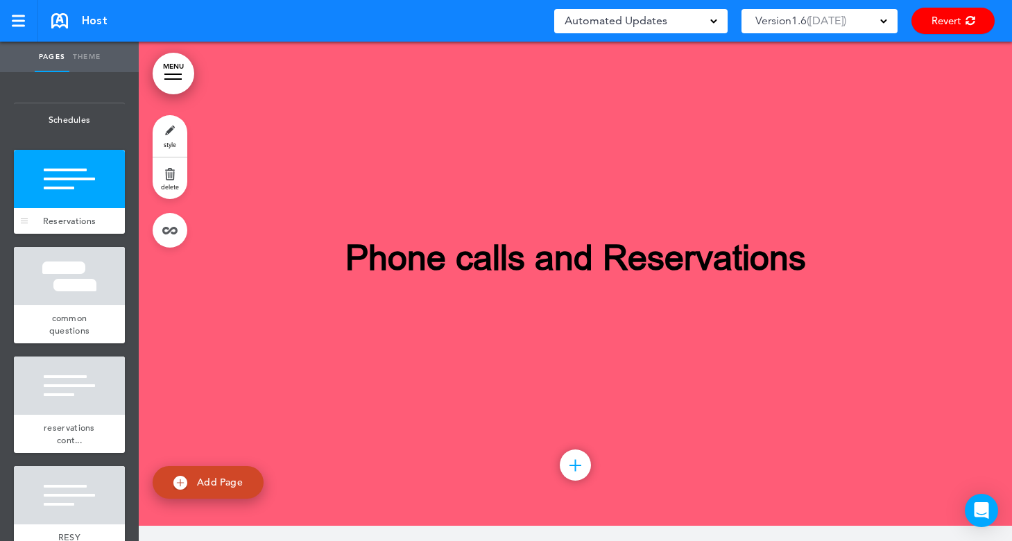
scroll to position [486, 0]
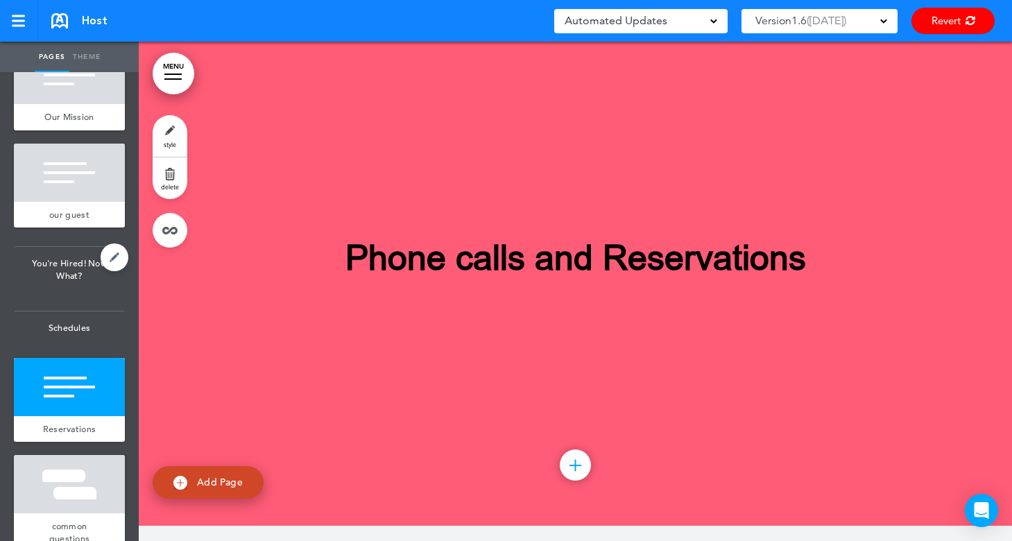
click at [61, 258] on span "You're Hired! Now What?" at bounding box center [69, 269] width 111 height 45
click at [65, 177] on div at bounding box center [69, 173] width 111 height 58
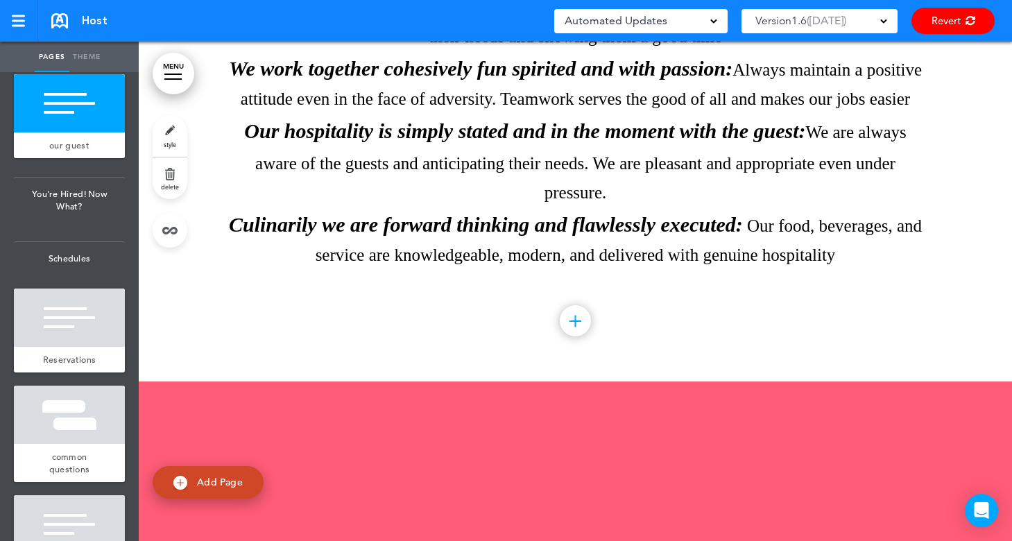
scroll to position [624, 0]
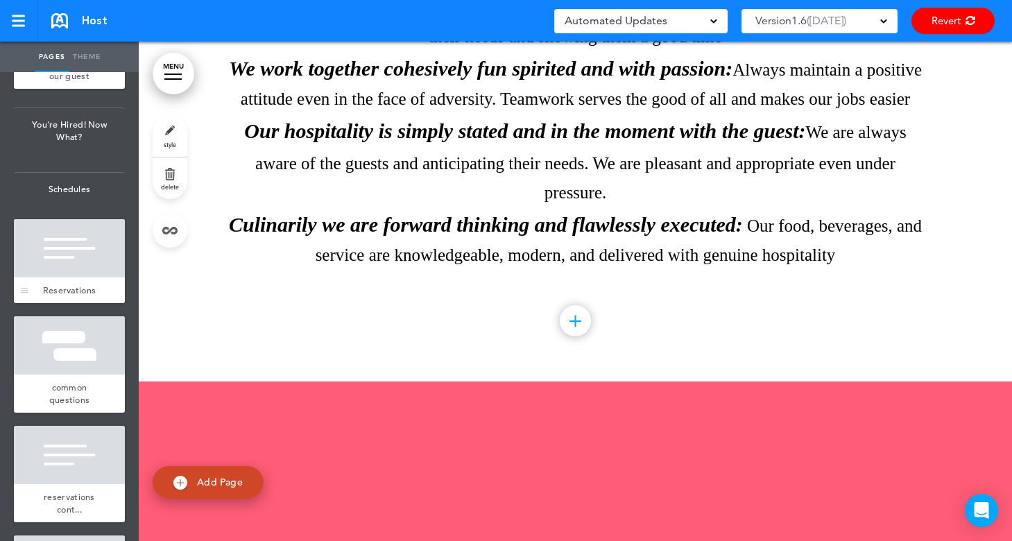
click at [48, 253] on div at bounding box center [69, 248] width 111 height 58
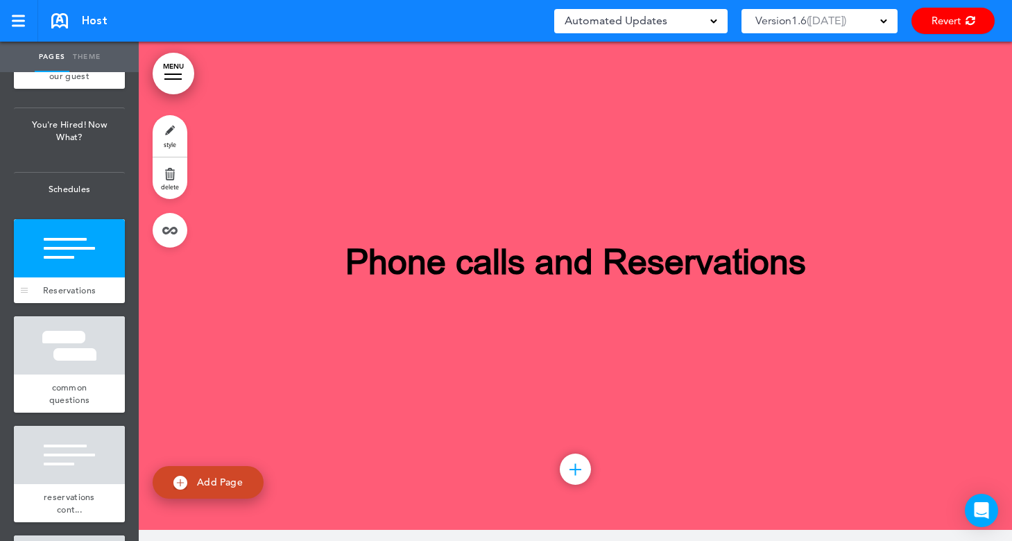
scroll to position [2561, 0]
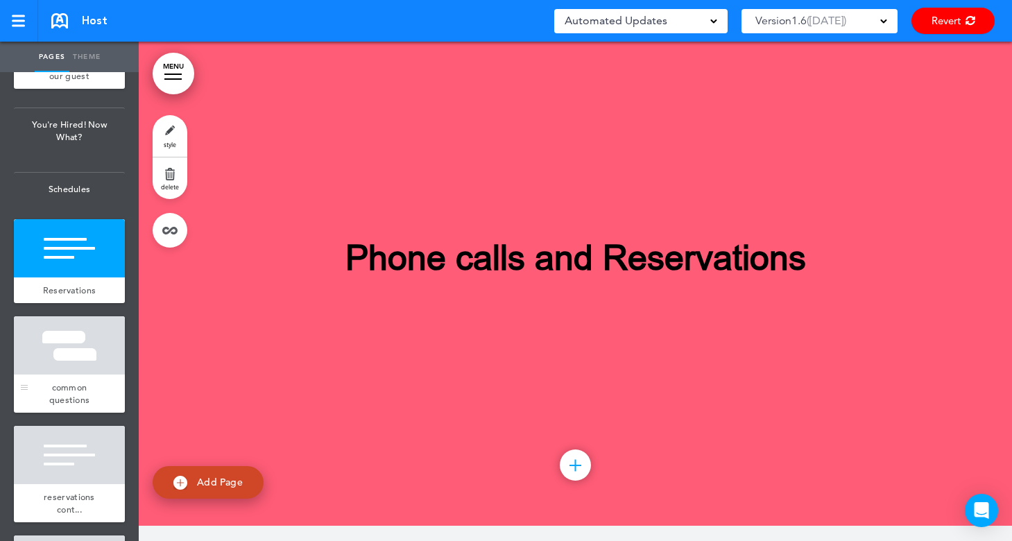
click at [48, 358] on div at bounding box center [69, 345] width 111 height 58
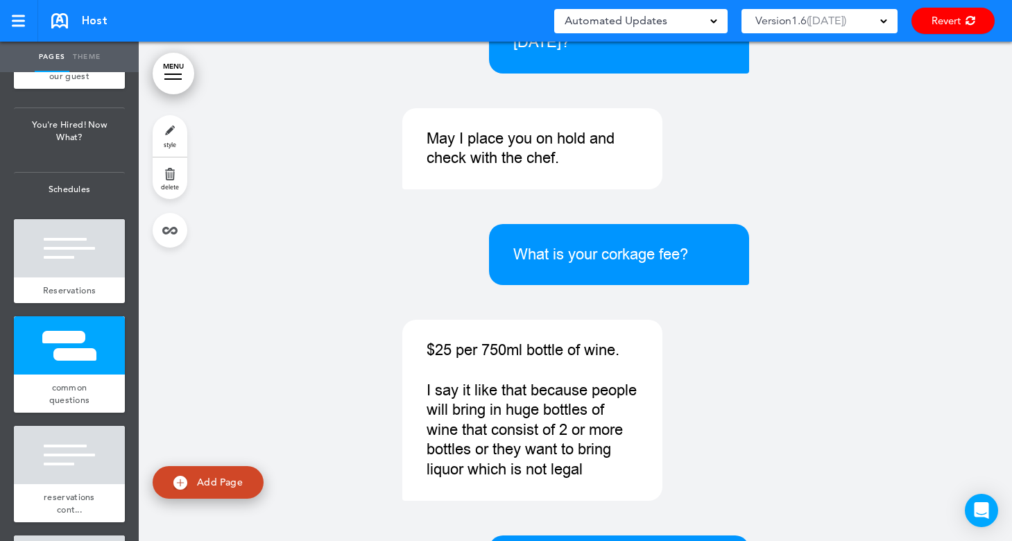
scroll to position [4657, 0]
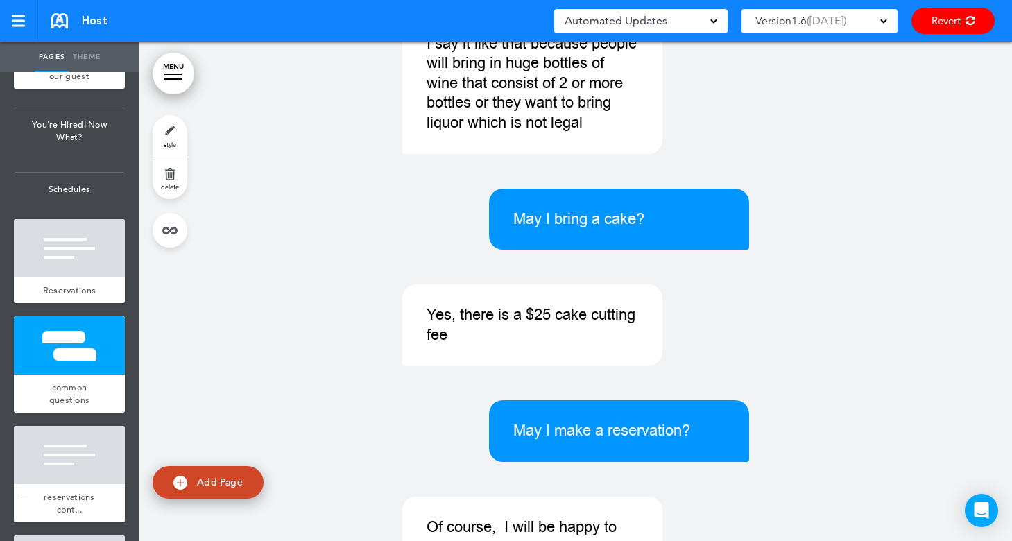
click at [50, 463] on div at bounding box center [69, 455] width 111 height 58
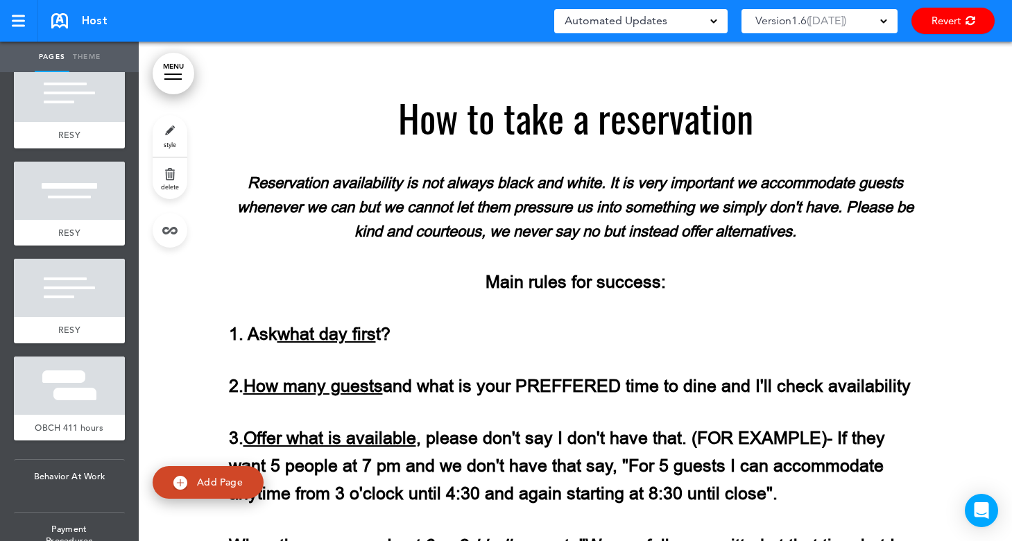
scroll to position [1110, 0]
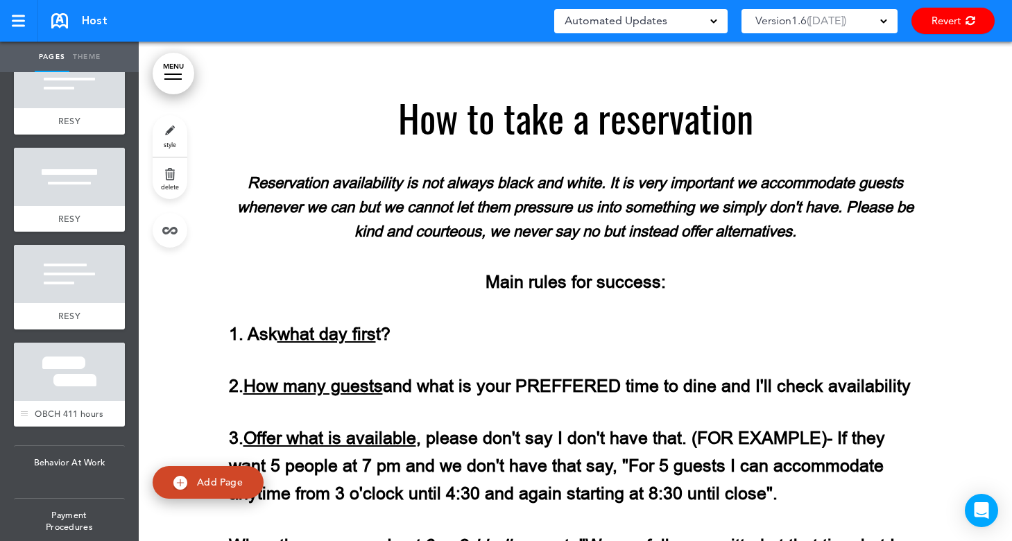
click at [51, 375] on div at bounding box center [69, 372] width 111 height 58
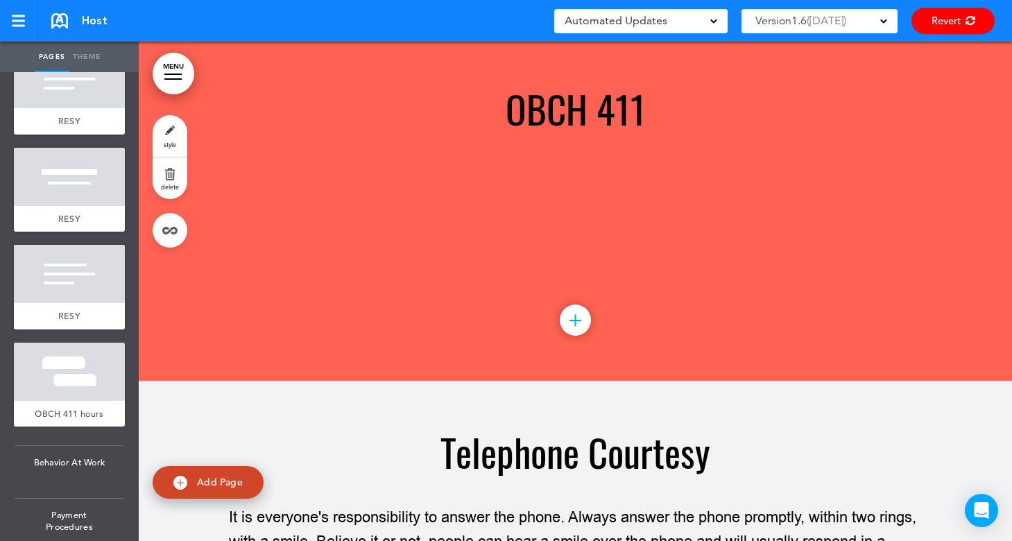
scroll to position [10658, 0]
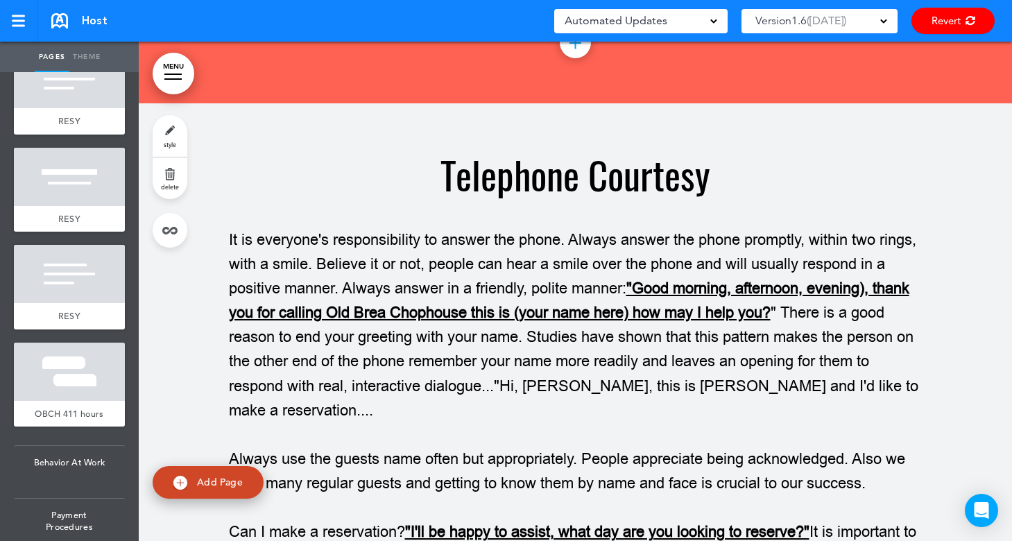
click at [771, 17] on span "Version 1.6" at bounding box center [781, 20] width 51 height 19
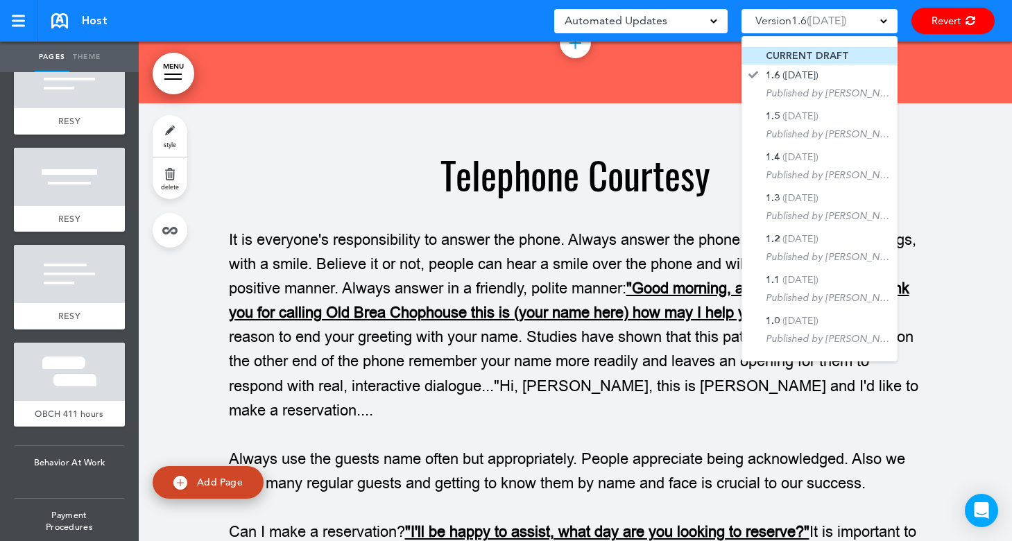
click at [794, 53] on span "CURRENT DRAFT" at bounding box center [807, 55] width 83 height 13
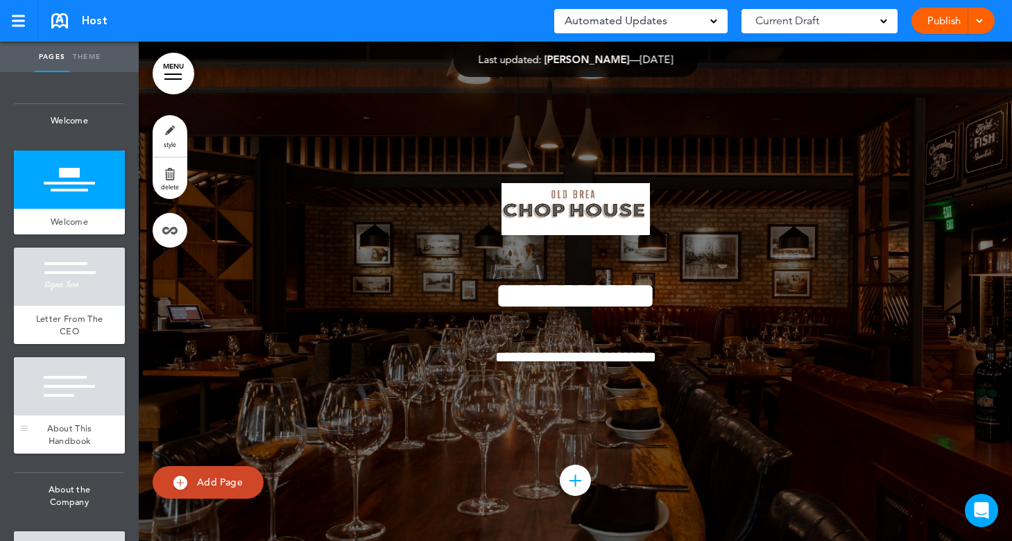
click at [49, 395] on div at bounding box center [69, 386] width 111 height 58
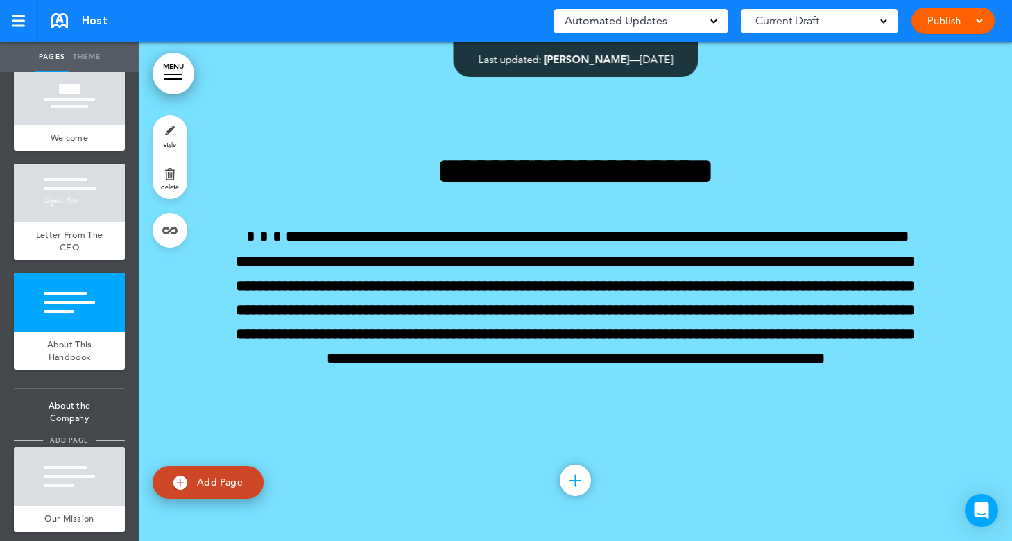
scroll to position [208, 0]
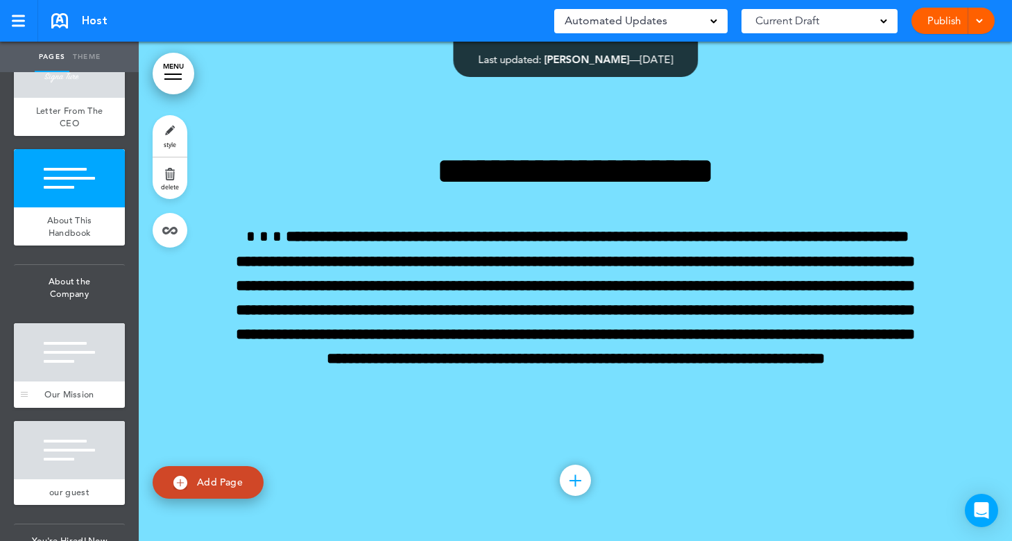
click at [49, 355] on div at bounding box center [69, 352] width 111 height 58
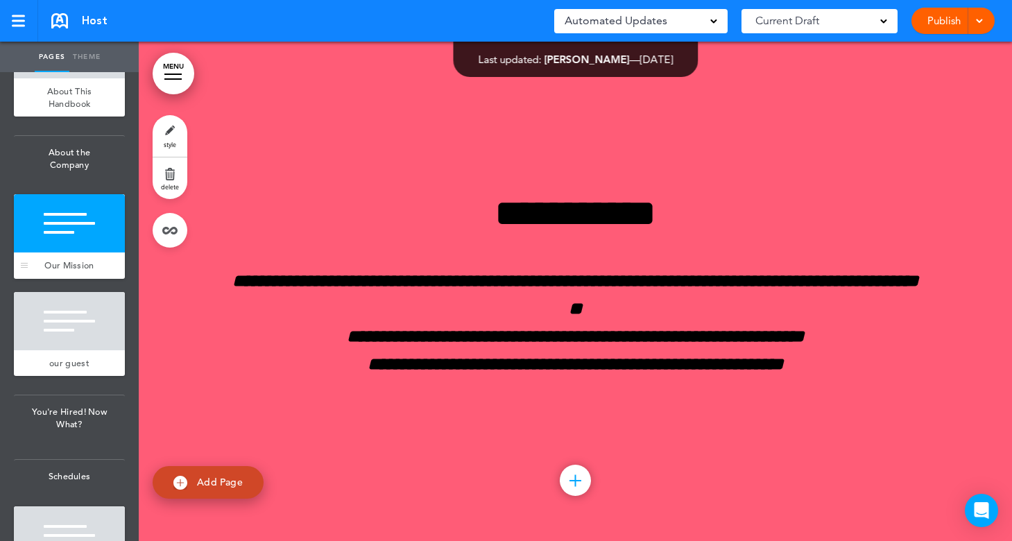
scroll to position [347, 0]
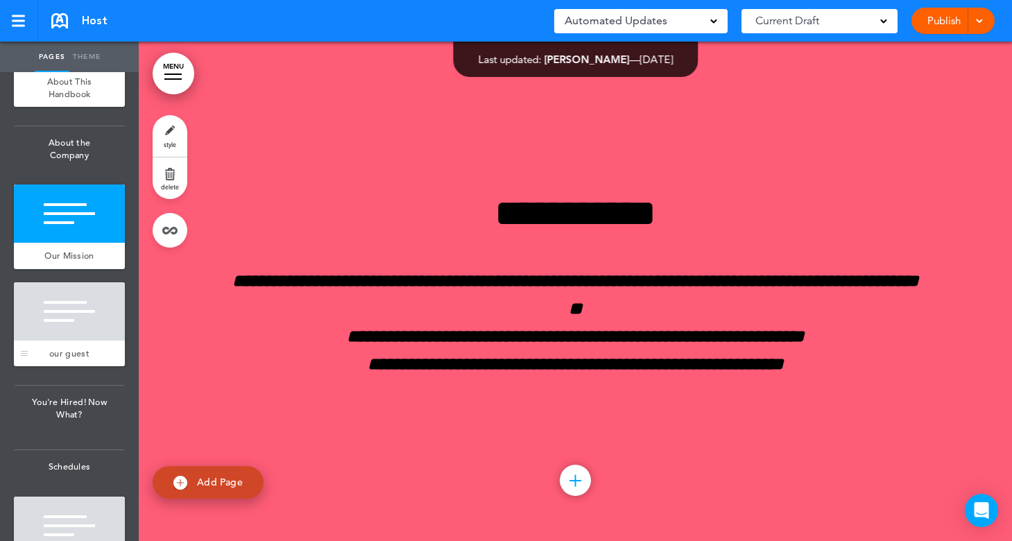
click at [52, 316] on div at bounding box center [69, 311] width 111 height 58
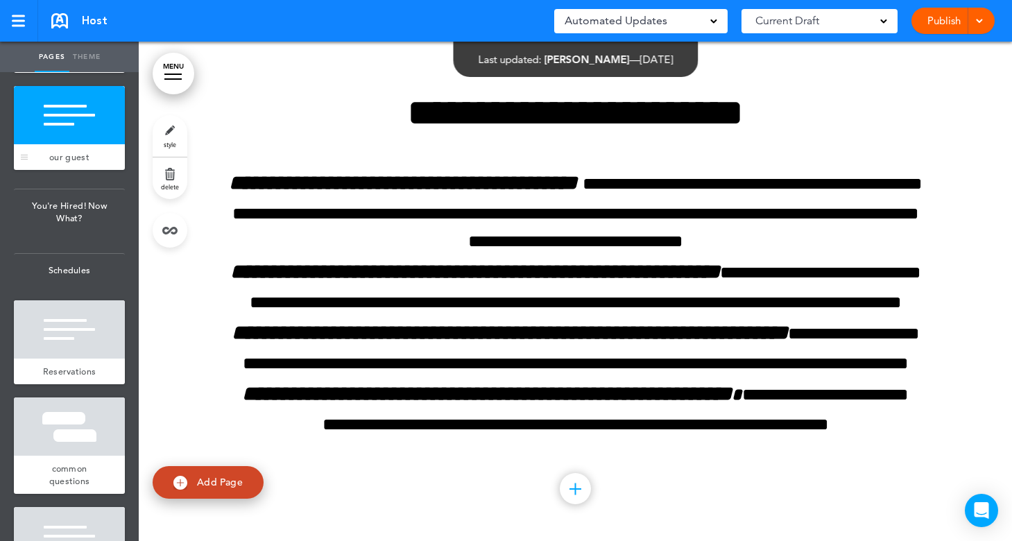
scroll to position [555, 0]
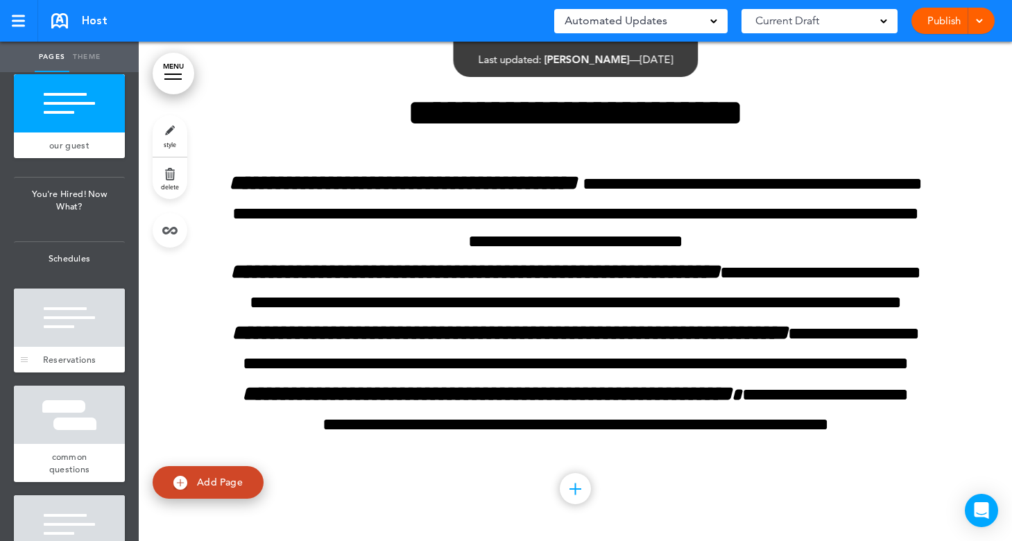
click at [53, 321] on div at bounding box center [69, 318] width 111 height 58
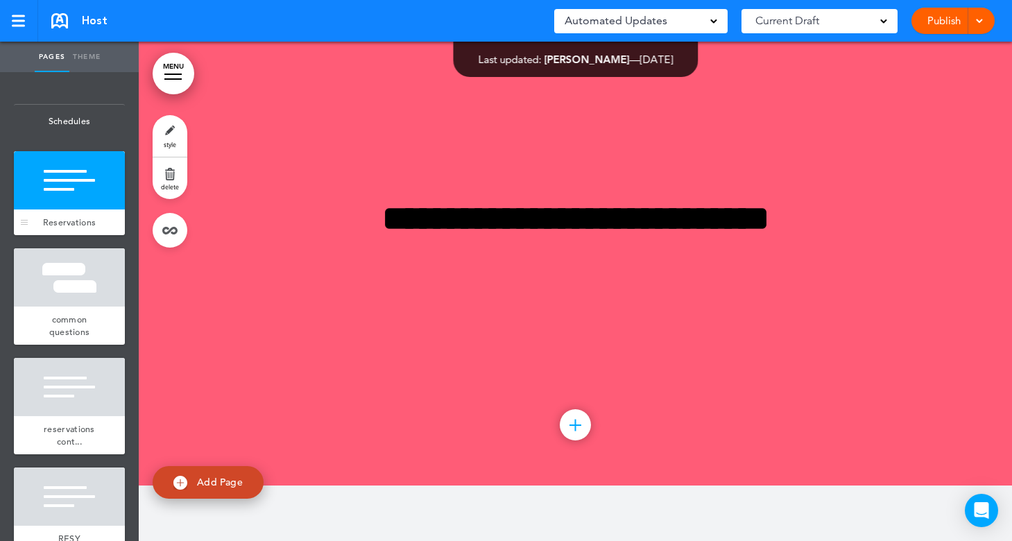
scroll to position [694, 0]
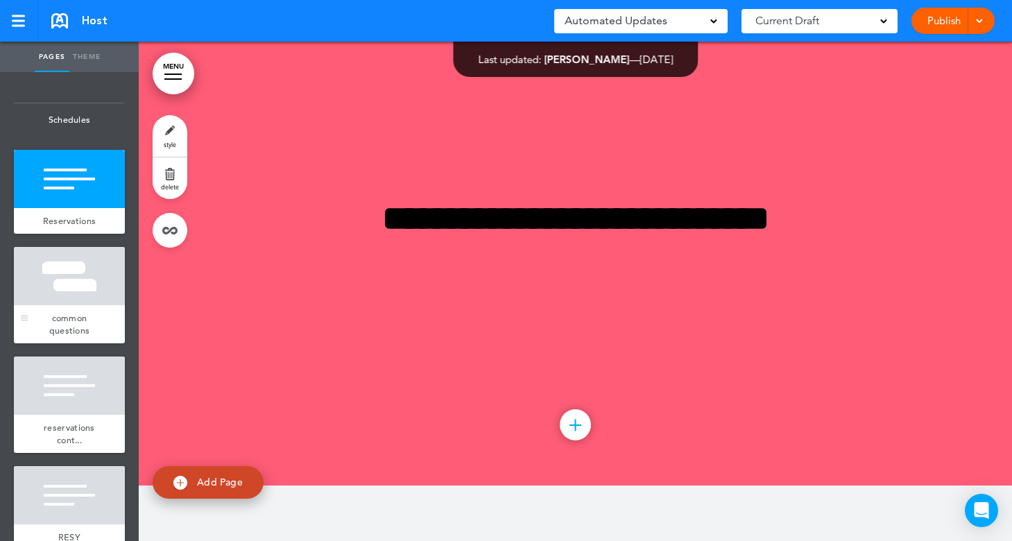
click at [58, 289] on div at bounding box center [69, 276] width 111 height 58
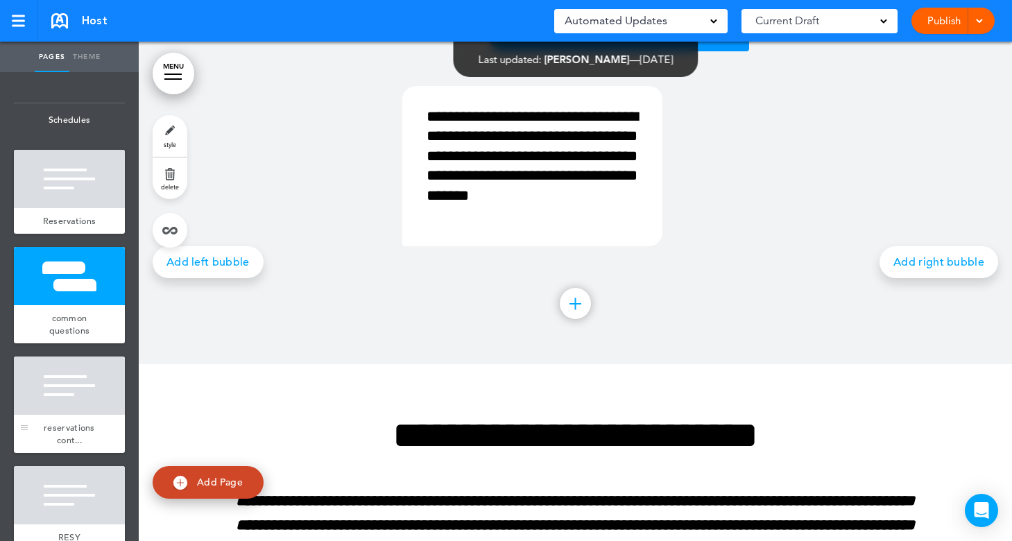
click at [85, 387] on div at bounding box center [69, 386] width 111 height 58
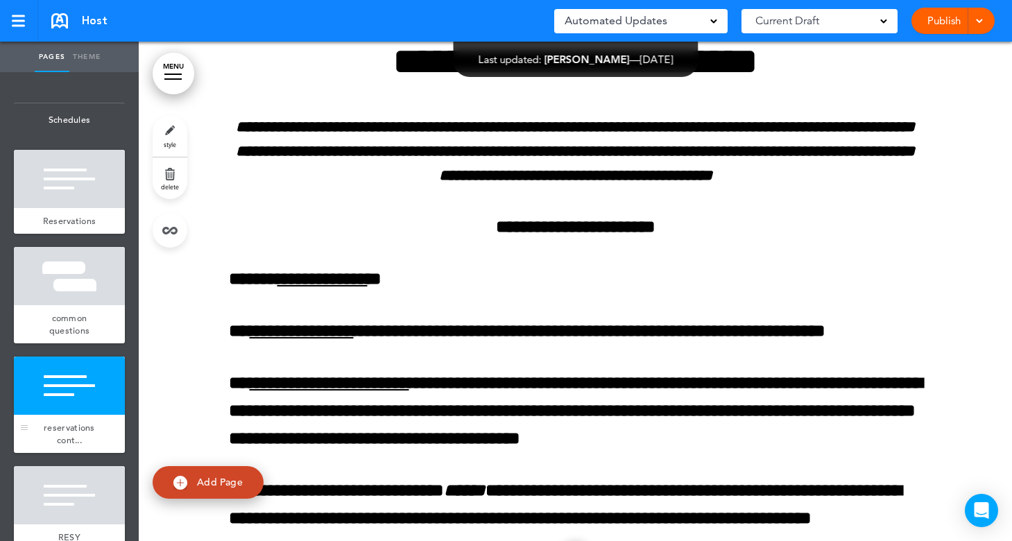
scroll to position [6075, 0]
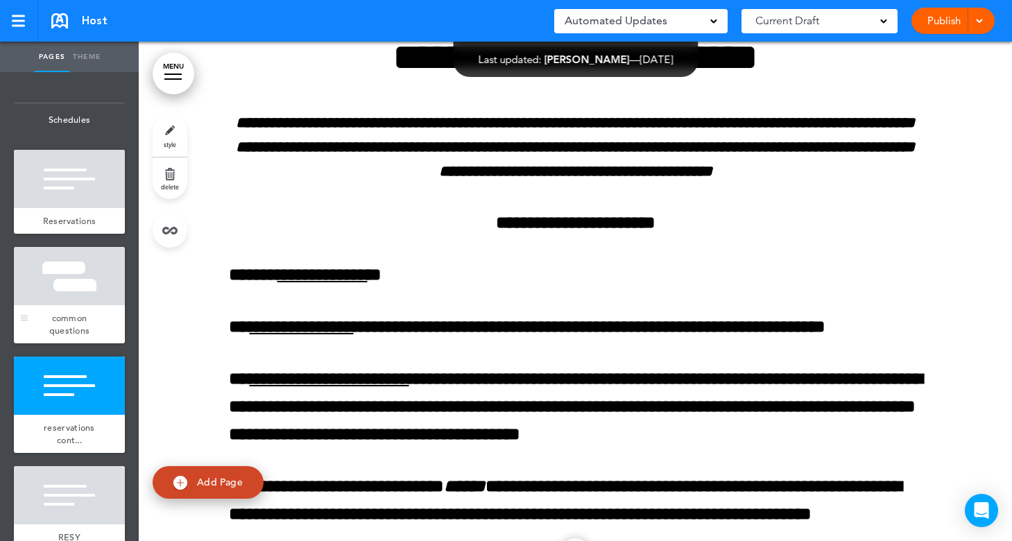
click at [57, 285] on div at bounding box center [69, 276] width 111 height 58
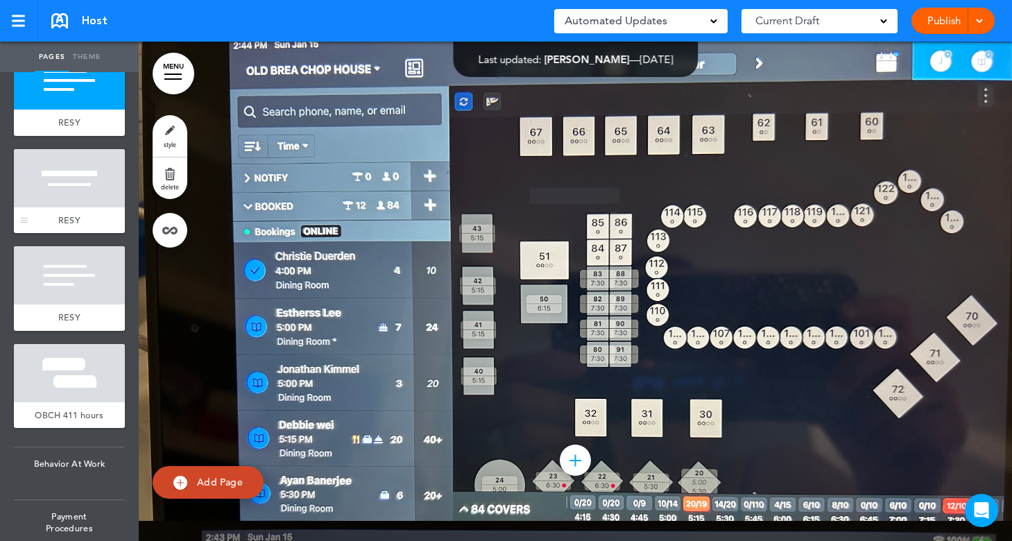
scroll to position [1110, 0]
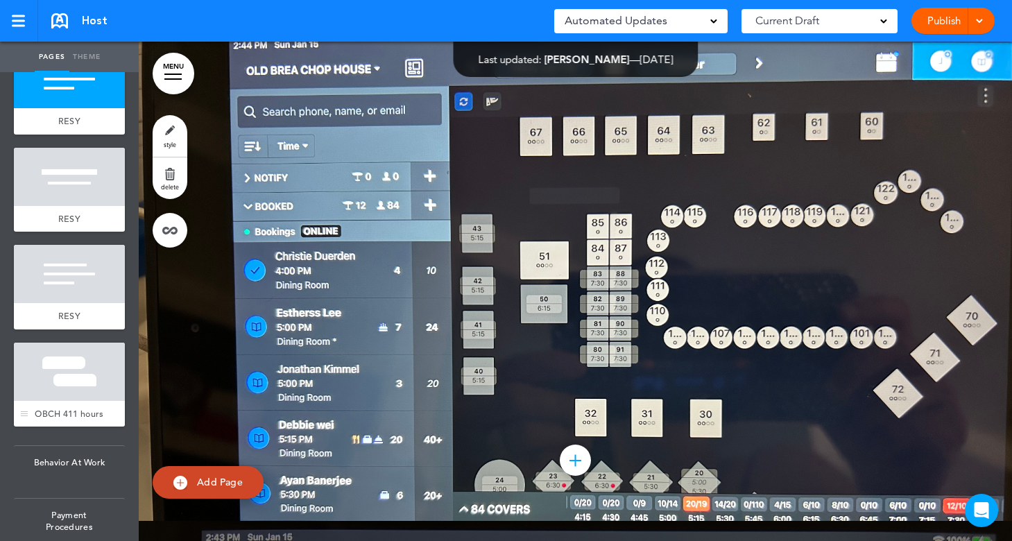
click at [60, 376] on div at bounding box center [69, 372] width 111 height 58
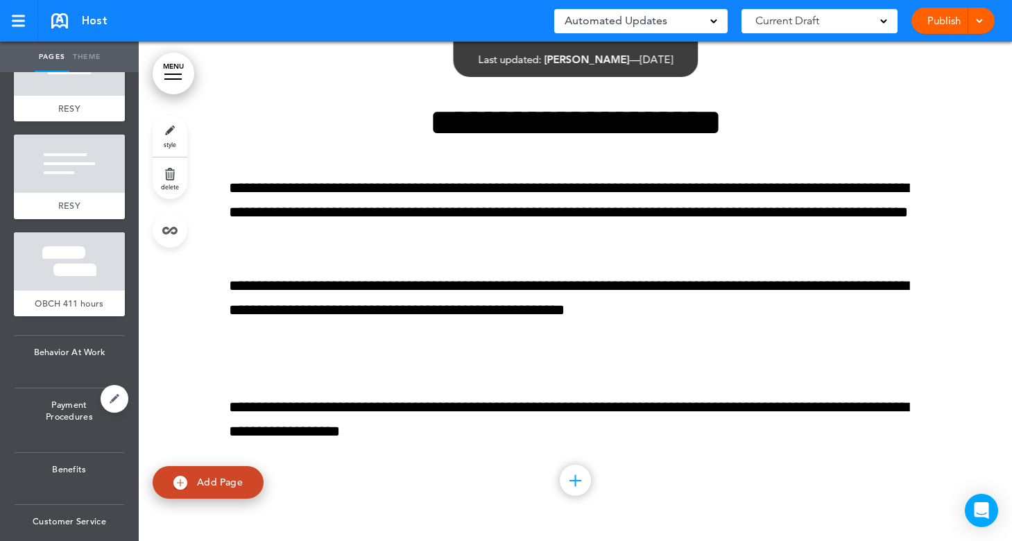
scroll to position [1457, 0]
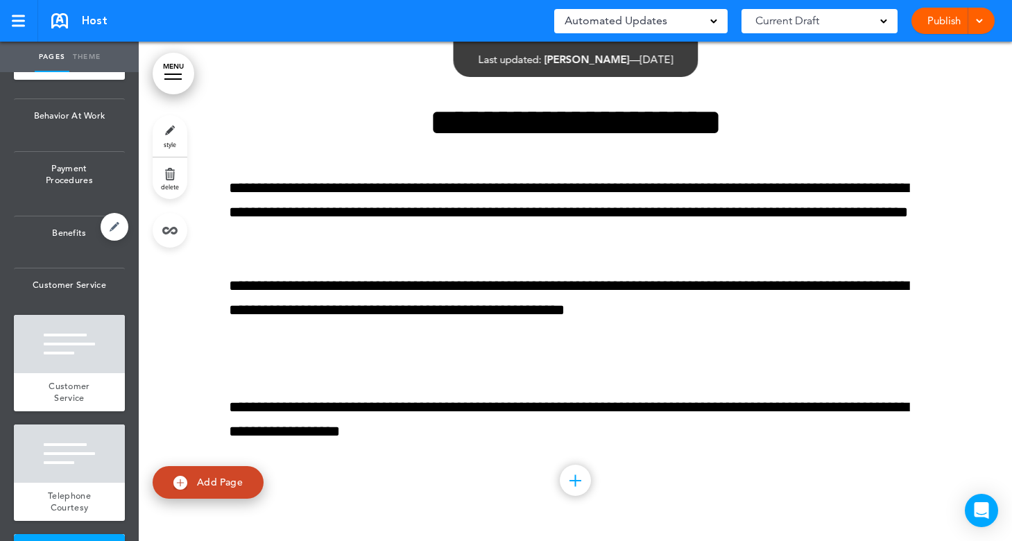
click at [45, 250] on span "Benefits" at bounding box center [69, 232] width 111 height 33
click at [53, 195] on span "Payment Procedures" at bounding box center [69, 174] width 111 height 45
click at [56, 298] on span "Customer Service" at bounding box center [69, 284] width 111 height 33
click at [59, 355] on div at bounding box center [69, 344] width 111 height 58
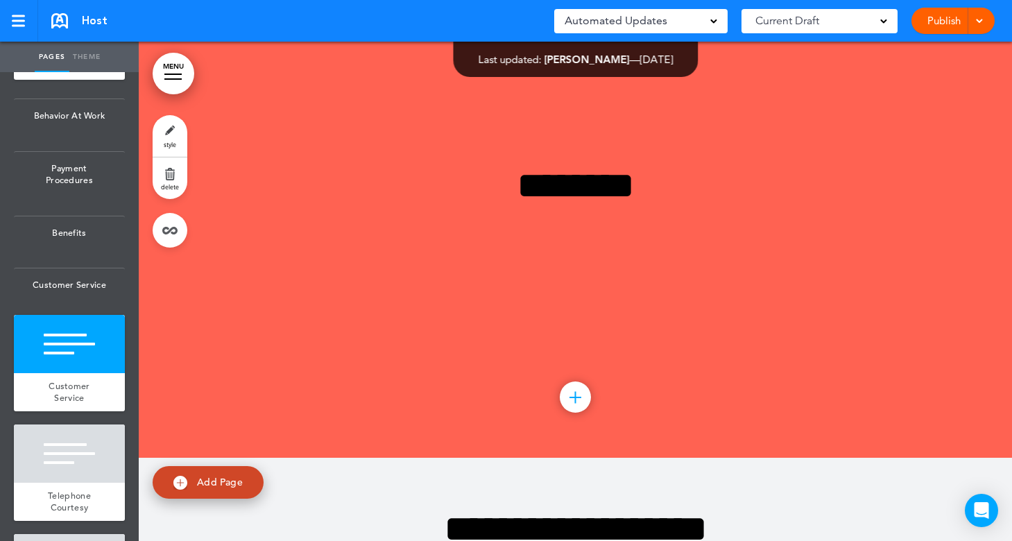
scroll to position [10602, 0]
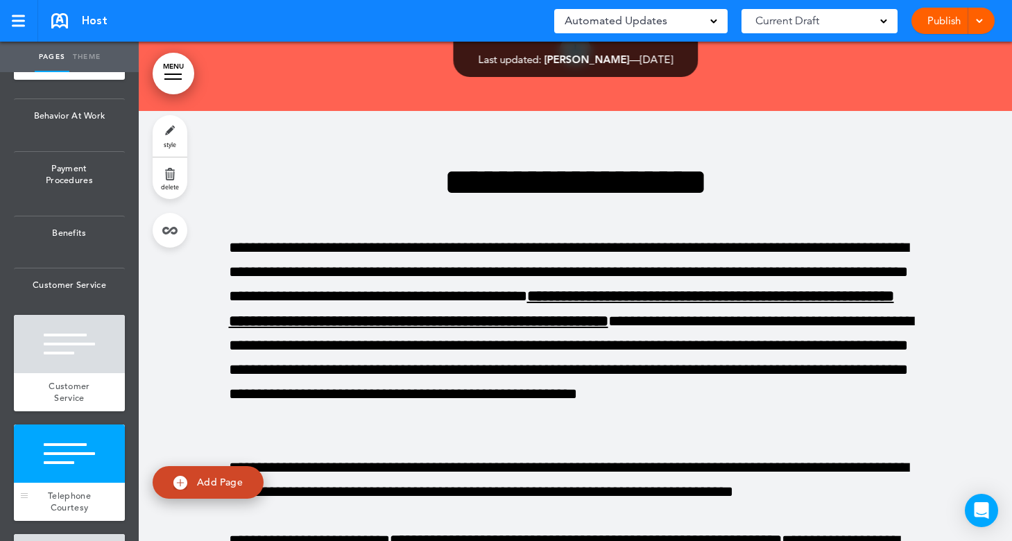
click at [54, 468] on div at bounding box center [69, 454] width 111 height 58
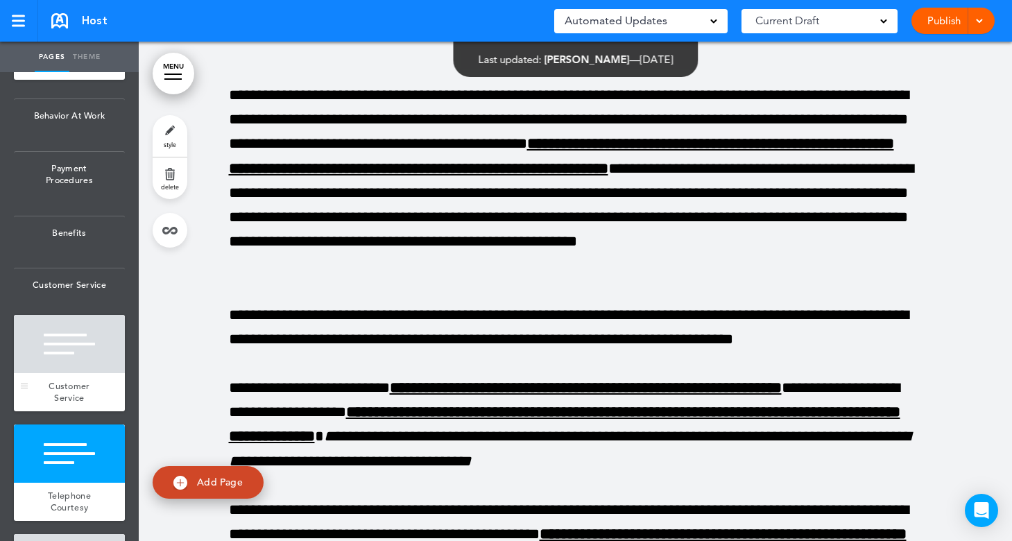
scroll to position [1734, 0]
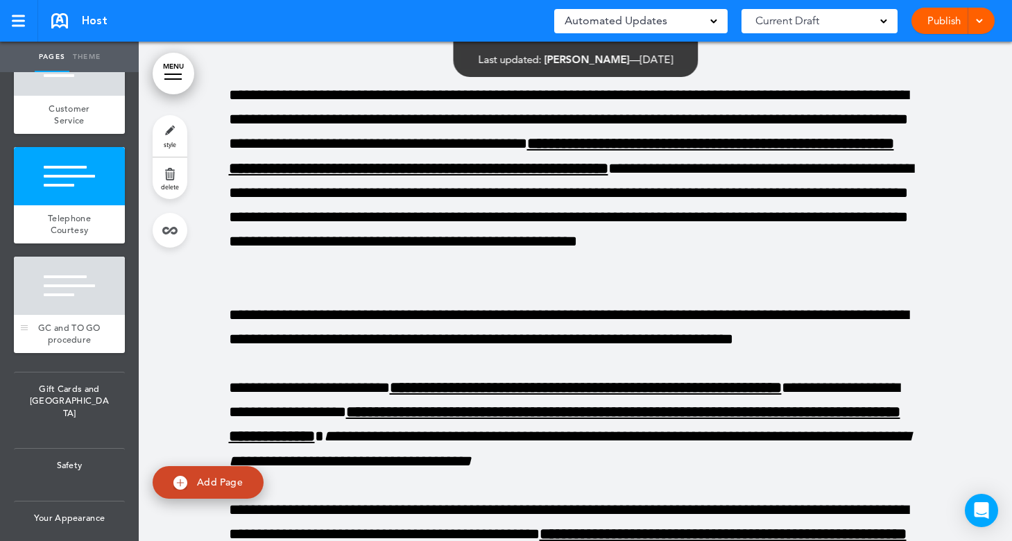
click at [57, 289] on div at bounding box center [69, 286] width 111 height 58
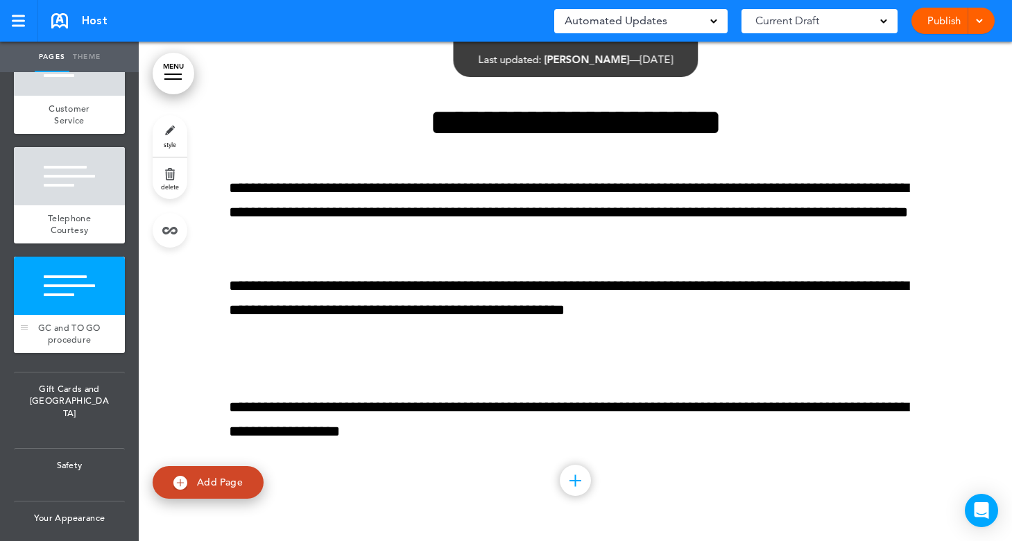
scroll to position [12162, 0]
click at [71, 425] on span "Gift Cards and TOGO" at bounding box center [69, 402] width 111 height 58
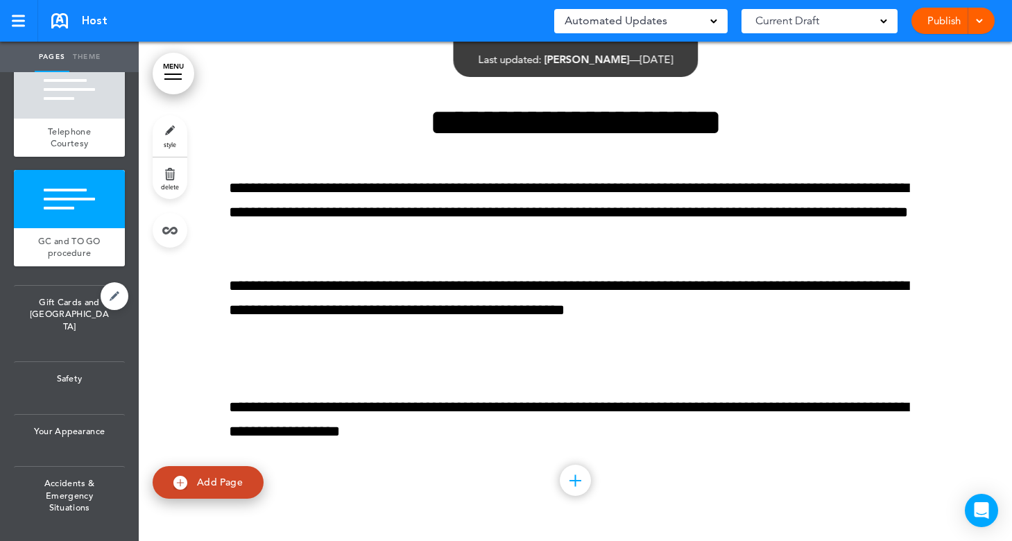
scroll to position [1936, 0]
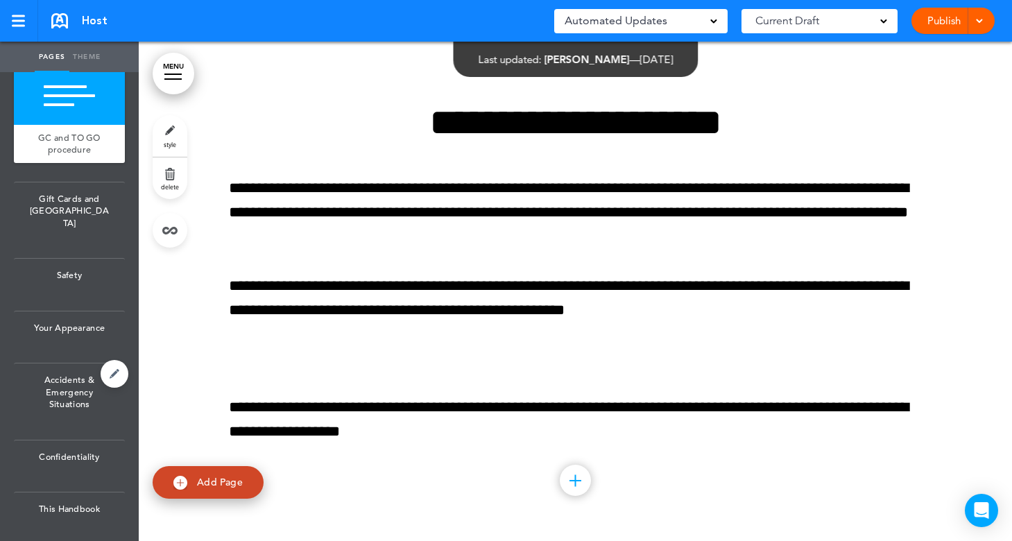
click at [65, 389] on span "Accidents & Emergency Situations" at bounding box center [69, 393] width 111 height 58
click at [50, 331] on span "Your Appearance" at bounding box center [69, 327] width 111 height 33
click at [102, 326] on link at bounding box center [115, 322] width 28 height 28
type input "**********"
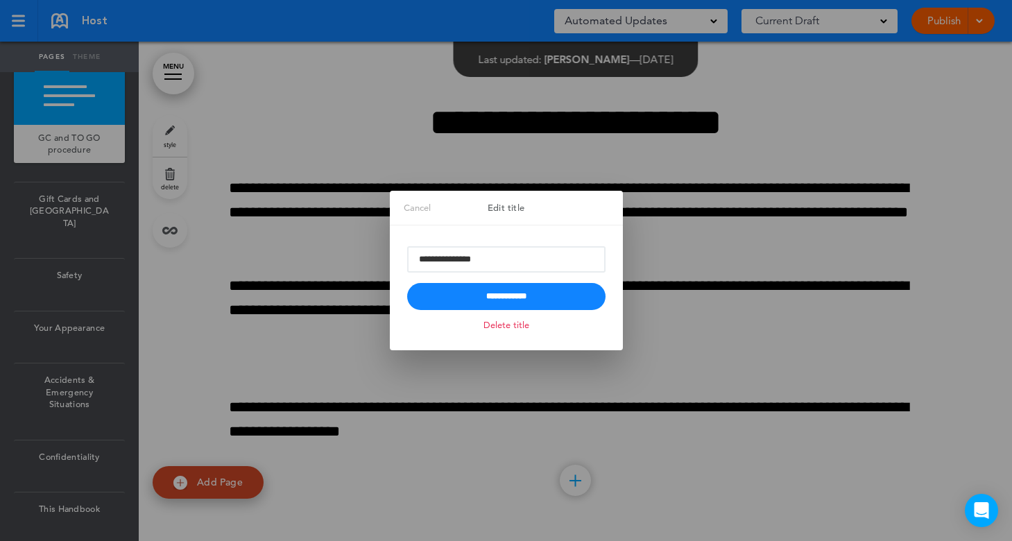
click at [390, 206] on link "Cancel" at bounding box center [417, 208] width 55 height 35
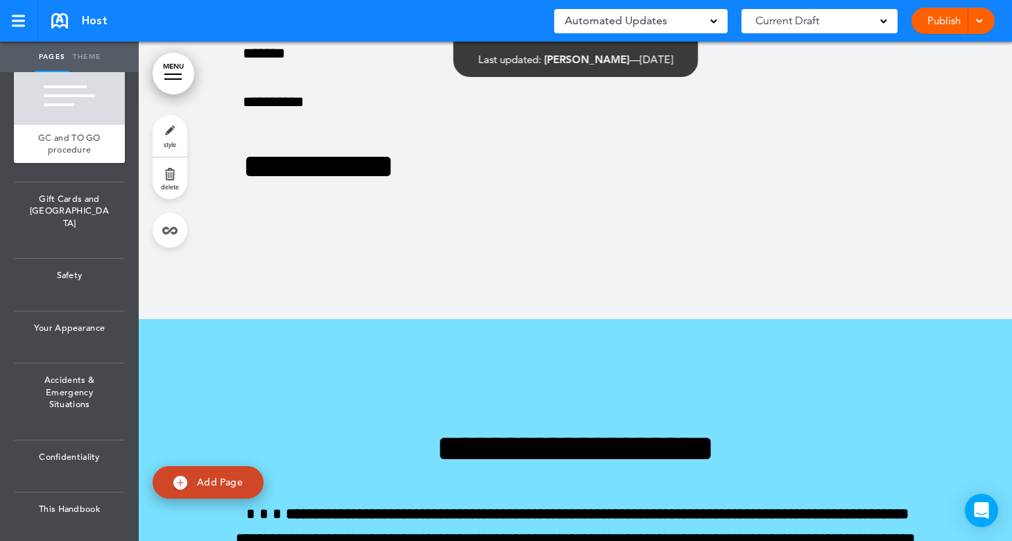
scroll to position [0, 0]
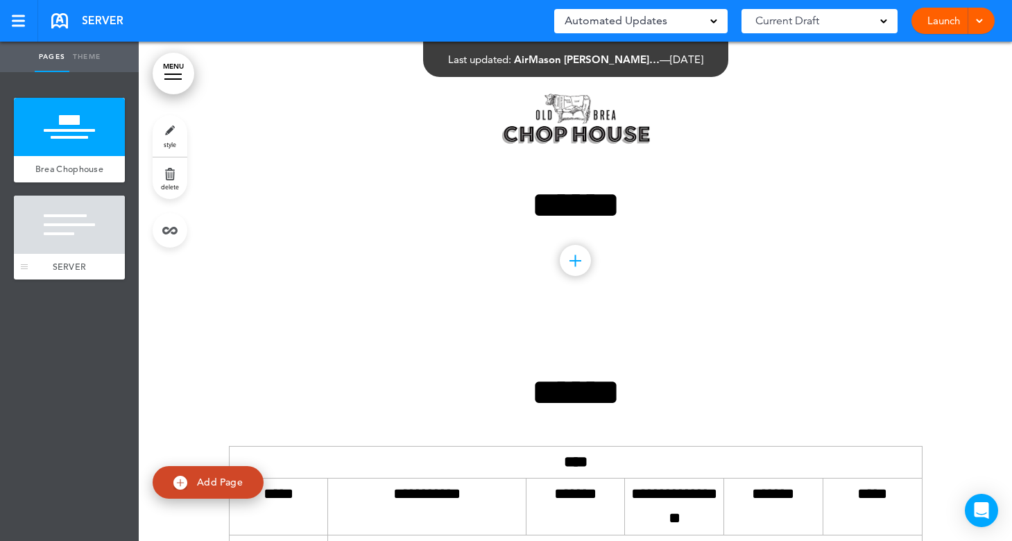
click at [66, 234] on div at bounding box center [69, 225] width 111 height 58
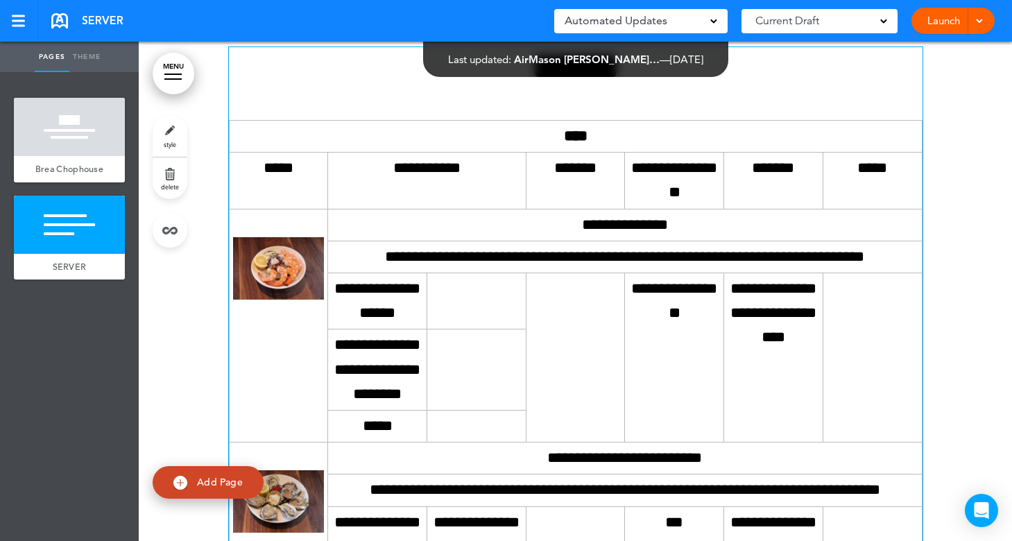
scroll to position [486, 0]
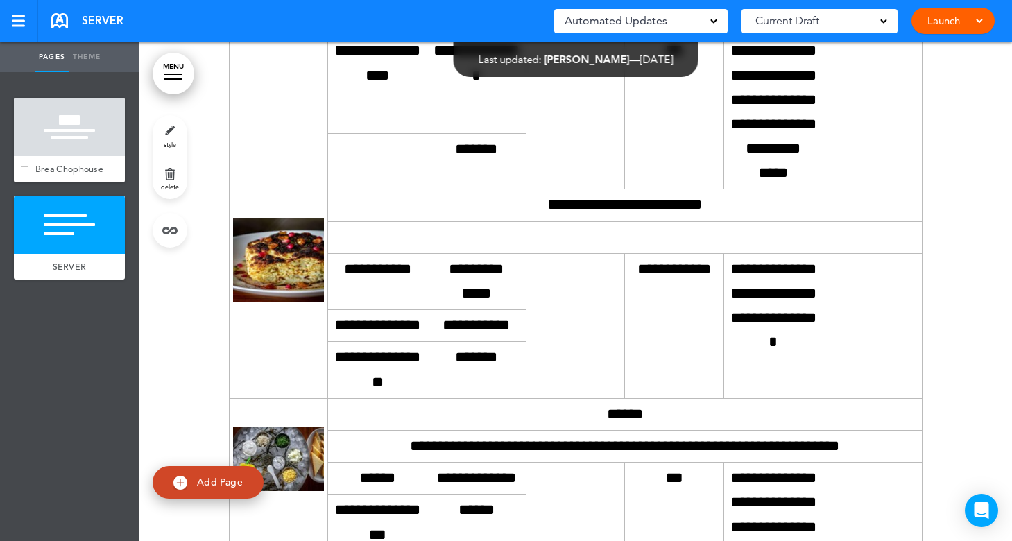
click at [80, 140] on div at bounding box center [69, 127] width 111 height 58
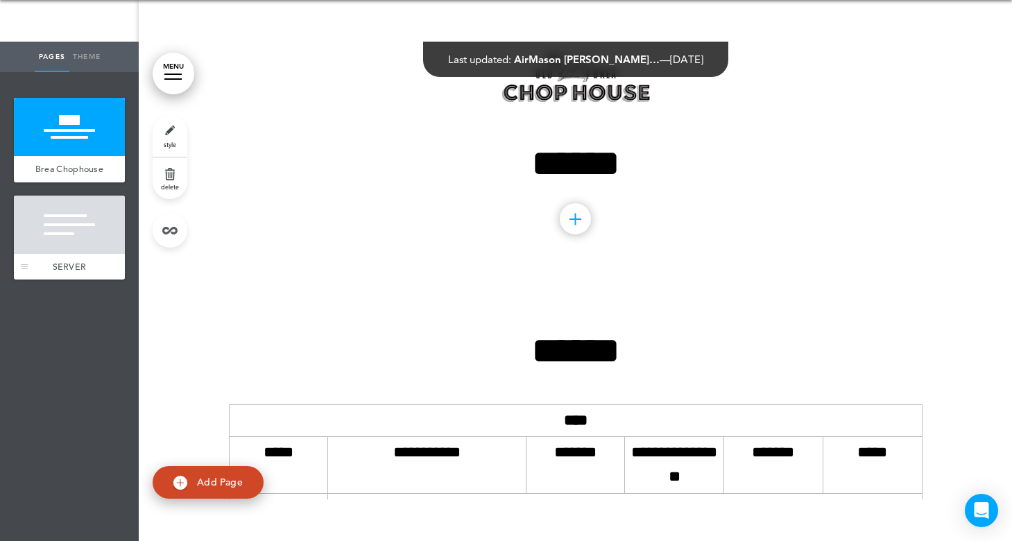
click at [67, 221] on div at bounding box center [69, 225] width 111 height 58
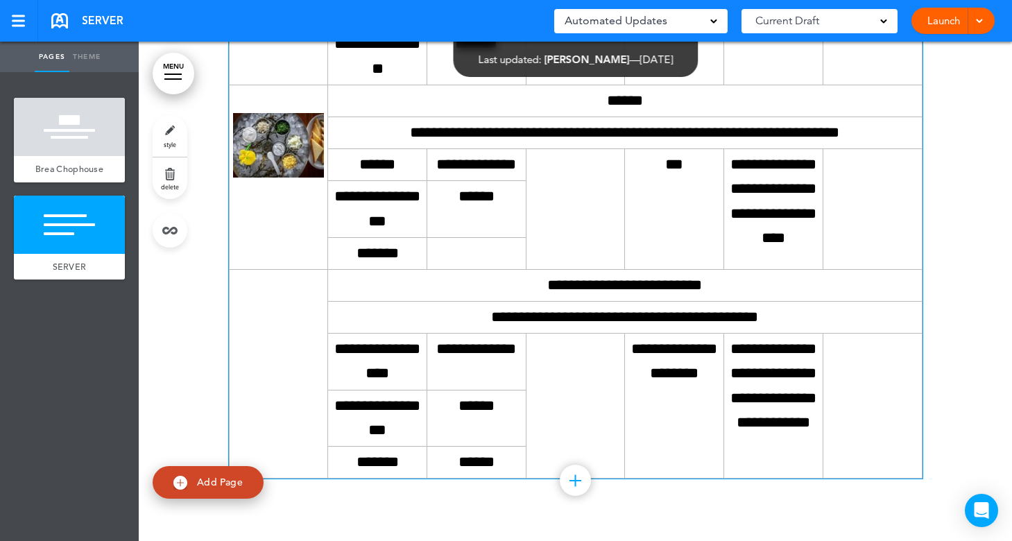
scroll to position [4140, 0]
